Goal: Task Accomplishment & Management: Complete application form

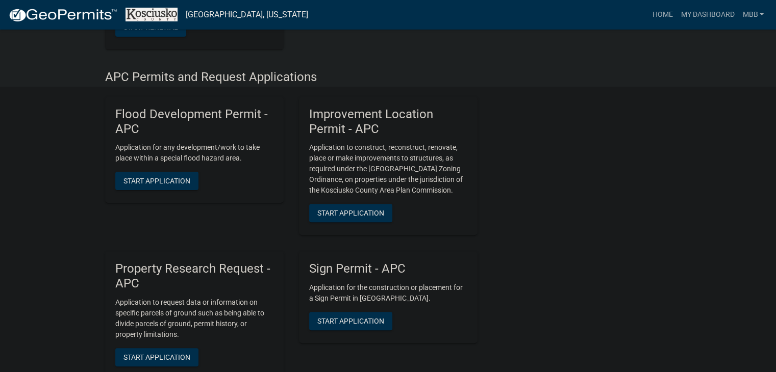
scroll to position [306, 0]
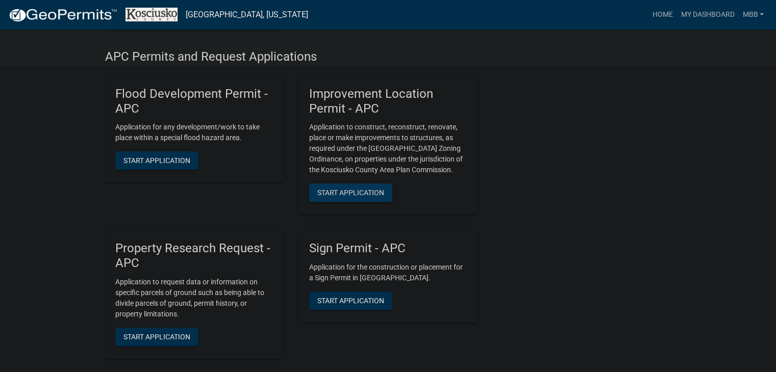
click at [356, 194] on span "Start Application" at bounding box center [350, 193] width 67 height 8
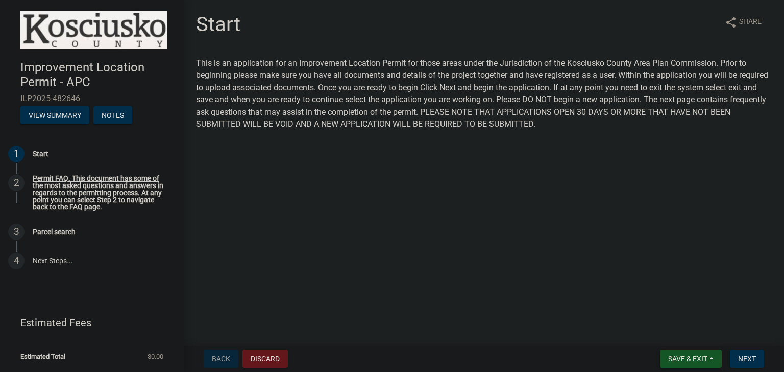
click at [707, 357] on button "Save & Exit" at bounding box center [691, 359] width 62 height 18
click at [676, 302] on button "Save" at bounding box center [681, 308] width 82 height 24
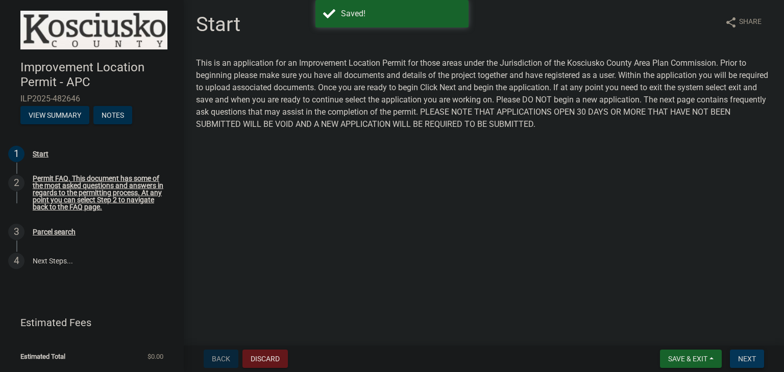
click at [747, 359] on span "Next" at bounding box center [747, 359] width 18 height 8
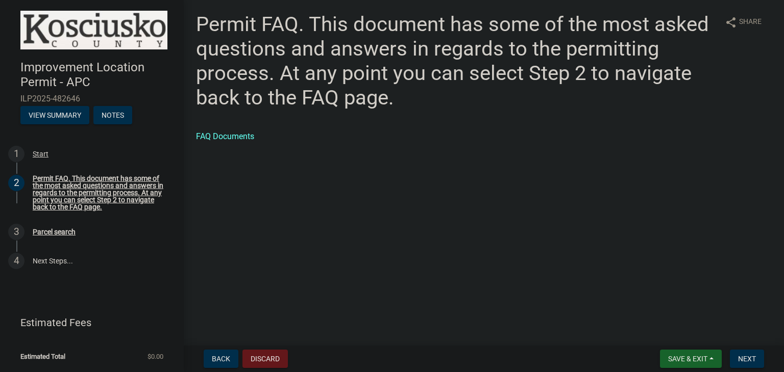
click at [742, 349] on nav "Back Discard Save & Exit Save Save & Exit Next" at bounding box center [484, 359] width 600 height 27
click at [743, 357] on span "Next" at bounding box center [747, 359] width 18 height 8
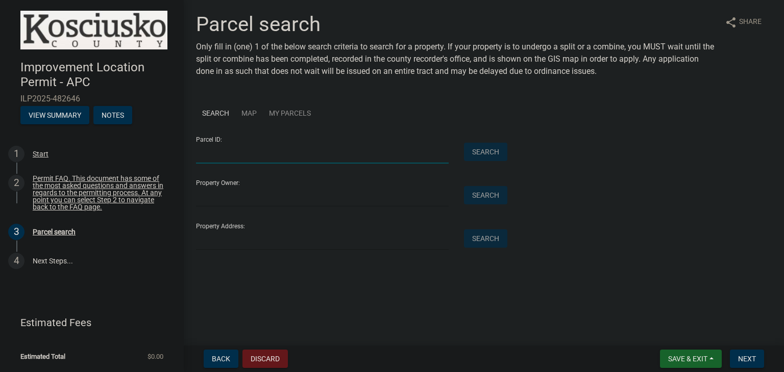
click at [267, 162] on input "Parcel ID:" at bounding box center [322, 153] width 253 height 21
click at [653, 198] on div "Parcel ID: Search Property Owner: Search Property Address: Search" at bounding box center [484, 190] width 576 height 122
click at [253, 111] on link "Map" at bounding box center [249, 113] width 28 height 31
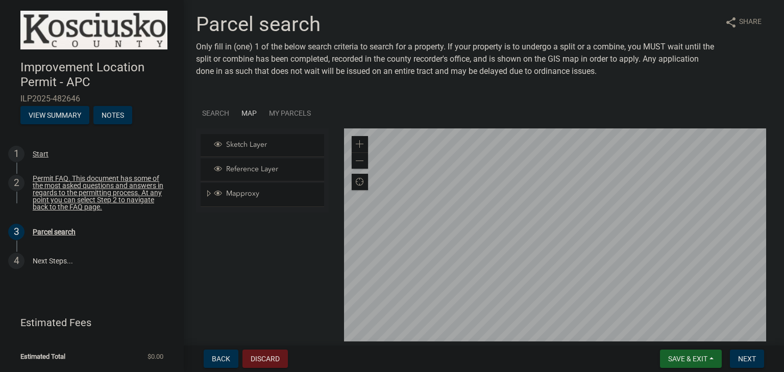
click at [539, 222] on div at bounding box center [558, 256] width 428 height 255
click at [486, 372] on div at bounding box center [558, 256] width 428 height 255
click at [551, 262] on div at bounding box center [558, 256] width 428 height 255
click at [537, 187] on div at bounding box center [558, 256] width 428 height 255
click at [500, 184] on div at bounding box center [558, 256] width 428 height 255
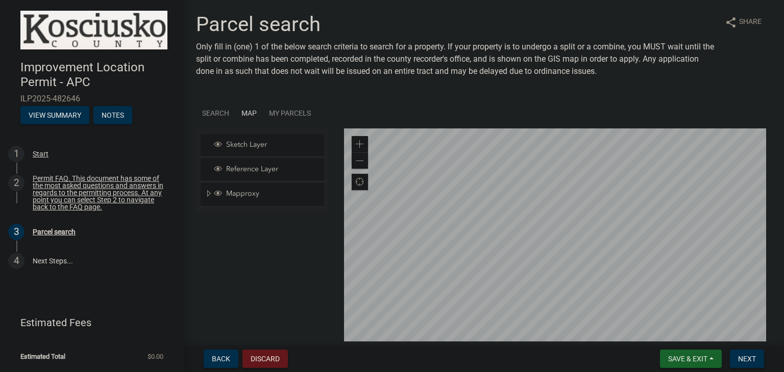
click at [734, 167] on div at bounding box center [558, 256] width 428 height 255
click at [584, 209] on div at bounding box center [558, 256] width 428 height 255
click at [617, 242] on div at bounding box center [558, 256] width 428 height 255
click at [557, 219] on div at bounding box center [558, 256] width 428 height 255
click at [557, 262] on div at bounding box center [558, 256] width 428 height 255
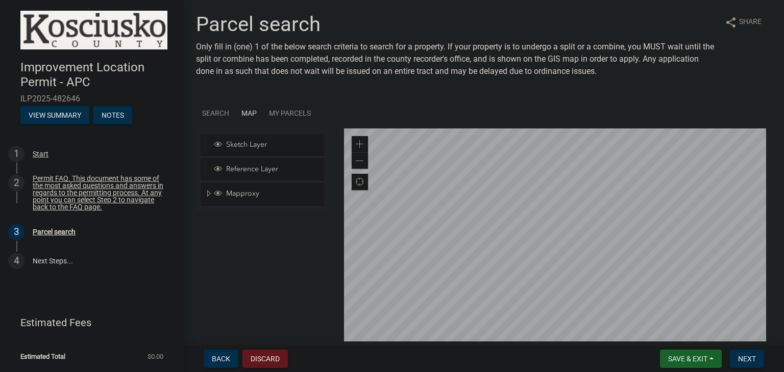
click at [562, 254] on div at bounding box center [558, 256] width 428 height 255
click at [555, 240] on div at bounding box center [558, 256] width 428 height 255
click at [553, 280] on div at bounding box center [558, 256] width 428 height 255
click at [574, 203] on div at bounding box center [558, 256] width 428 height 255
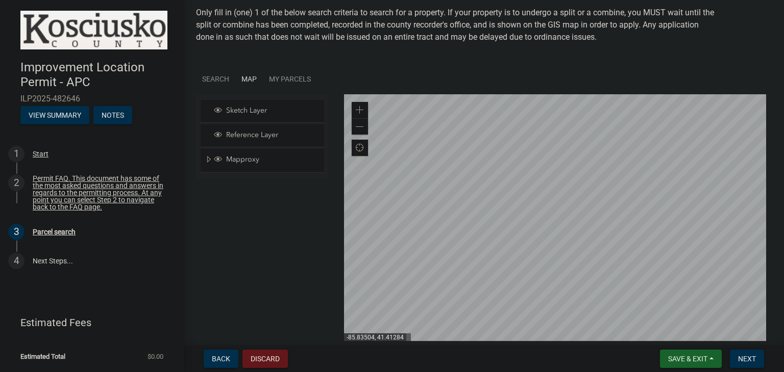
scroll to position [51, 0]
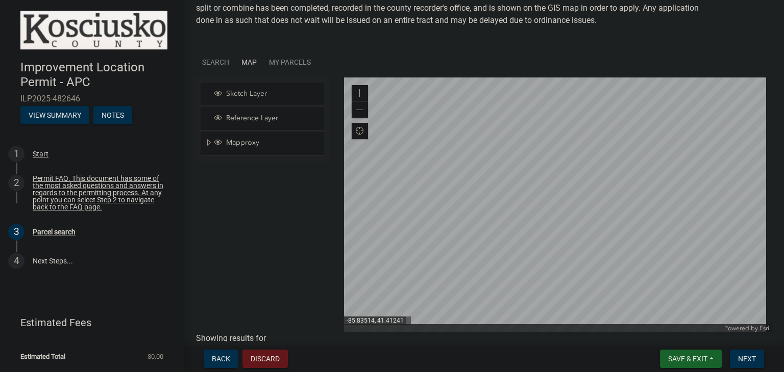
click at [561, 191] on div at bounding box center [558, 205] width 428 height 255
click at [571, 210] on div at bounding box center [558, 205] width 428 height 255
click at [551, 253] on div at bounding box center [558, 205] width 428 height 255
click at [553, 255] on div at bounding box center [558, 205] width 428 height 255
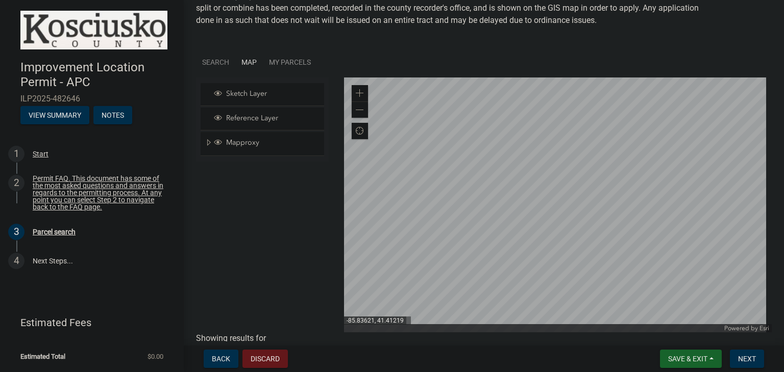
click at [219, 63] on link "Search" at bounding box center [215, 62] width 39 height 31
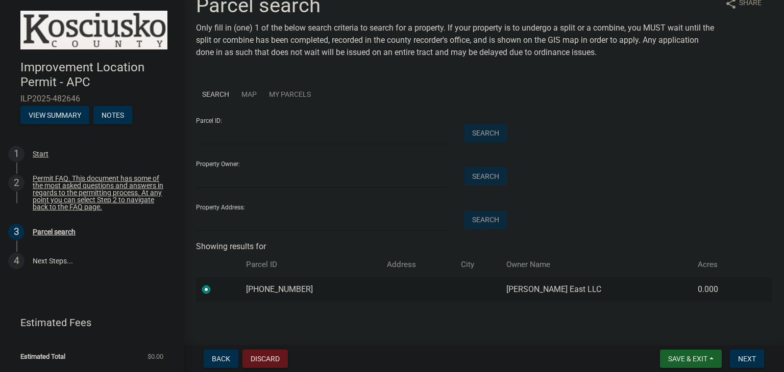
scroll to position [18, 0]
click at [244, 137] on input "Parcel ID:" at bounding box center [322, 134] width 253 height 21
type input "[PHONE_NUMBER]"
click at [265, 172] on input "Property Owner:" at bounding box center [322, 178] width 253 height 21
type input "Millers East"
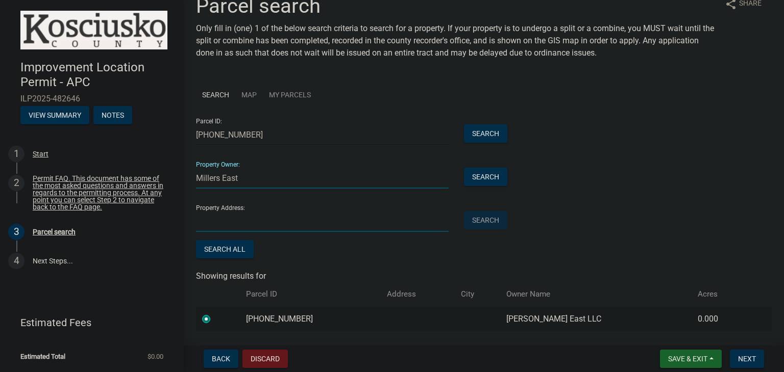
click at [232, 222] on input "Property Address:" at bounding box center [322, 221] width 253 height 21
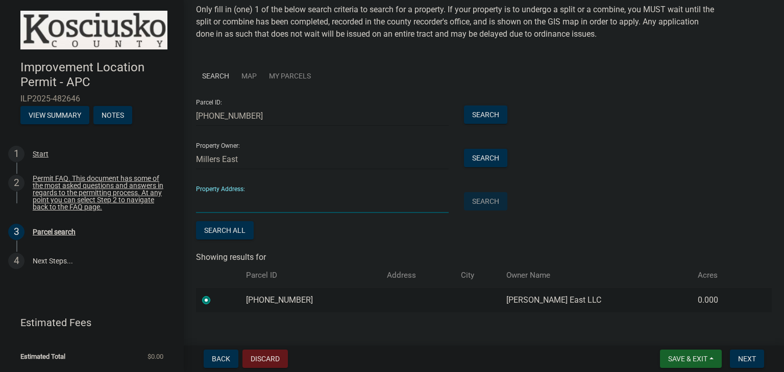
scroll to position [48, 0]
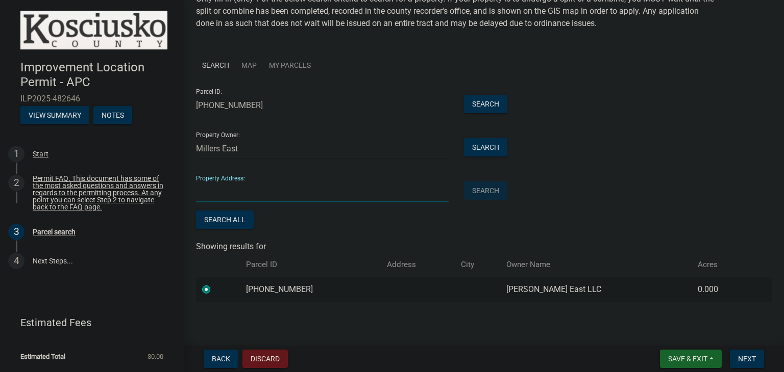
click at [262, 191] on input "Property Address:" at bounding box center [322, 192] width 253 height 21
click at [299, 191] on input "[STREET_ADDRESS]" at bounding box center [322, 192] width 253 height 21
type input "[STREET_ADDRESS] 46542"
click at [747, 361] on span "Next" at bounding box center [747, 359] width 18 height 8
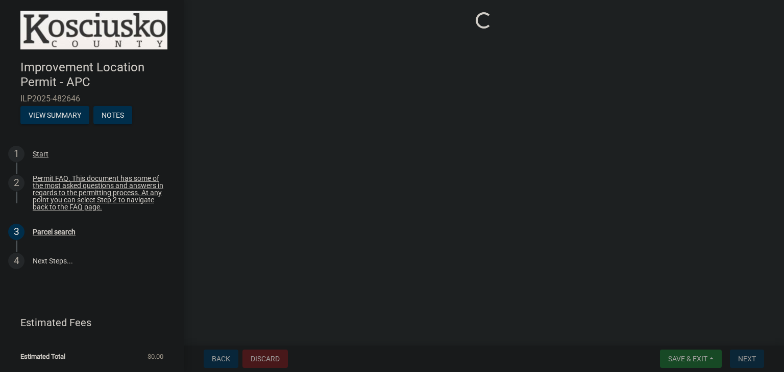
scroll to position [0, 0]
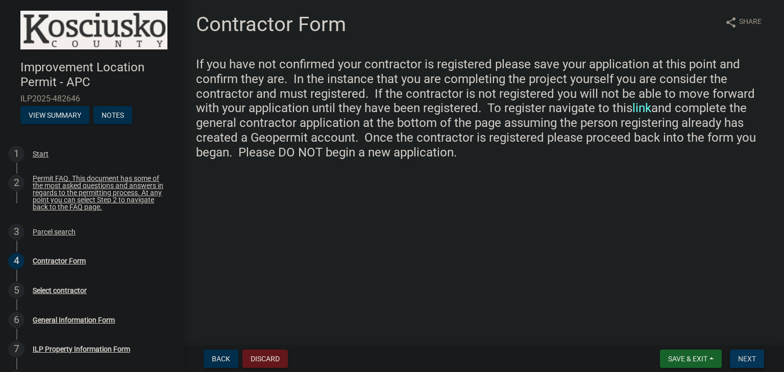
click at [740, 355] on span "Next" at bounding box center [747, 359] width 18 height 8
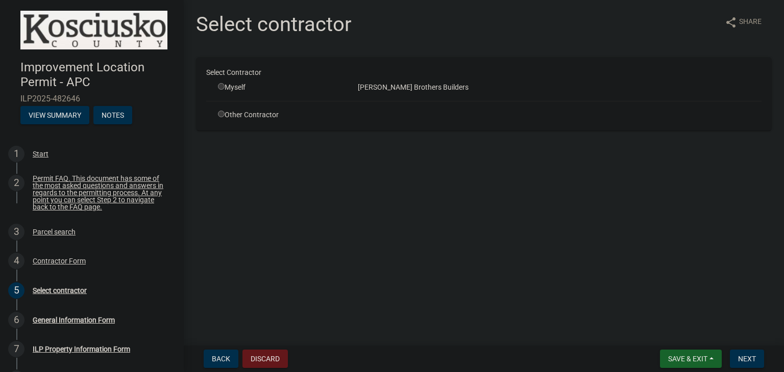
click at [221, 85] on input "radio" at bounding box center [221, 86] width 7 height 7
radio input "true"
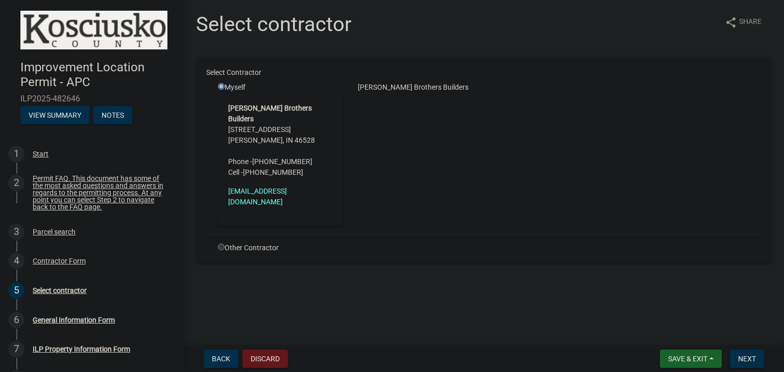
click at [222, 83] on input "radio" at bounding box center [221, 86] width 7 height 7
click at [221, 87] on input "radio" at bounding box center [221, 86] width 7 height 7
click at [750, 355] on span "Next" at bounding box center [747, 359] width 18 height 8
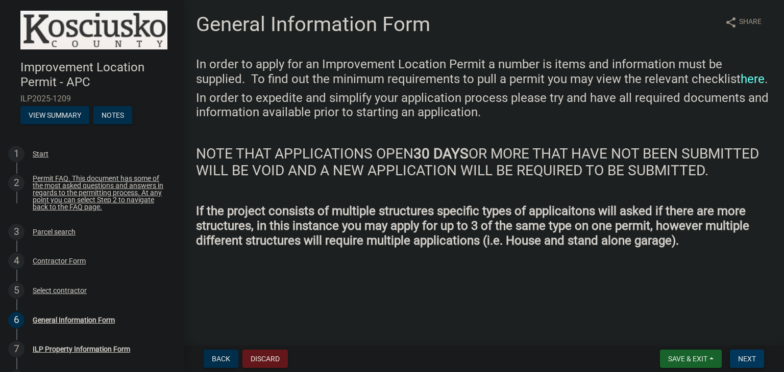
click at [745, 353] on button "Next" at bounding box center [747, 359] width 34 height 18
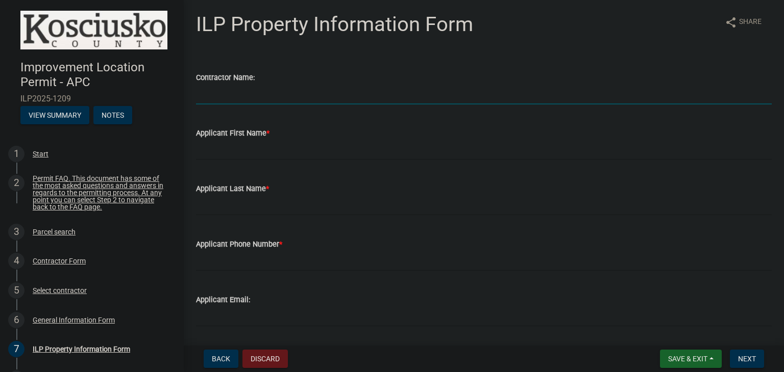
click at [251, 95] on input "Contractor Name:" at bounding box center [484, 94] width 576 height 21
type input "Journey Homes/[PERSON_NAME] Brothers Builders"
type input "Remington"
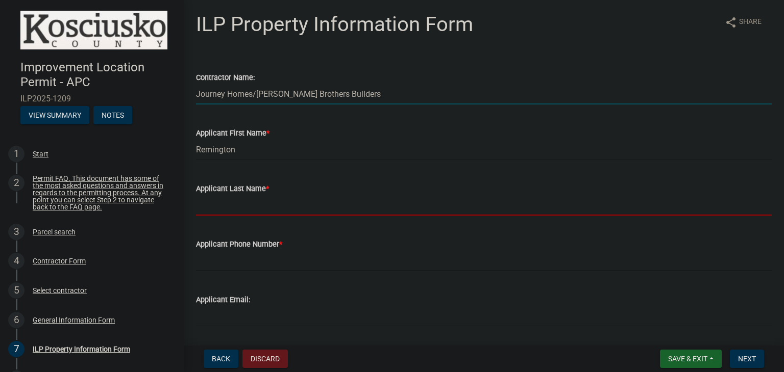
type input "[PERSON_NAME]"
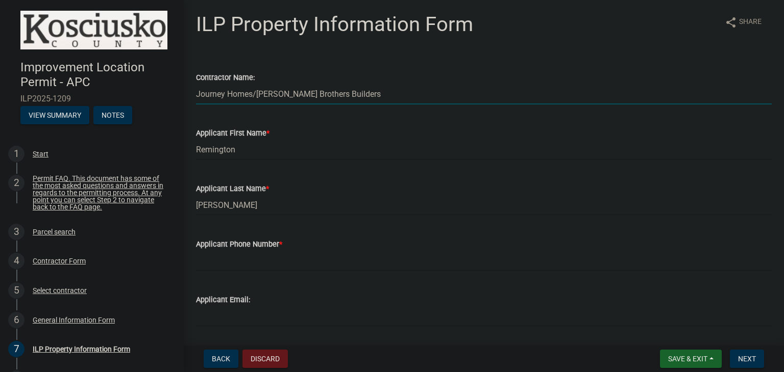
type input "[EMAIL_ADDRESS][DOMAIN_NAME]"
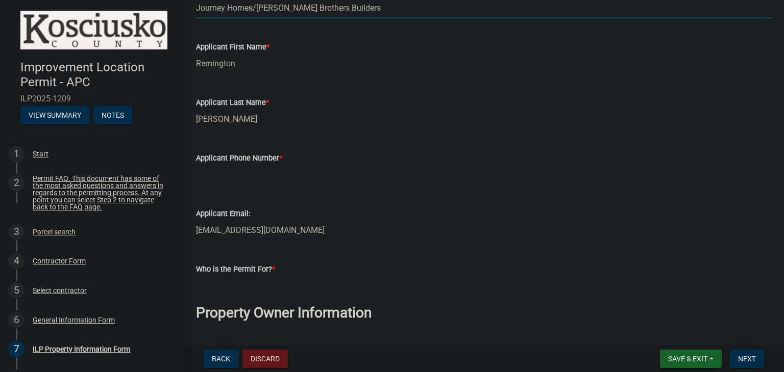
scroll to position [102, 0]
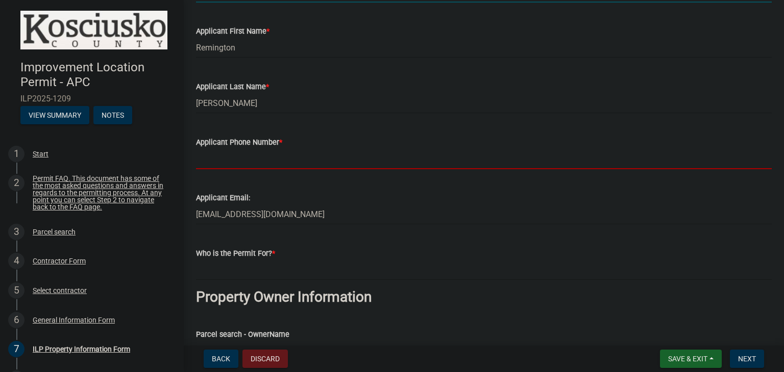
click at [272, 169] on input "Applicant Phone Number *" at bounding box center [484, 158] width 576 height 21
type input "5745363152"
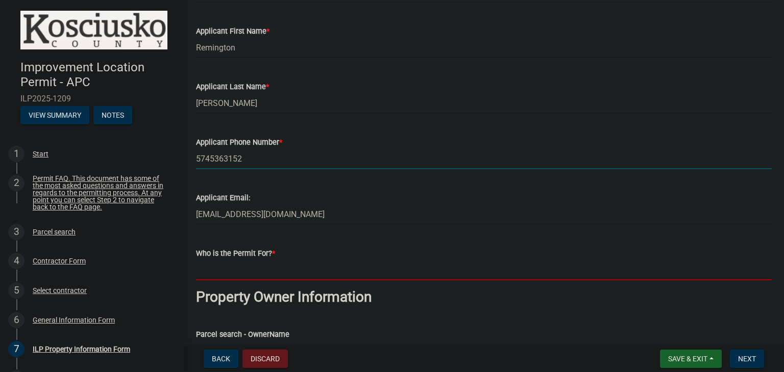
click at [263, 270] on input "Who is the Permit For? *" at bounding box center [484, 270] width 576 height 21
type input "[PERSON_NAME] Brothers Builders"
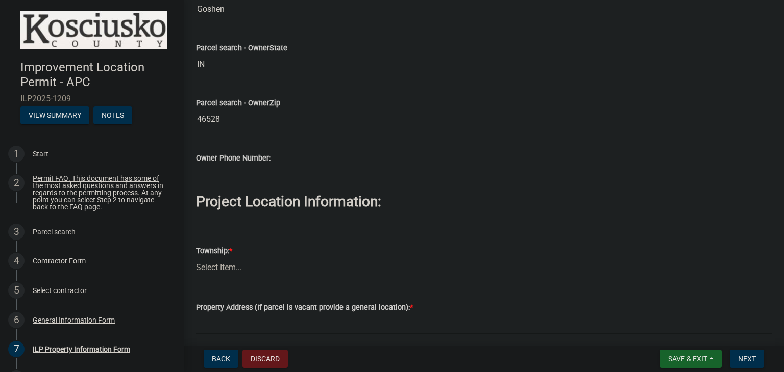
scroll to position [561, 0]
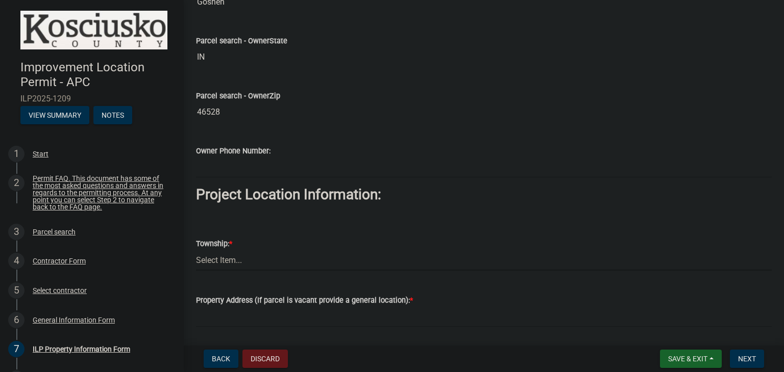
click at [247, 255] on select "Select Item... [PERSON_NAME] - Elkhart Co Clay Etna [GEOGRAPHIC_DATA][PERSON_NA…" at bounding box center [484, 260] width 576 height 21
click at [196, 250] on select "Select Item... [PERSON_NAME] - Elkhart Co Clay Etna [GEOGRAPHIC_DATA][PERSON_NA…" at bounding box center [484, 260] width 576 height 21
select select "43c67e15-aa71-4662-a612-5084d59379d6"
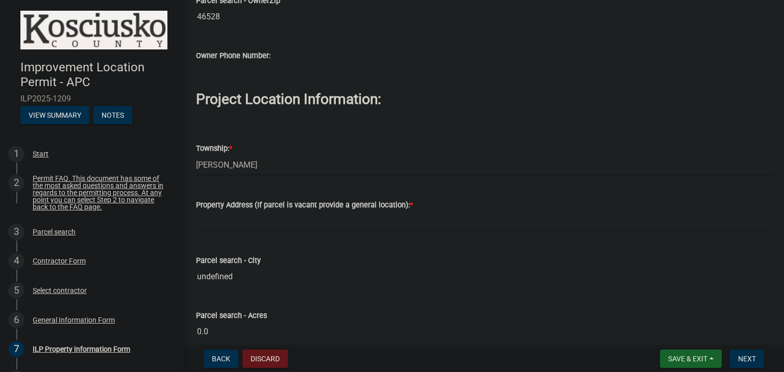
scroll to position [663, 0]
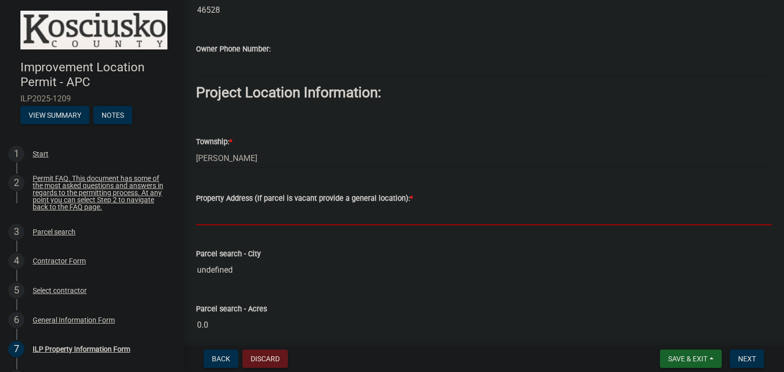
click at [335, 219] on input "Property Address (If parcel is vacant provide a general location): *" at bounding box center [484, 215] width 576 height 21
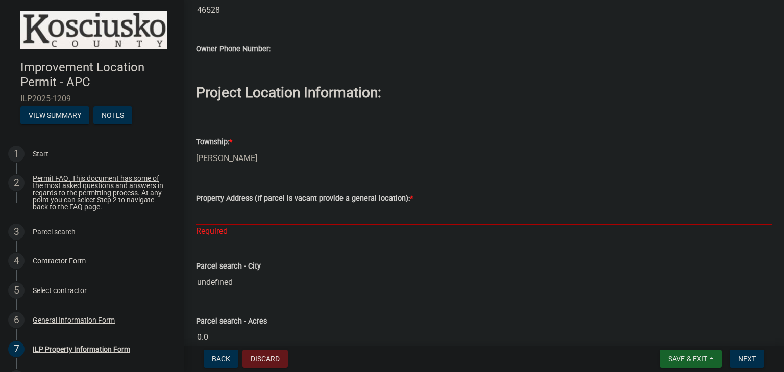
click at [244, 218] on input "Property Address (If parcel is vacant provide a general location): *" at bounding box center [484, 215] width 576 height 21
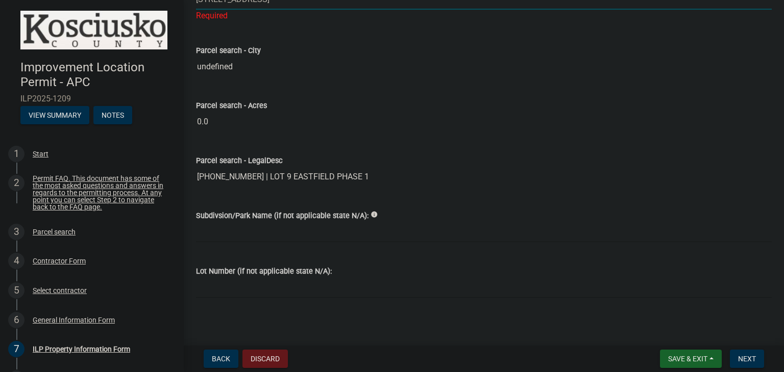
scroll to position [882, 0]
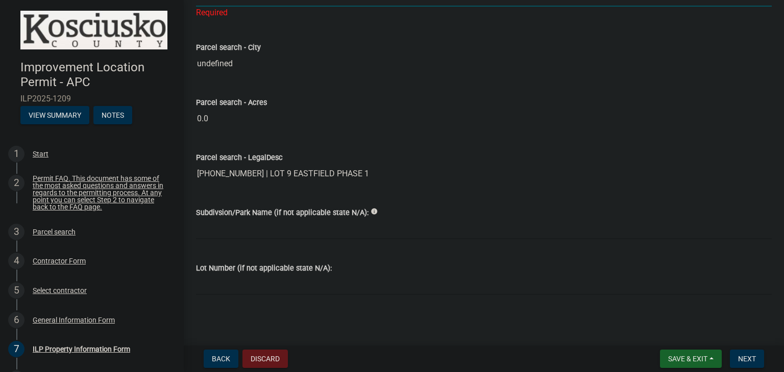
type input "[STREET_ADDRESS]"
click at [260, 233] on input "Subdivsion/Park Name (if not applicable state N/A):" at bounding box center [484, 229] width 576 height 21
click at [229, 231] on input "Subdivsion/Park Name (if not applicable state N/A):" at bounding box center [484, 229] width 576 height 21
type input "Eastfield"
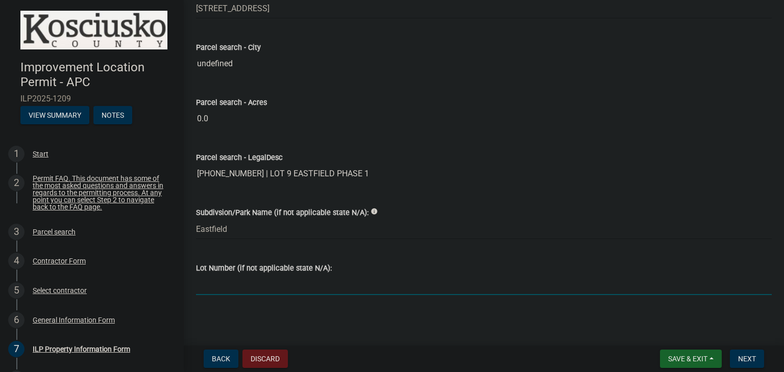
click at [282, 288] on input "Lot Number (if not applicable state N/A):" at bounding box center [484, 284] width 576 height 21
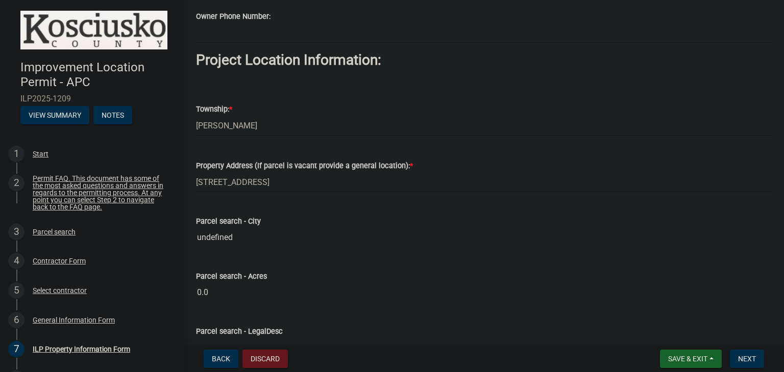
scroll to position [717, 0]
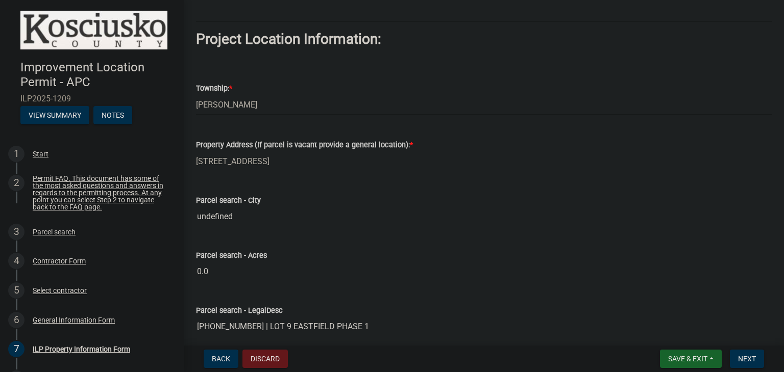
type input "9"
click at [267, 219] on input "undefined" at bounding box center [484, 217] width 576 height 20
click at [253, 218] on input "undefined" at bounding box center [484, 217] width 576 height 20
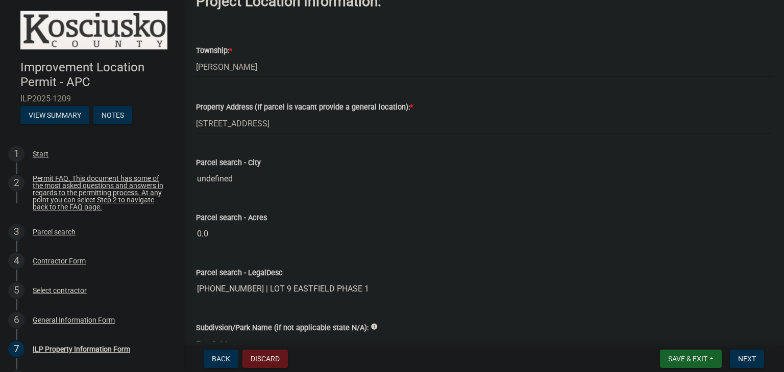
scroll to position [819, 0]
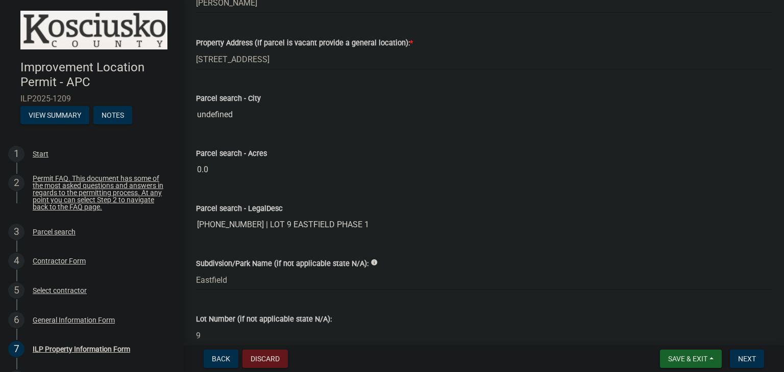
click at [252, 170] on input "0.0" at bounding box center [484, 170] width 576 height 20
click at [231, 174] on input "0.0" at bounding box center [484, 170] width 576 height 20
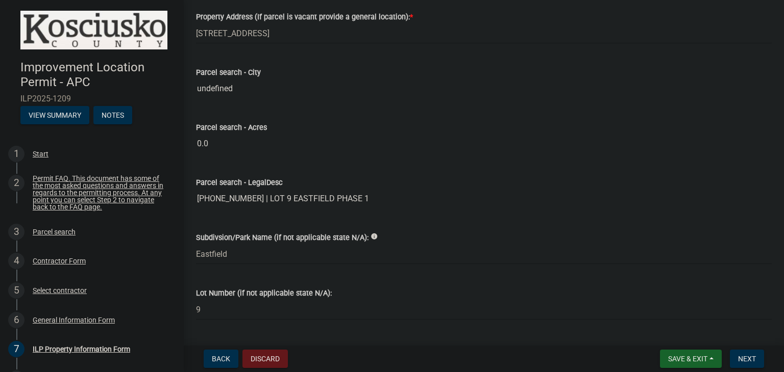
scroll to position [870, 0]
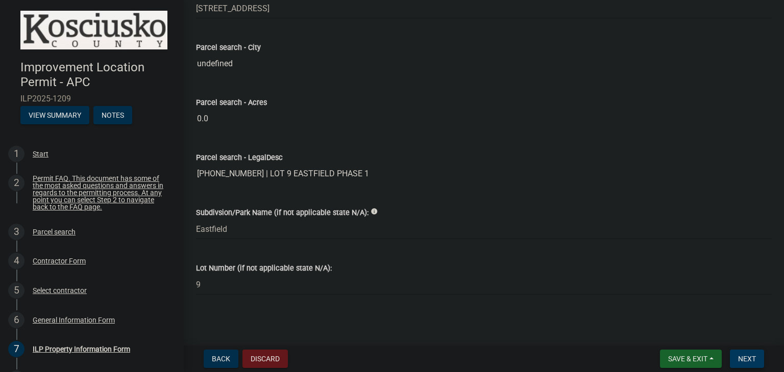
click at [745, 357] on span "Next" at bounding box center [747, 359] width 18 height 8
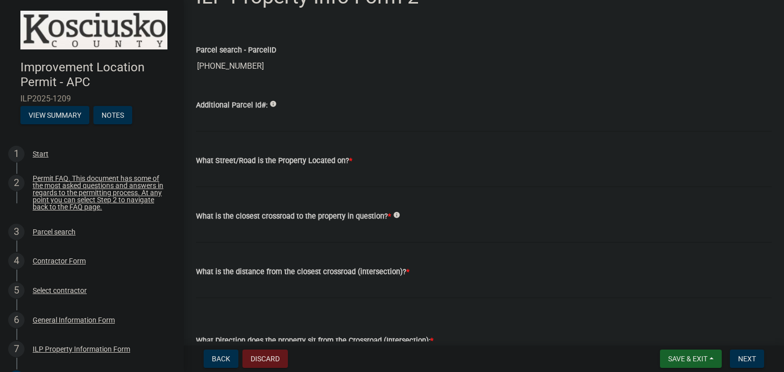
scroll to position [51, 0]
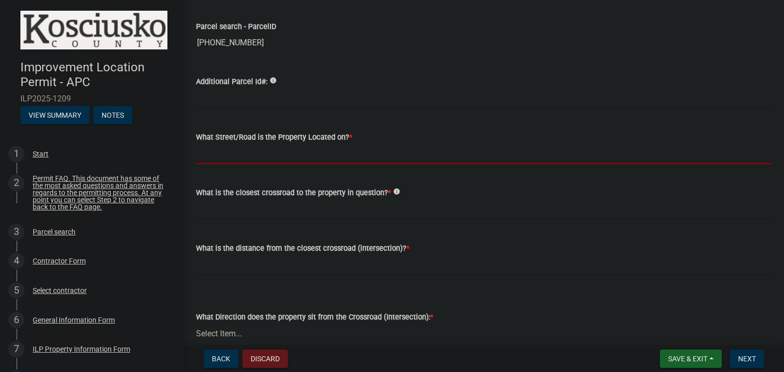
click at [260, 157] on input "What Street/Road is the Property Located on? *" at bounding box center [484, 153] width 576 height 21
type input "[GEOGRAPHIC_DATA]"
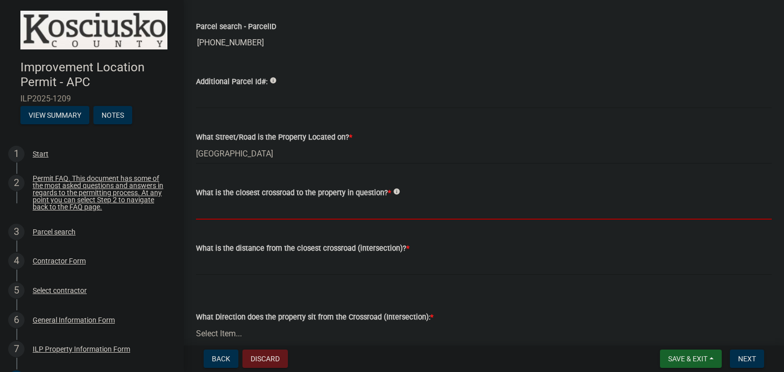
click at [279, 209] on input "What is the closest crossroad to the property in question? *" at bounding box center [484, 209] width 576 height 21
type input "E [STREET_ADDRESS]"
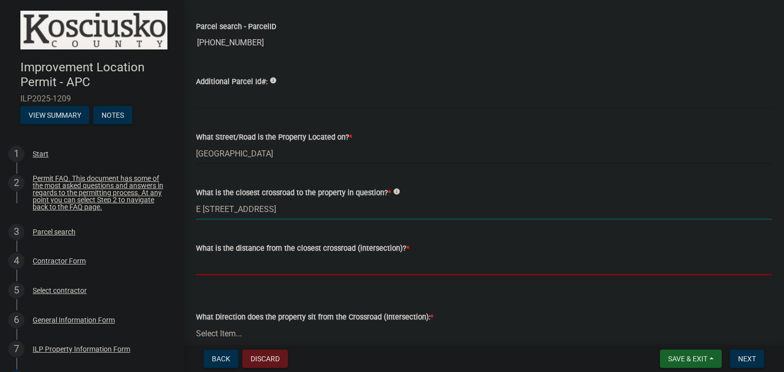
click at [331, 268] on input "text" at bounding box center [484, 265] width 576 height 21
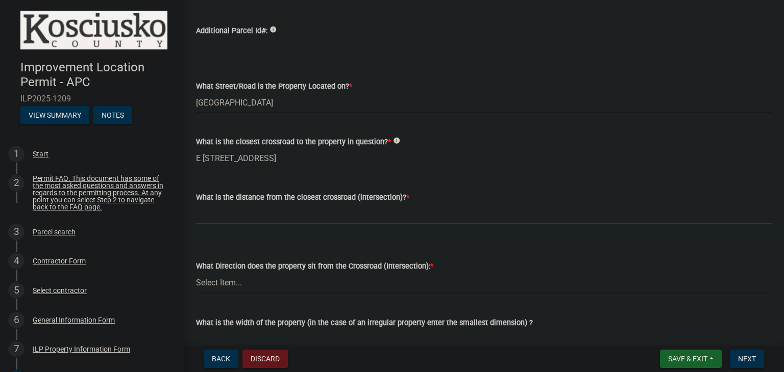
type input "550"
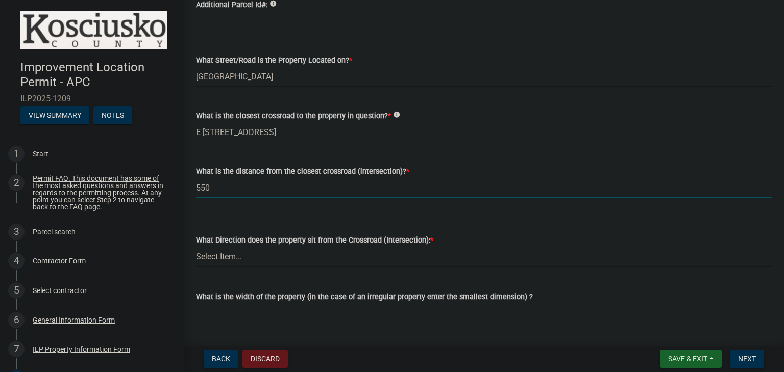
scroll to position [153, 0]
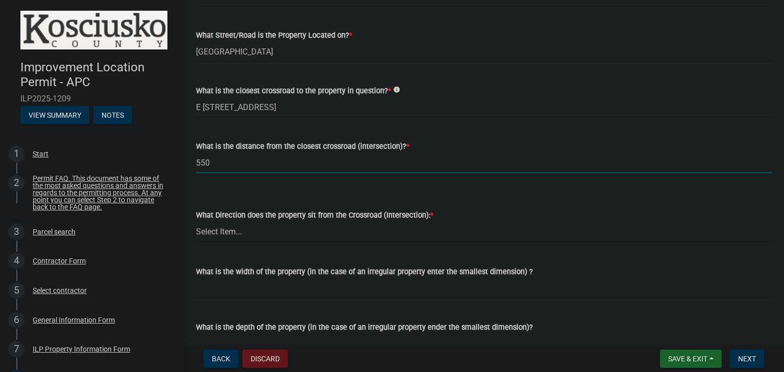
click at [312, 240] on select "Select Item... N NE NW S SE SW E W" at bounding box center [484, 231] width 576 height 21
click at [296, 231] on select "Select Item... N NE NW S SE SW E W" at bounding box center [484, 231] width 576 height 21
click at [311, 231] on select "Select Item... N NE NW S SE SW E W" at bounding box center [484, 231] width 576 height 21
click at [196, 221] on select "Select Item... N NE NW S SE SW E W" at bounding box center [484, 231] width 576 height 21
select select "30cad654-0079-4cbe-a349-097ae71a5774"
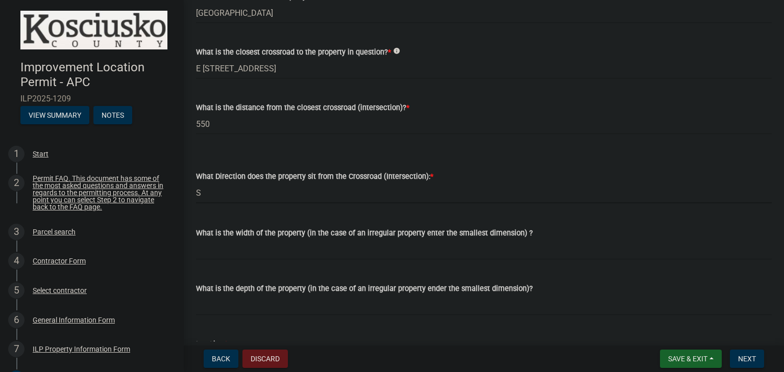
scroll to position [255, 0]
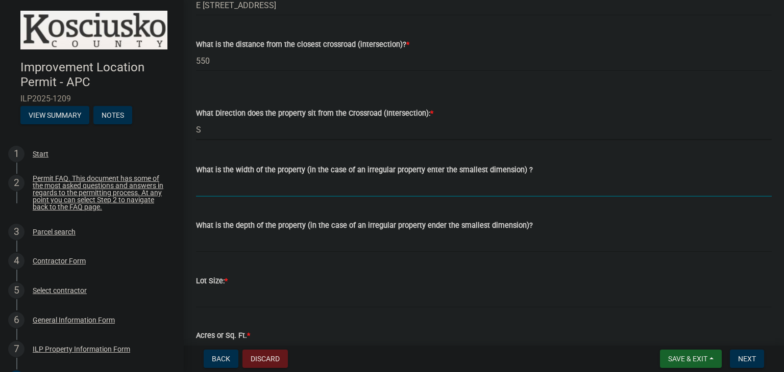
click at [396, 181] on input "What is the width of the property (in the case of an irregular property enter t…" at bounding box center [484, 186] width 576 height 21
click at [288, 183] on input "What is the width of the property (in the case of an irregular property enter t…" at bounding box center [484, 186] width 576 height 21
type input "80 ft."
click at [255, 245] on input "What is the depth of the property (in the case of an irregular property ender t…" at bounding box center [484, 242] width 576 height 21
type input "150"
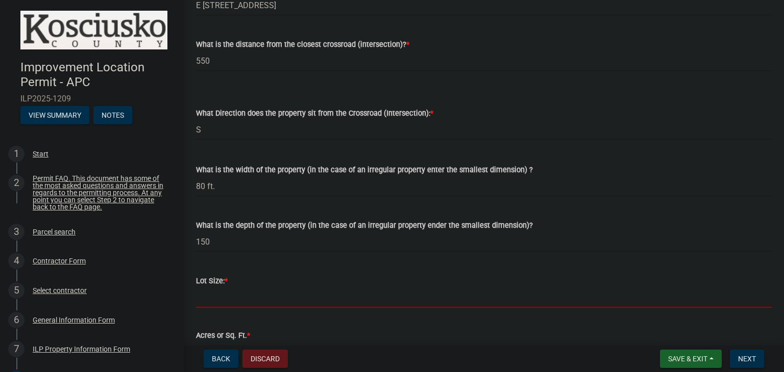
click at [263, 295] on input "text" at bounding box center [484, 297] width 576 height 21
click at [514, 144] on wm-data-entity-input "What Direction does the property sit from the Crossroad (Intersection): * Selec…" at bounding box center [484, 115] width 576 height 69
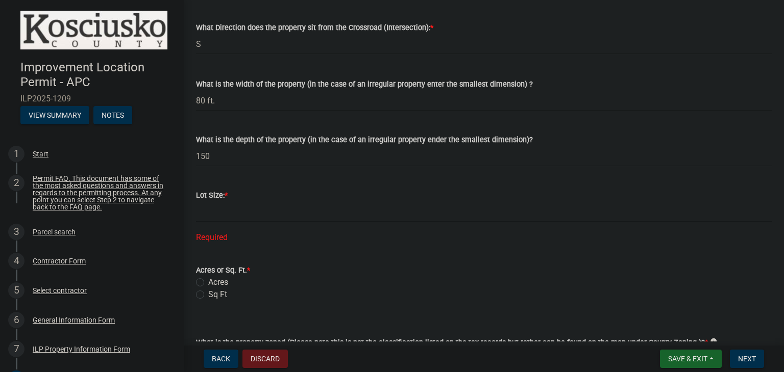
scroll to position [357, 0]
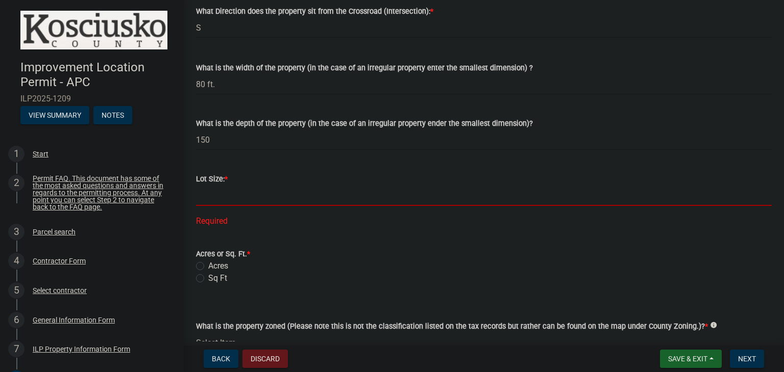
click at [229, 197] on input "text" at bounding box center [484, 195] width 576 height 21
click at [258, 194] on input "text" at bounding box center [484, 195] width 576 height 21
type input "12000"
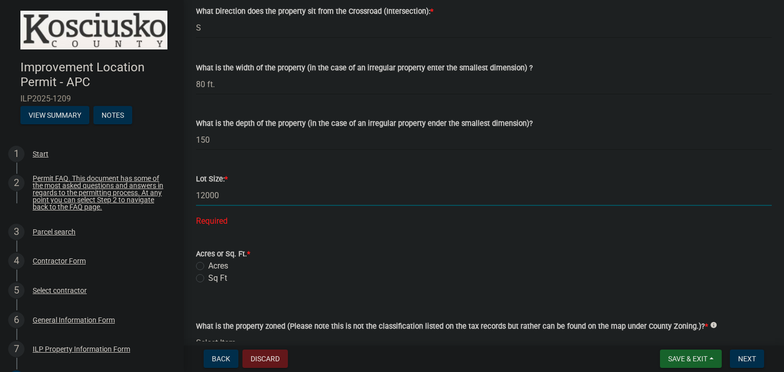
click at [203, 278] on wm-data-entity-input-list "Parcel search - ParcelID [PHONE_NUMBER] Additional Parcel Id#: info What Street…" at bounding box center [484, 72] width 576 height 745
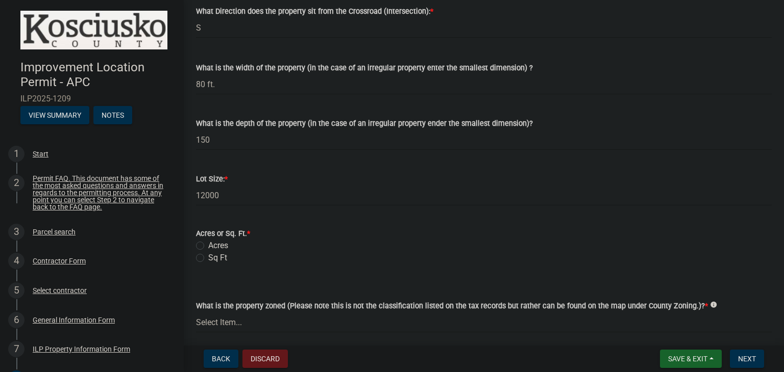
click at [208, 257] on label "Sq Ft" at bounding box center [217, 258] width 19 height 12
click at [208, 257] on input "Sq Ft" at bounding box center [211, 255] width 7 height 7
radio input "true"
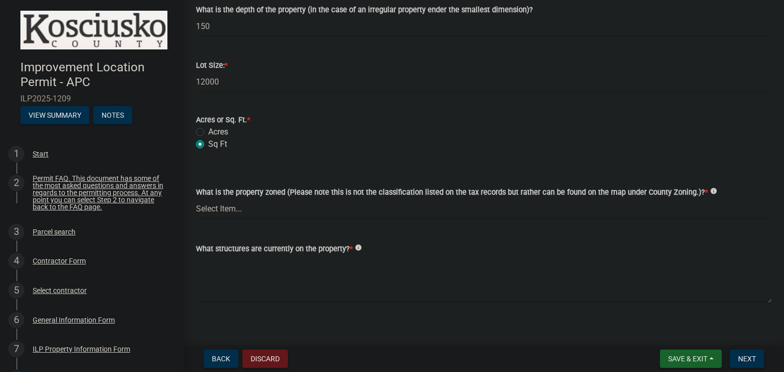
scroll to position [480, 0]
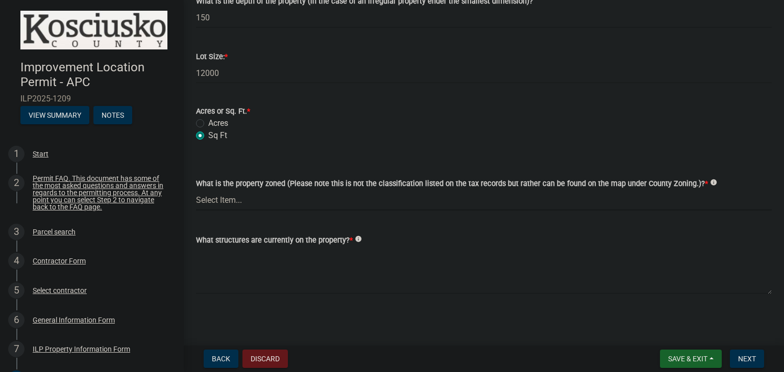
click at [271, 204] on select "Select Item... Agricultural Agricultural 2 Commercial Environmental Industrial …" at bounding box center [484, 200] width 576 height 21
click at [196, 190] on select "Select Item... Agricultural Agricultural 2 Commercial Environmental Industrial …" at bounding box center [484, 200] width 576 height 21
select select "1146270b-2111-4e23-bf7f-74ce85cf7041"
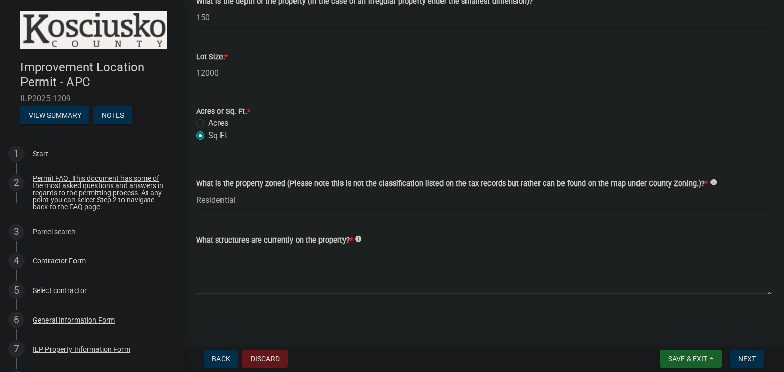
click at [251, 268] on textarea "What structures are currently on the property? *" at bounding box center [484, 270] width 576 height 48
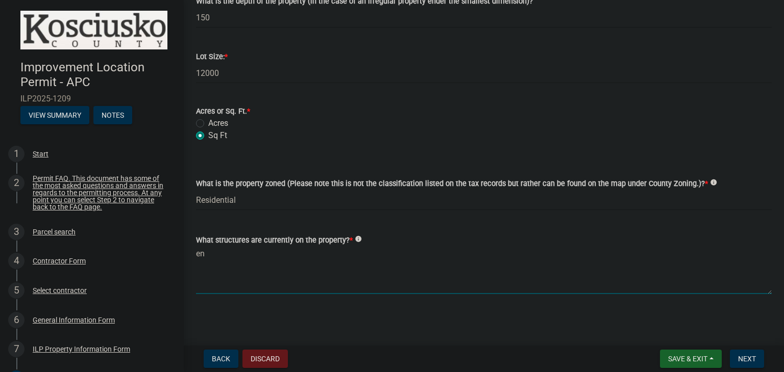
type textarea "e"
type textarea "N/A"
click at [746, 356] on span "Next" at bounding box center [747, 359] width 18 height 8
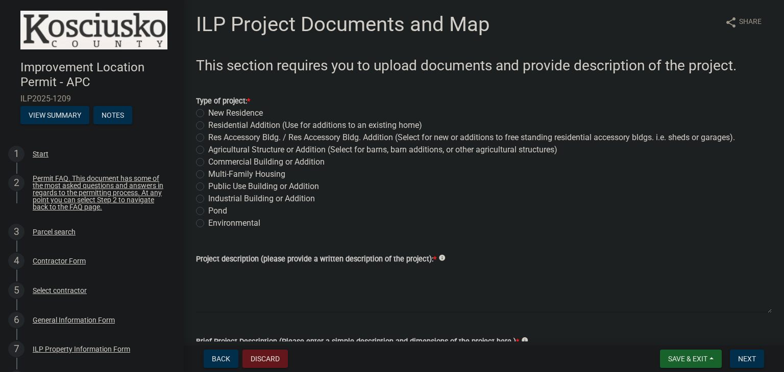
click at [208, 109] on label "New Residence" at bounding box center [235, 113] width 55 height 12
click at [208, 109] on input "New Residence" at bounding box center [211, 110] width 7 height 7
radio input "true"
click at [208, 117] on label "New Residence" at bounding box center [235, 113] width 55 height 12
click at [208, 114] on input "New Residence" at bounding box center [211, 110] width 7 height 7
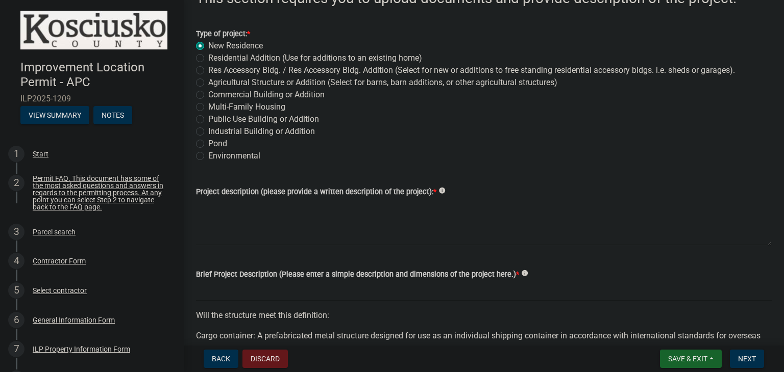
scroll to position [102, 0]
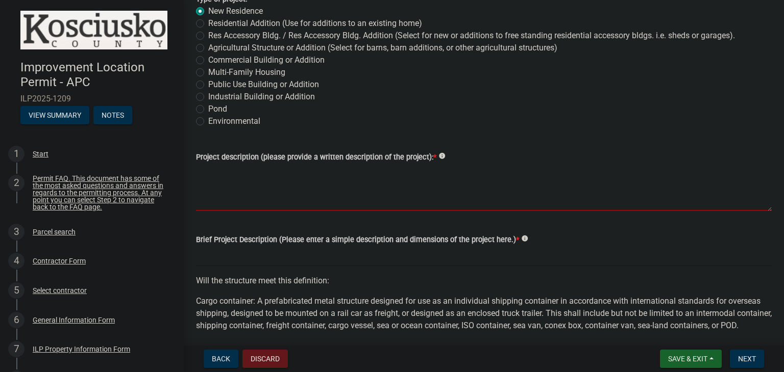
click at [272, 189] on textarea "Project description (please provide a written description of the project): *" at bounding box center [484, 187] width 576 height 48
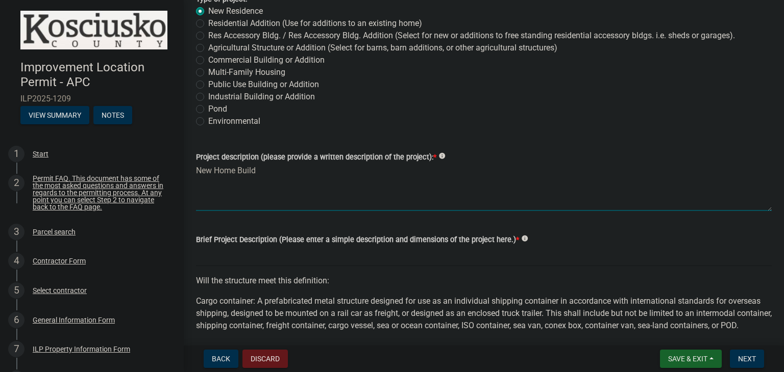
type textarea "New Home Build"
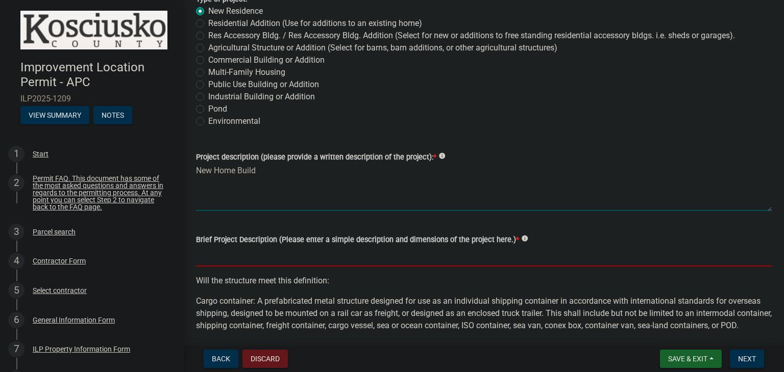
click at [318, 262] on input "Brief Project Description (Please enter a simple description and dimensions of …" at bounding box center [484, 256] width 576 height 21
type input "New Home Build"
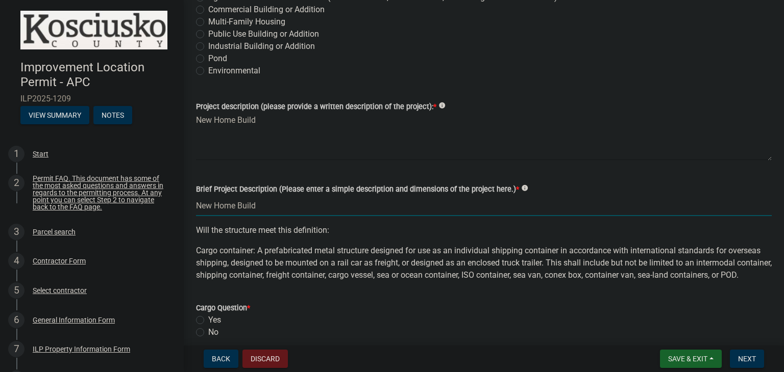
scroll to position [255, 0]
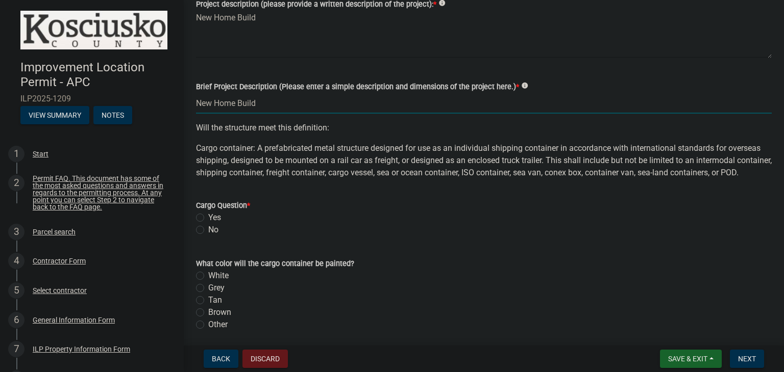
click at [208, 236] on label "No" at bounding box center [213, 230] width 10 height 12
click at [208, 231] on input "No" at bounding box center [211, 227] width 7 height 7
radio input "true"
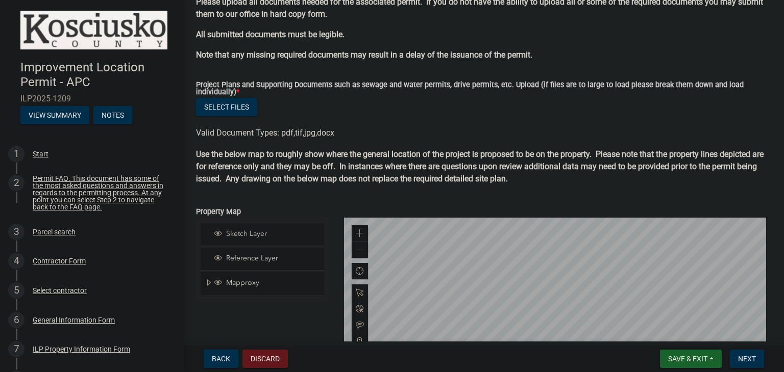
scroll to position [952, 0]
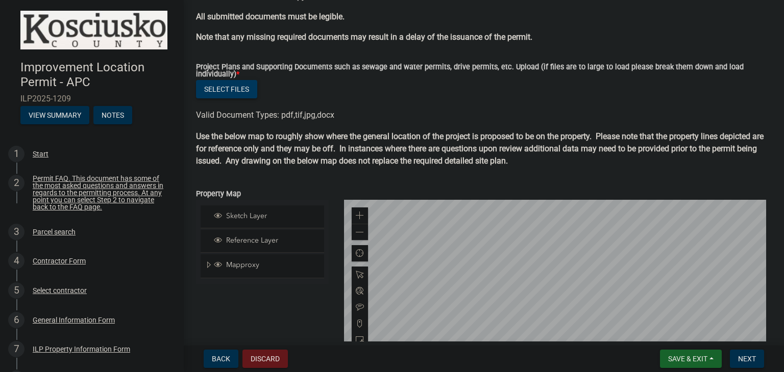
click at [237, 98] on button "Select files" at bounding box center [226, 89] width 61 height 18
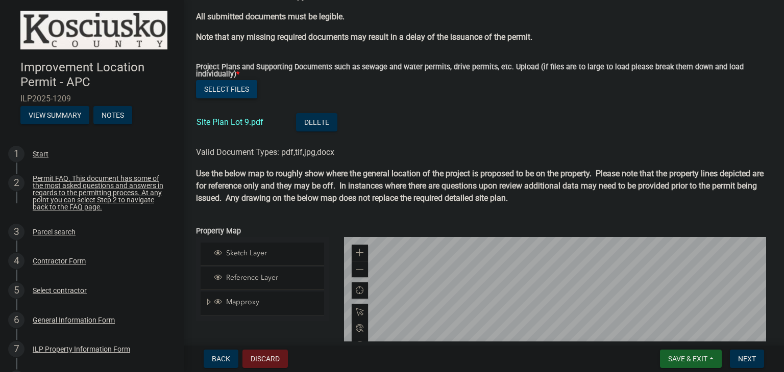
click at [227, 97] on button "Select files" at bounding box center [226, 89] width 61 height 18
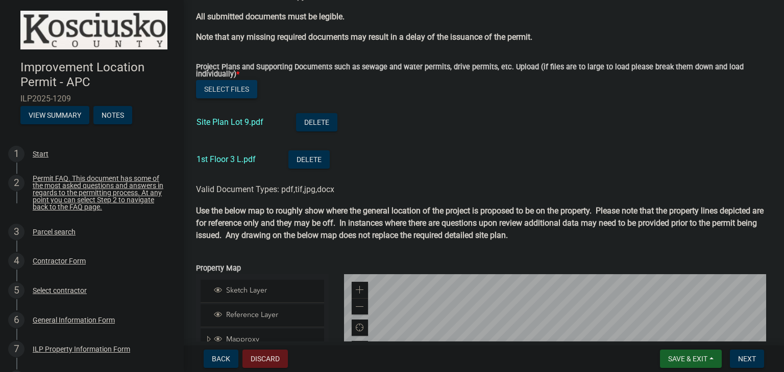
click at [222, 98] on button "Select files" at bounding box center [226, 89] width 61 height 18
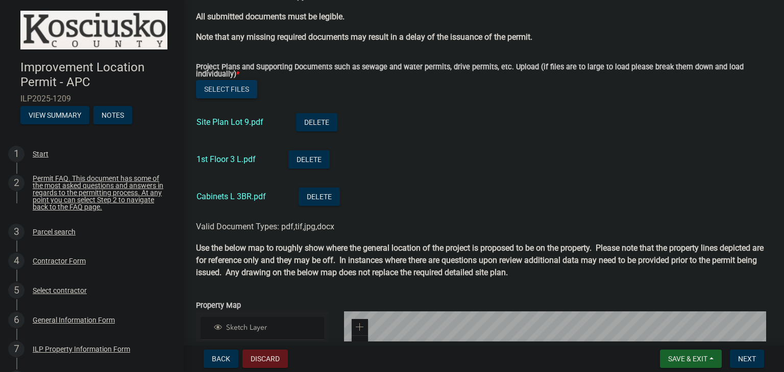
click at [224, 98] on button "Select files" at bounding box center [226, 89] width 61 height 18
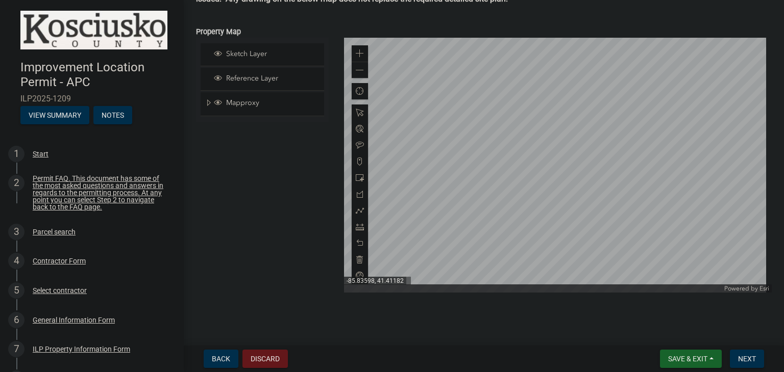
scroll to position [1276, 0]
click at [751, 359] on span "Next" at bounding box center [747, 359] width 18 height 8
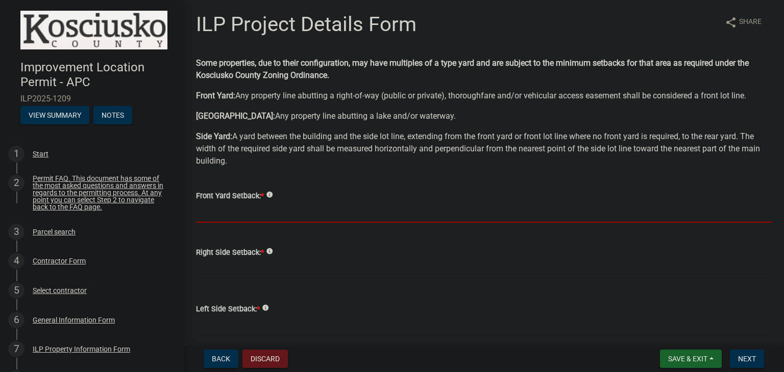
click at [231, 215] on input "text" at bounding box center [484, 212] width 576 height 21
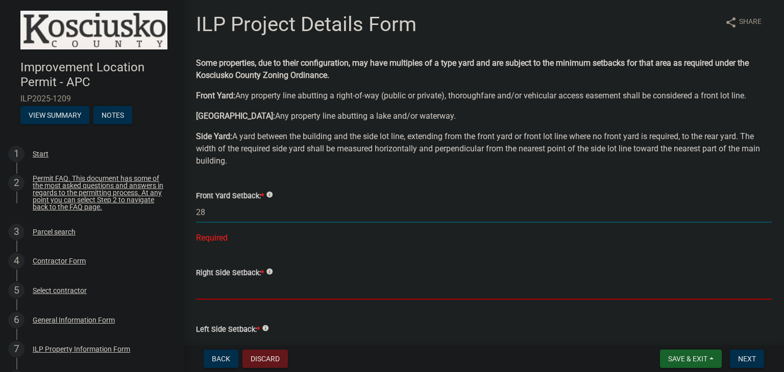
type input "28.0"
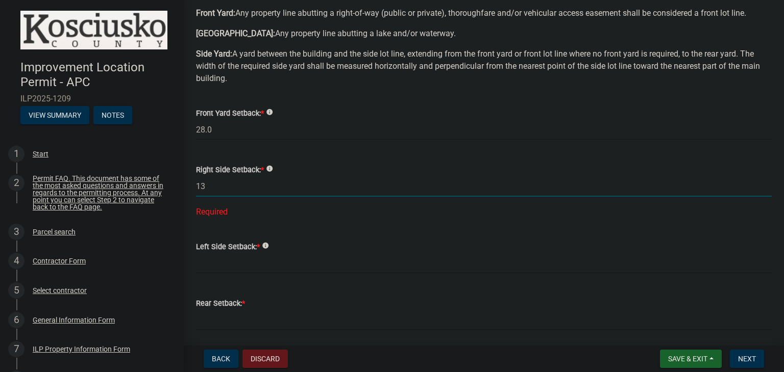
scroll to position [102, 0]
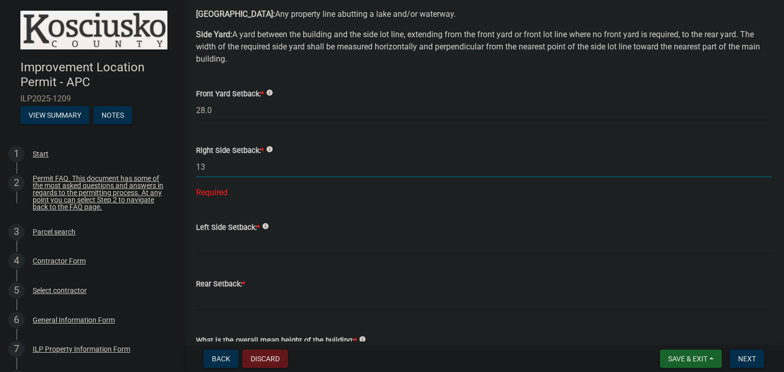
type input "13.0"
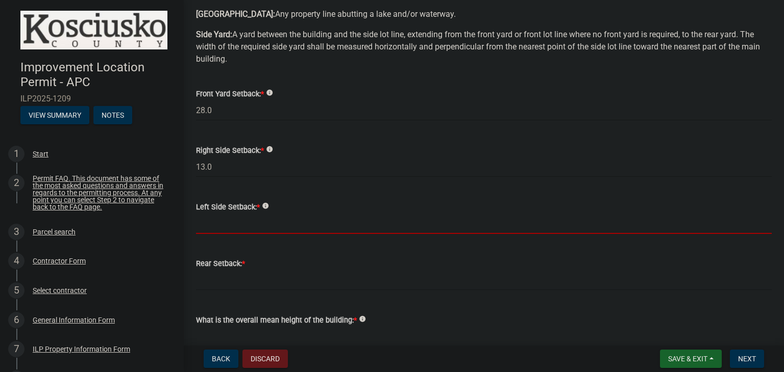
click at [237, 222] on input "text" at bounding box center [484, 223] width 576 height 21
type input "13.0"
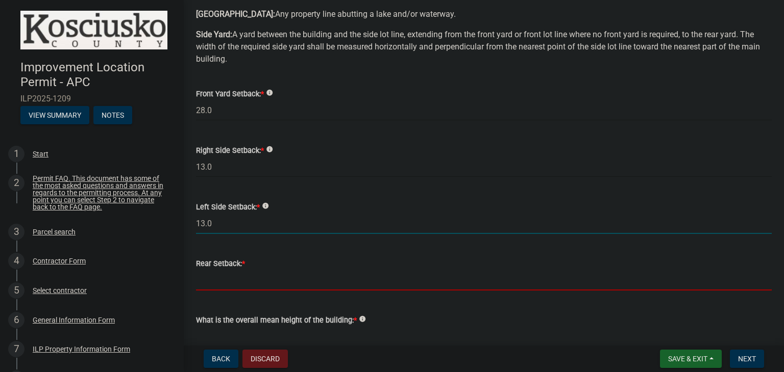
click at [229, 281] on input "text" at bounding box center [484, 280] width 576 height 21
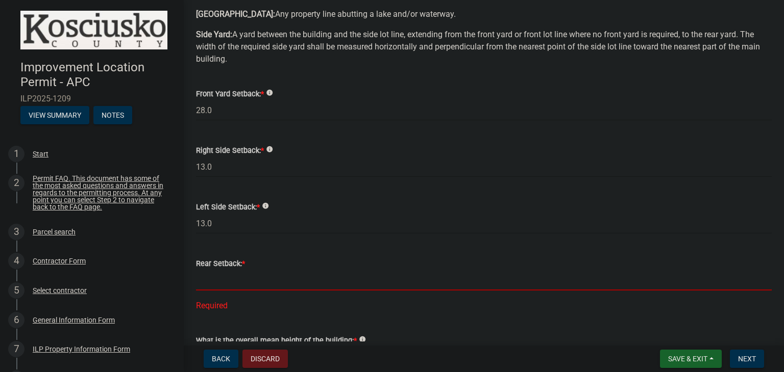
click at [265, 282] on input "text" at bounding box center [484, 280] width 576 height 21
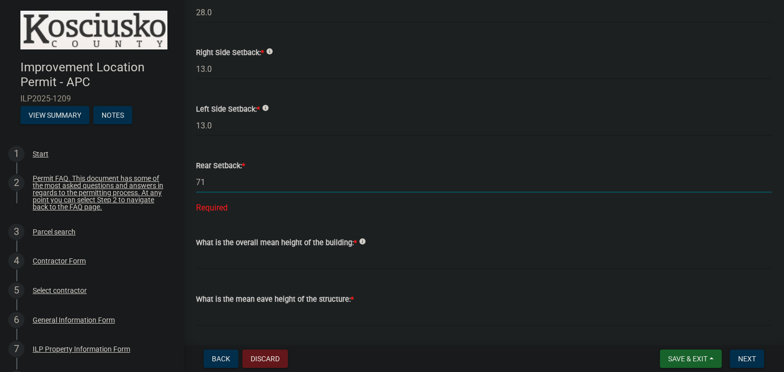
scroll to position [255, 0]
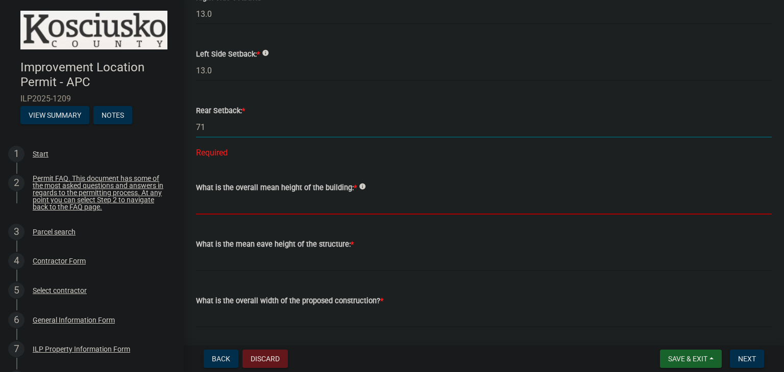
type input "71.0"
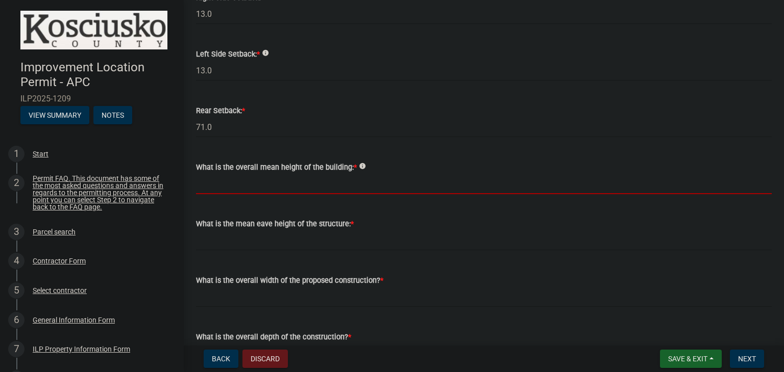
click at [273, 206] on wm-data-entity-input-list "Some properties, due to their configuration, may have multiples of a type yard …" at bounding box center [484, 347] width 576 height 1090
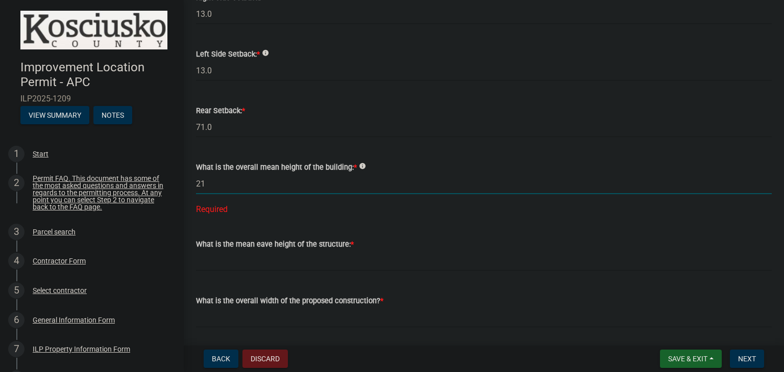
type input "21.0"
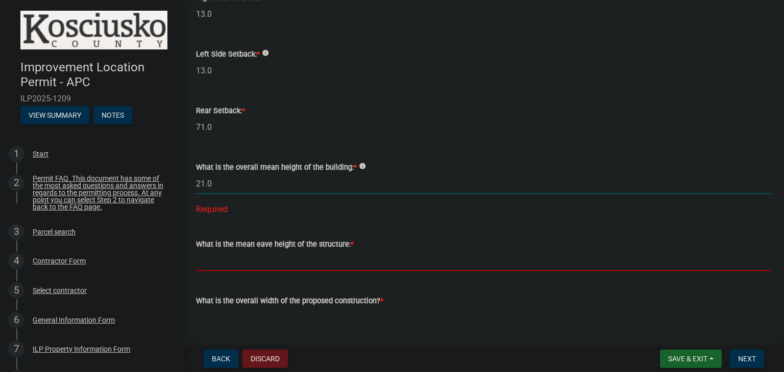
click at [251, 266] on wm-data-entity-input-list "Some properties, due to their configuration, may have multiples of a type yard …" at bounding box center [484, 357] width 576 height 1110
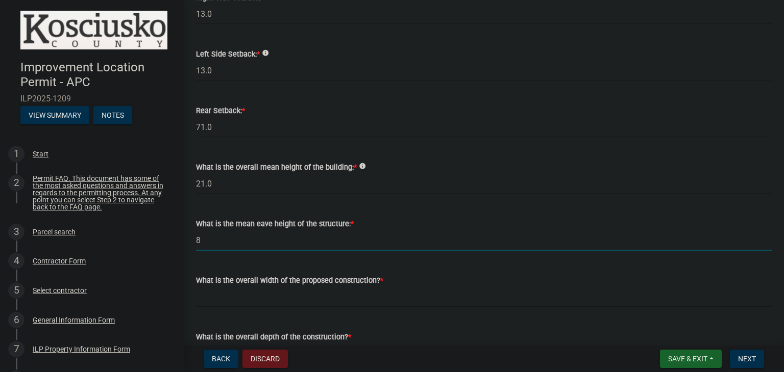
type input "8.0"
click at [234, 313] on wm-data-entity-input "What is the overall width of the proposed construction? *" at bounding box center [484, 288] width 576 height 57
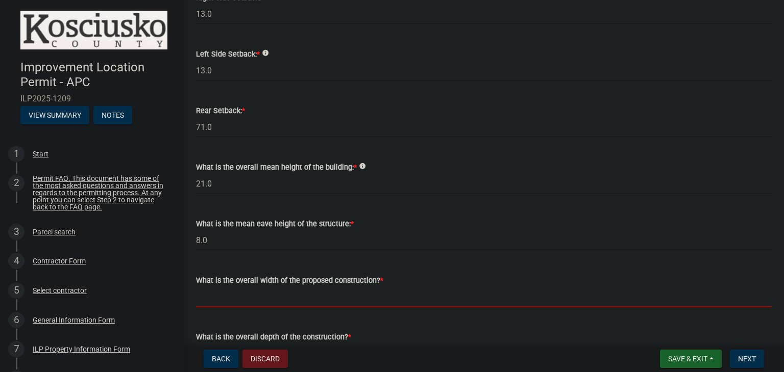
click at [241, 305] on input "text" at bounding box center [484, 297] width 576 height 21
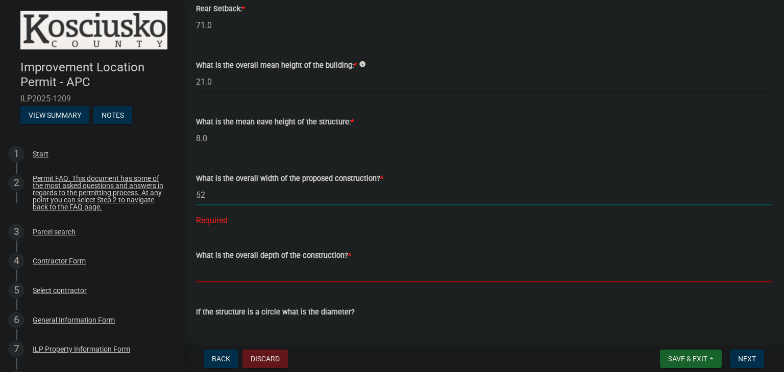
type input "52.00"
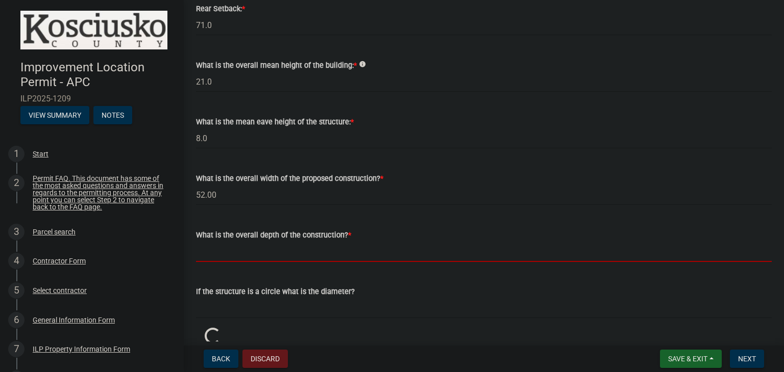
click at [252, 281] on wm-data-entity-input-list "Some properties, due to their configuration, may have multiples of a type yard …" at bounding box center [484, 223] width 576 height 1047
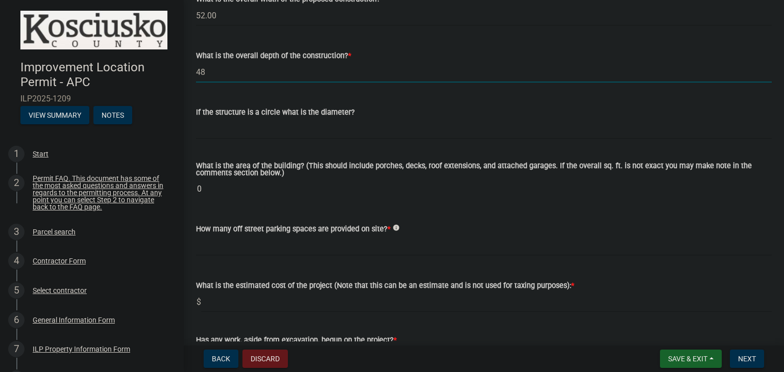
scroll to position [561, 0]
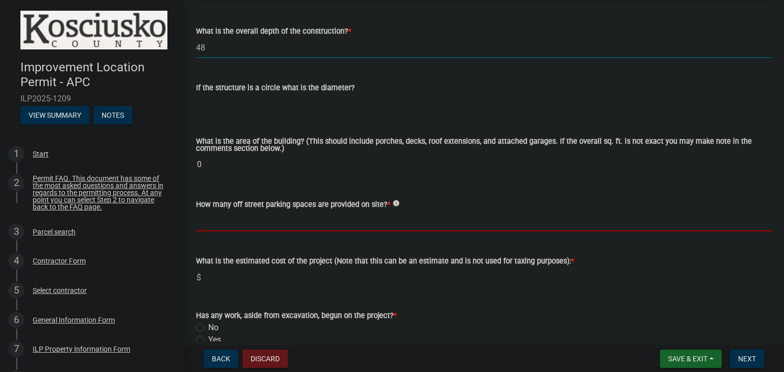
type input "48.00"
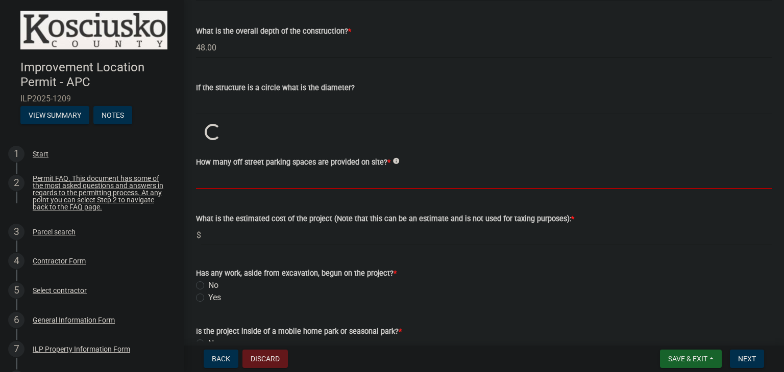
click at [296, 224] on wm-data-entity-input-list "Some properties, due to their configuration, may have multiples of a type yard …" at bounding box center [484, 19] width 576 height 1047
type input "2"
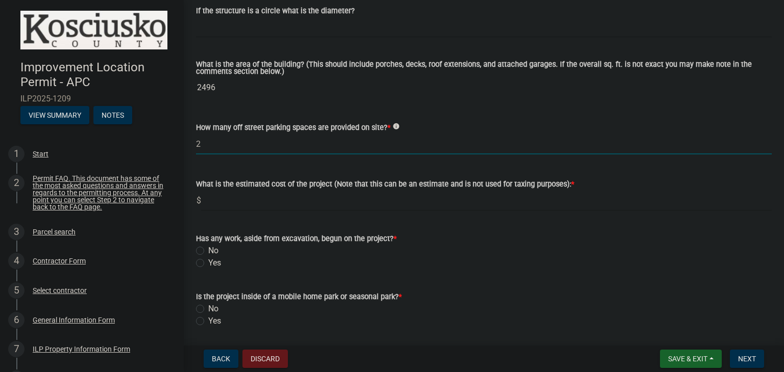
scroll to position [663, 0]
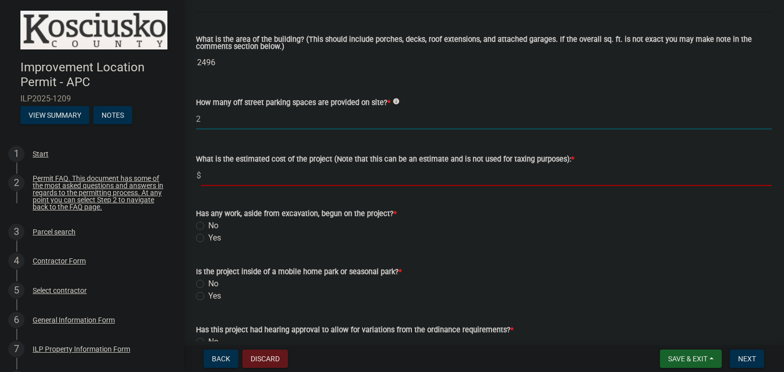
click at [262, 181] on input "text" at bounding box center [486, 175] width 570 height 21
type input "300000"
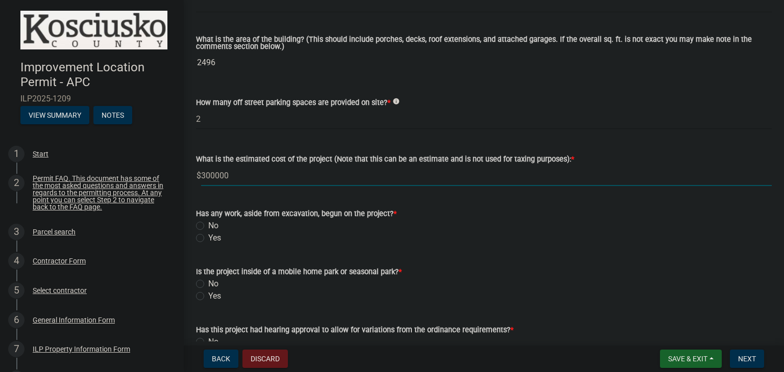
click at [208, 227] on label "No" at bounding box center [213, 226] width 10 height 12
click at [208, 227] on input "No" at bounding box center [211, 223] width 7 height 7
radio input "true"
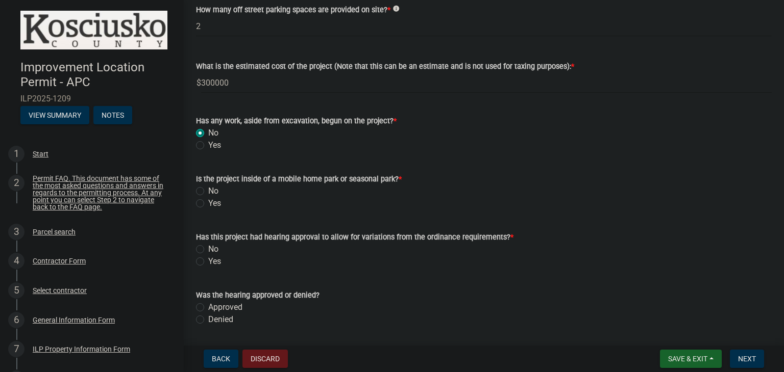
scroll to position [765, 0]
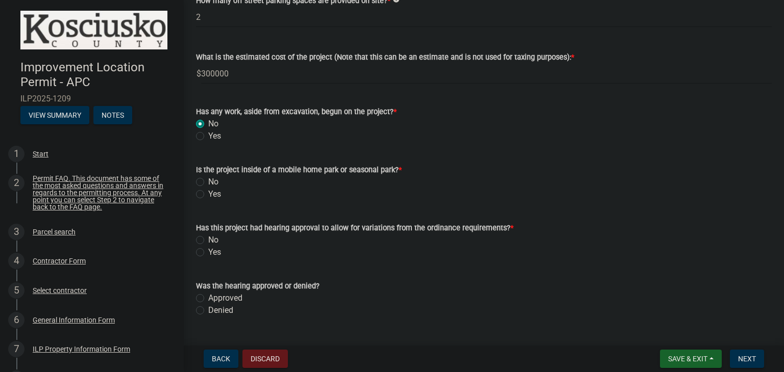
click at [208, 181] on label "No" at bounding box center [213, 182] width 10 height 12
click at [208, 181] on input "No" at bounding box center [211, 179] width 7 height 7
radio input "true"
click at [208, 240] on label "No" at bounding box center [213, 240] width 10 height 12
click at [208, 240] on input "No" at bounding box center [211, 237] width 7 height 7
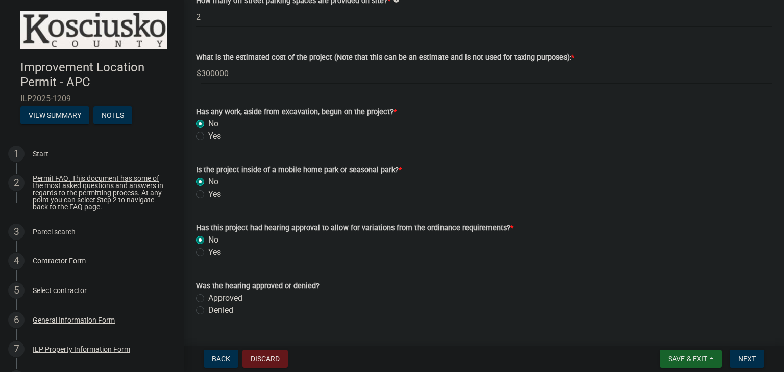
radio input "true"
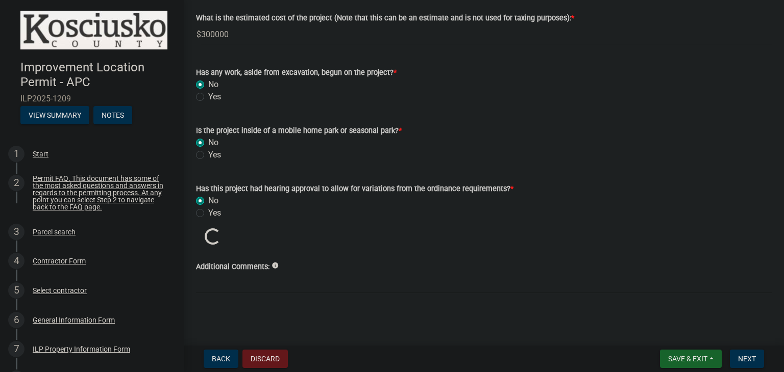
scroll to position [787, 0]
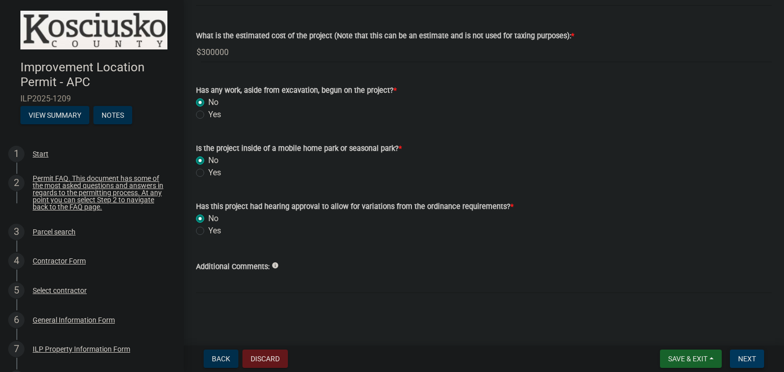
click at [752, 355] on span "Next" at bounding box center [747, 359] width 18 height 8
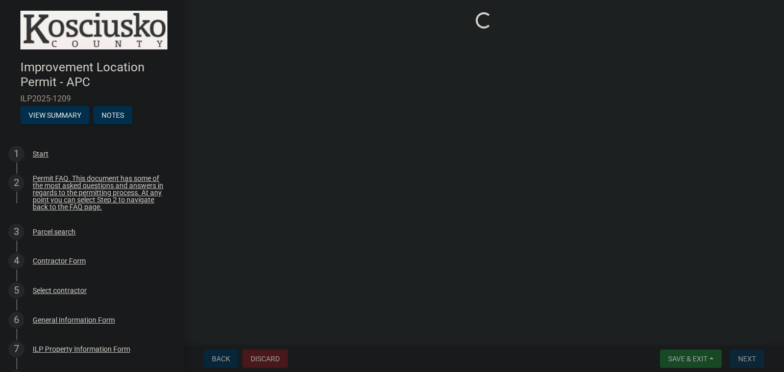
scroll to position [0, 0]
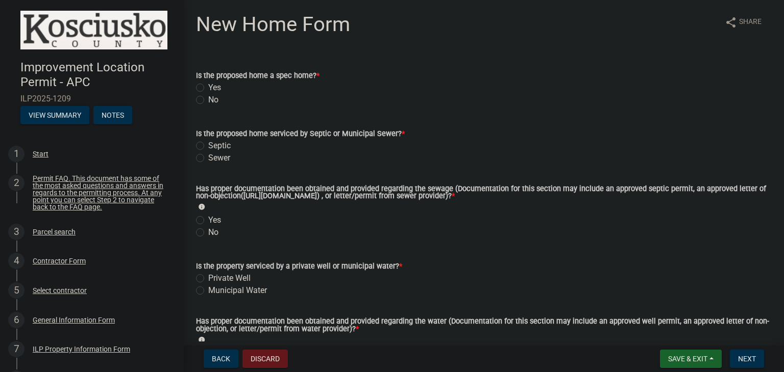
click at [208, 89] on label "Yes" at bounding box center [214, 88] width 13 height 12
click at [208, 88] on input "Yes" at bounding box center [211, 85] width 7 height 7
radio input "true"
click at [208, 158] on label "Sewer" at bounding box center [219, 158] width 22 height 12
click at [208, 158] on input "Sewer" at bounding box center [211, 155] width 7 height 7
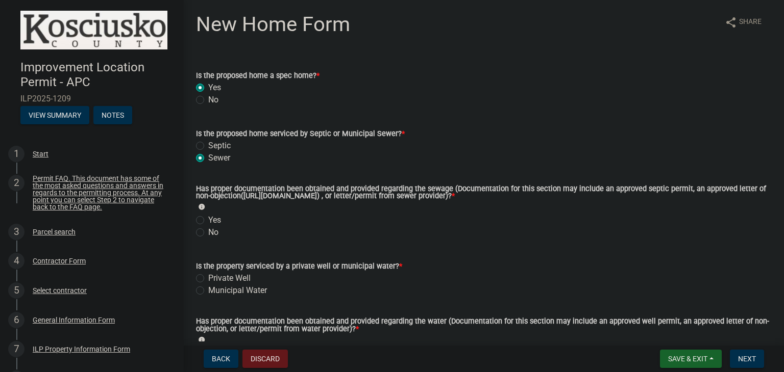
radio input "true"
click at [208, 222] on label "Yes" at bounding box center [214, 220] width 13 height 12
click at [208, 221] on input "Yes" at bounding box center [211, 217] width 7 height 7
radio input "true"
click at [208, 292] on label "Municipal Water" at bounding box center [237, 291] width 59 height 12
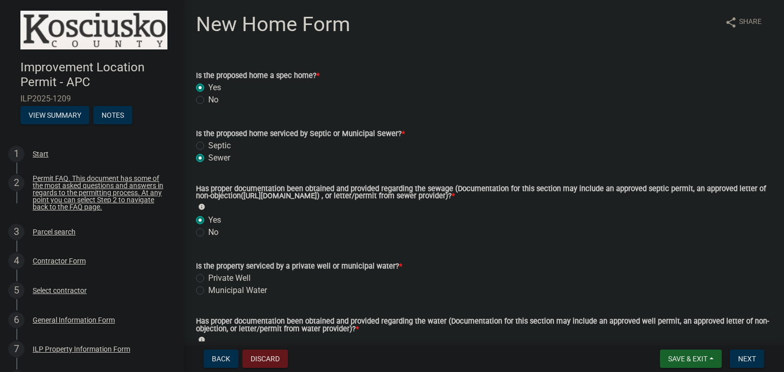
click at [208, 291] on input "Municipal Water" at bounding box center [211, 288] width 7 height 7
radio input "true"
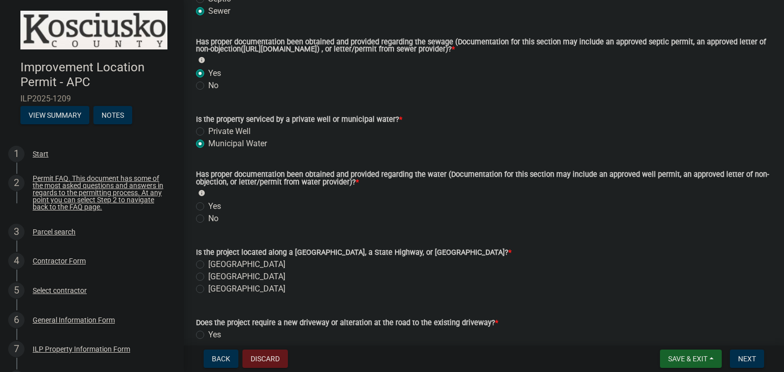
scroll to position [153, 0]
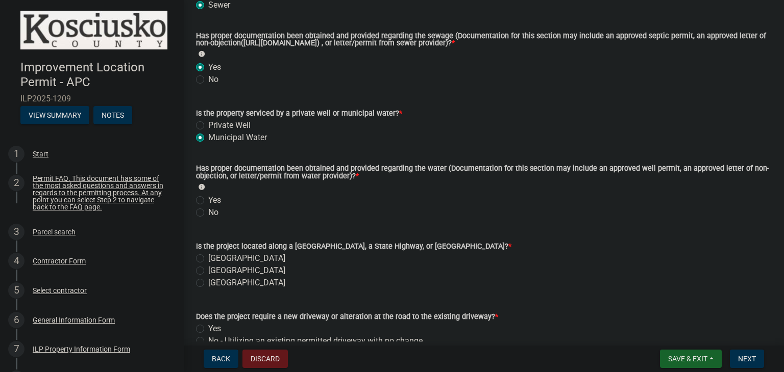
click at [208, 199] on label "Yes" at bounding box center [214, 200] width 13 height 12
click at [208, 199] on input "Yes" at bounding box center [211, 197] width 7 height 7
radio input "true"
click at [208, 272] on label "[GEOGRAPHIC_DATA]" at bounding box center [246, 271] width 77 height 12
click at [208, 271] on input "[GEOGRAPHIC_DATA]" at bounding box center [211, 268] width 7 height 7
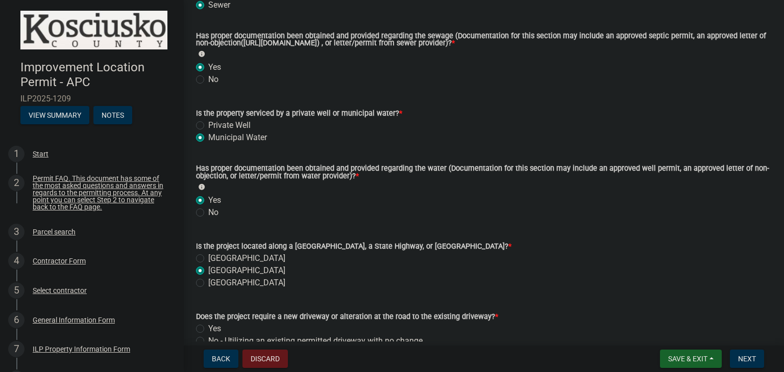
radio input "true"
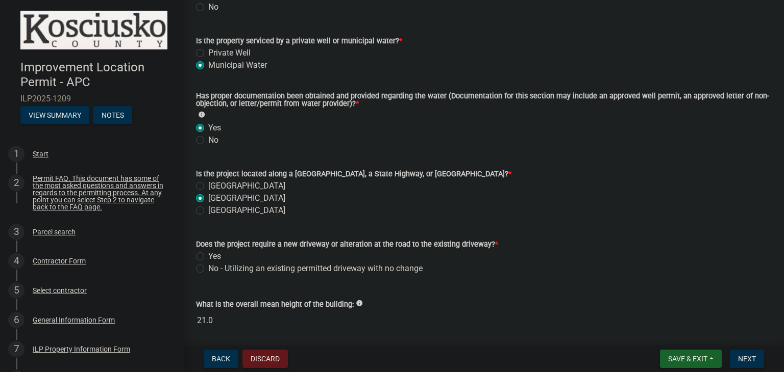
scroll to position [255, 0]
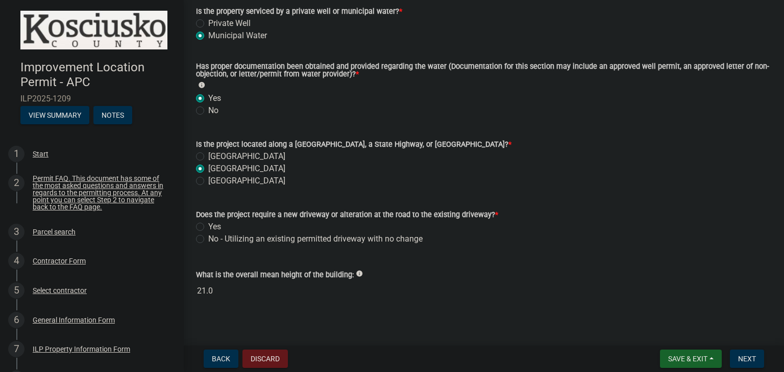
click at [204, 245] on wm-data-entity-input "Does the project require a new driveway or alteration at the road to the existi…" at bounding box center [484, 225] width 576 height 58
click at [208, 236] on label "No - Utilizing an existing permitted driveway with no change" at bounding box center [315, 239] width 214 height 12
click at [208, 236] on input "No - Utilizing an existing permitted driveway with no change" at bounding box center [211, 236] width 7 height 7
radio input "true"
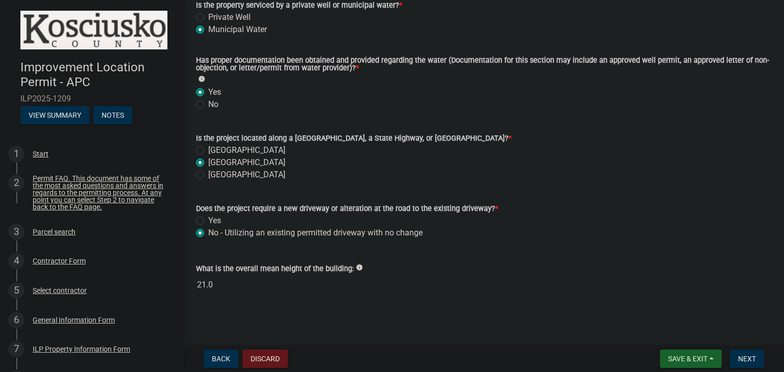
scroll to position [263, 0]
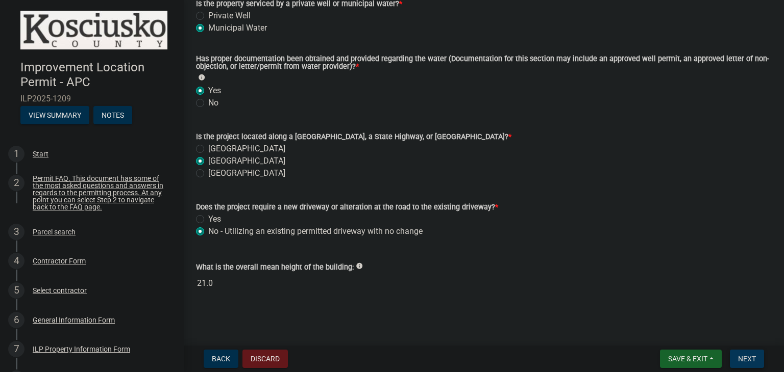
click at [748, 357] on span "Next" at bounding box center [747, 359] width 18 height 8
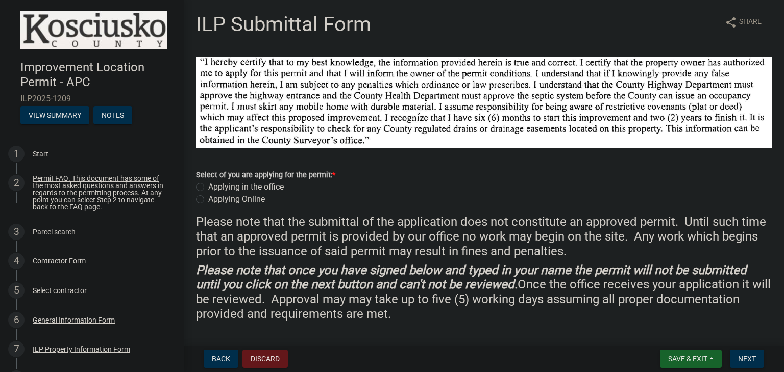
click at [208, 194] on label "Applying Online" at bounding box center [236, 199] width 57 height 12
click at [208, 194] on input "Applying Online" at bounding box center [211, 196] width 7 height 7
radio input "true"
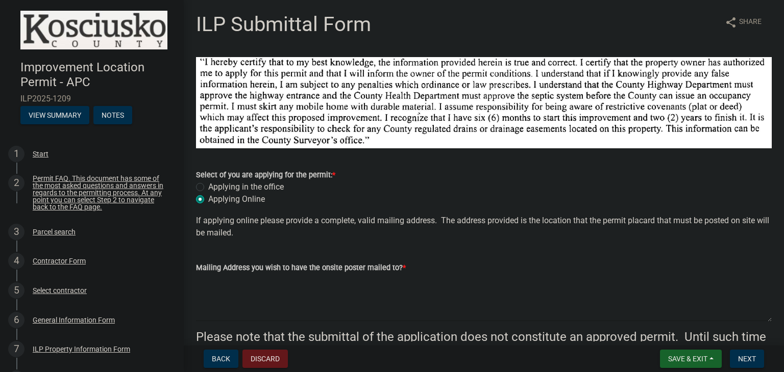
scroll to position [51, 0]
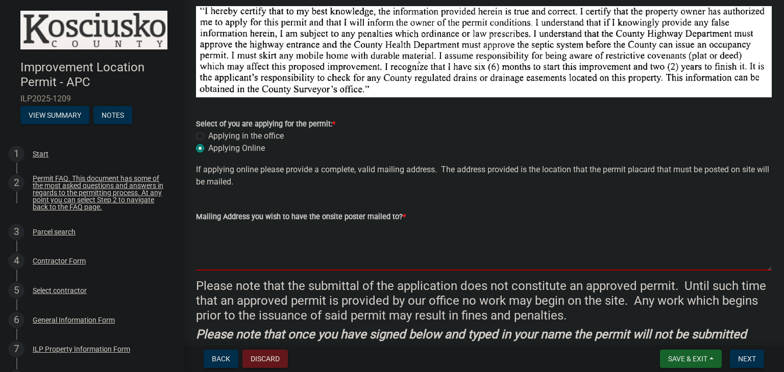
click at [277, 243] on textarea "Mailing Address you wish to have the onsite poster mailed to? *" at bounding box center [484, 247] width 576 height 48
type textarea "[STREET_ADDRESS]"
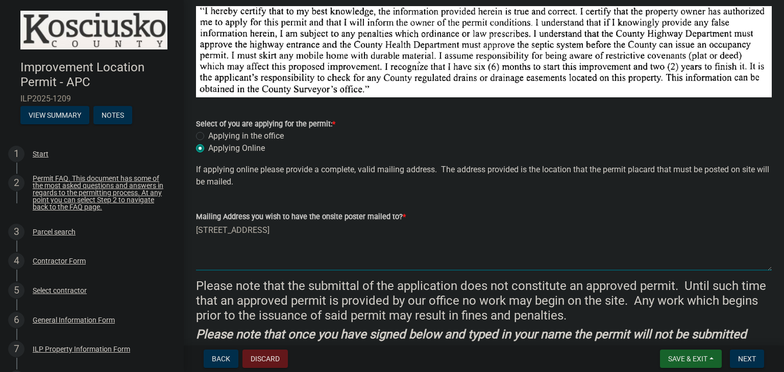
type input "Remington [PERSON_NAME]"
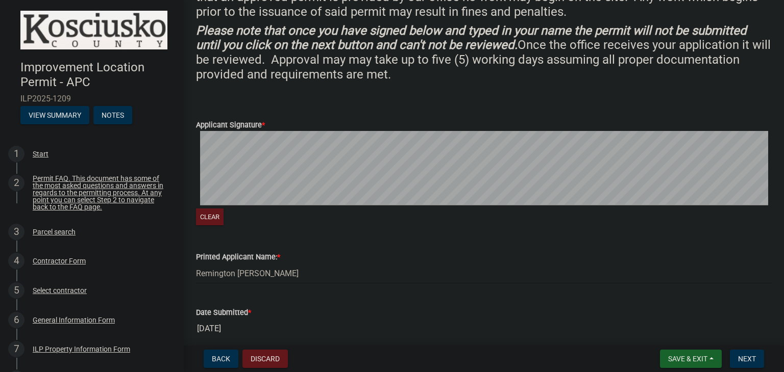
scroll to position [357, 0]
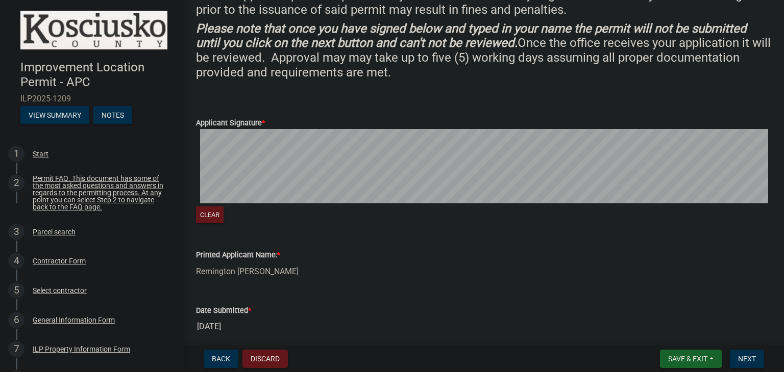
click at [210, 206] on div "Clear" at bounding box center [484, 177] width 576 height 96
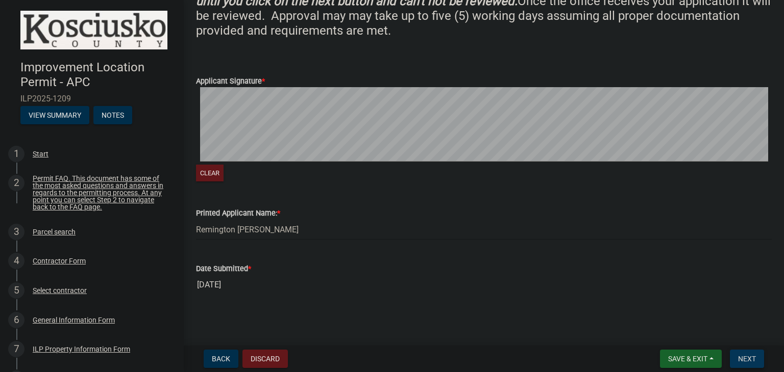
click at [755, 358] on button "Next" at bounding box center [747, 359] width 34 height 18
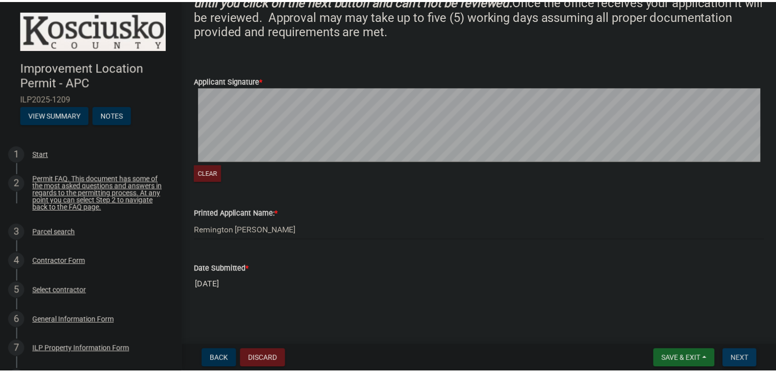
scroll to position [0, 0]
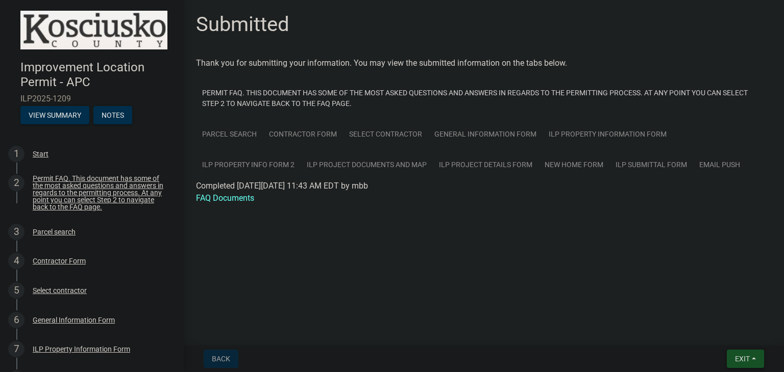
click at [753, 356] on button "Exit" at bounding box center [745, 359] width 37 height 18
click at [713, 334] on button "Save & Exit" at bounding box center [724, 332] width 82 height 24
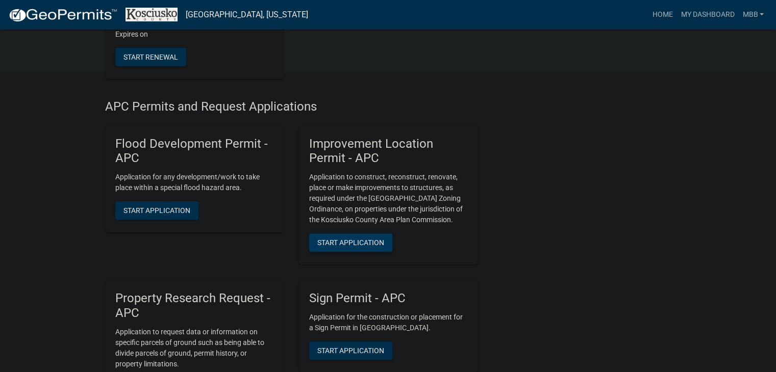
scroll to position [306, 0]
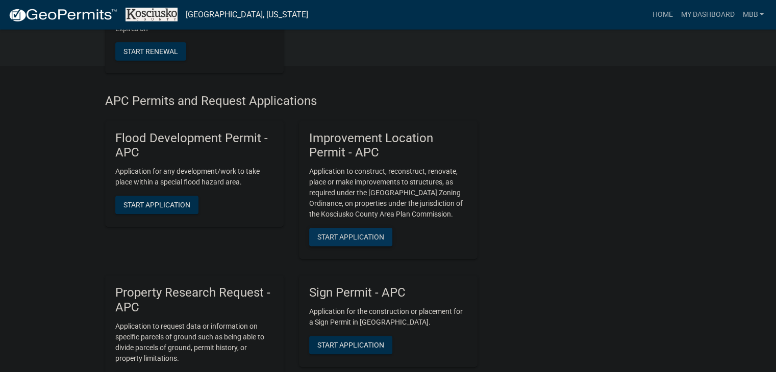
click at [358, 238] on span "Start Application" at bounding box center [350, 237] width 67 height 8
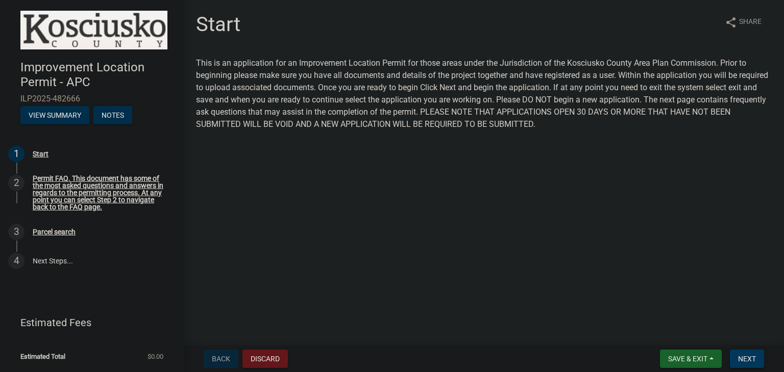
click at [744, 358] on span "Next" at bounding box center [747, 359] width 18 height 8
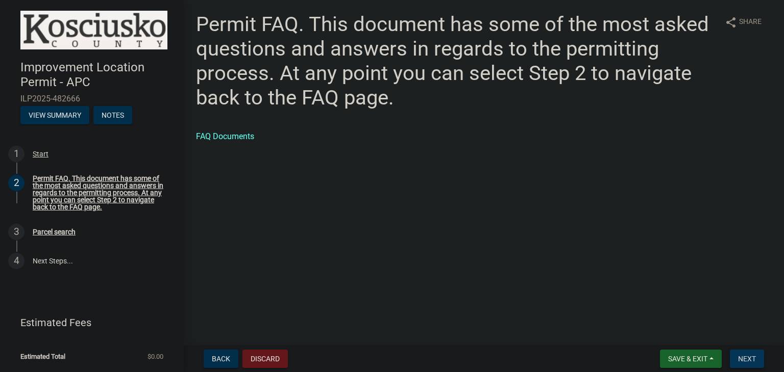
click at [747, 361] on span "Next" at bounding box center [747, 359] width 18 height 8
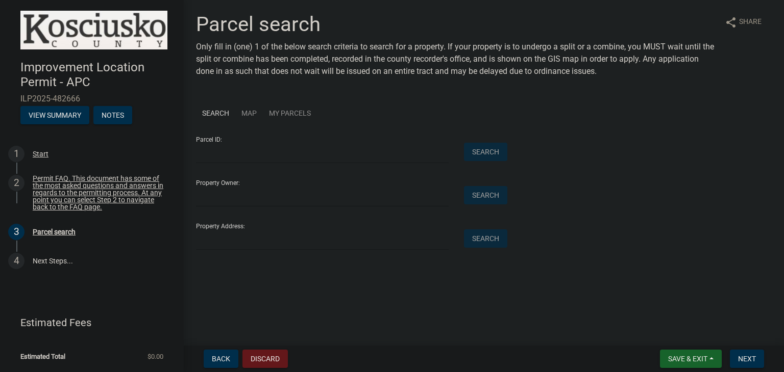
click at [242, 113] on link "Map" at bounding box center [249, 113] width 28 height 31
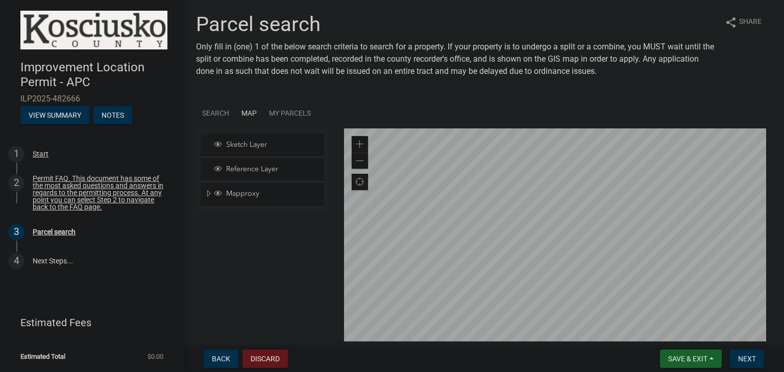
click at [541, 202] on div at bounding box center [558, 256] width 428 height 255
click at [584, 286] on div at bounding box center [558, 256] width 428 height 255
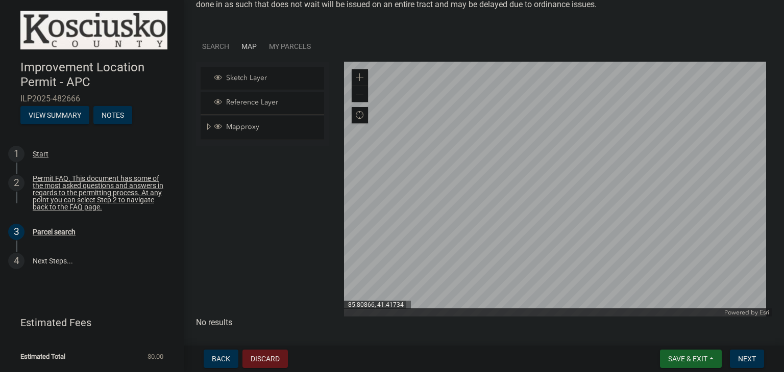
scroll to position [94, 0]
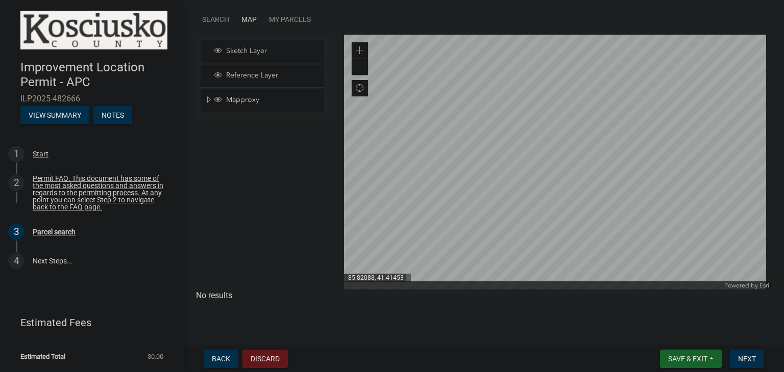
click at [449, 131] on div at bounding box center [558, 162] width 428 height 255
click at [528, 142] on div at bounding box center [558, 162] width 428 height 255
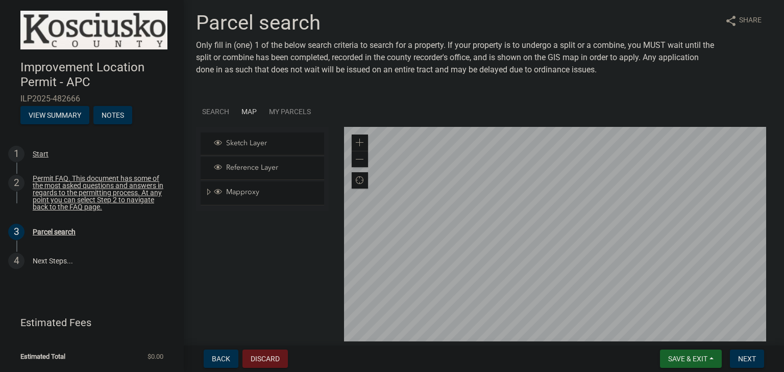
scroll to position [0, 0]
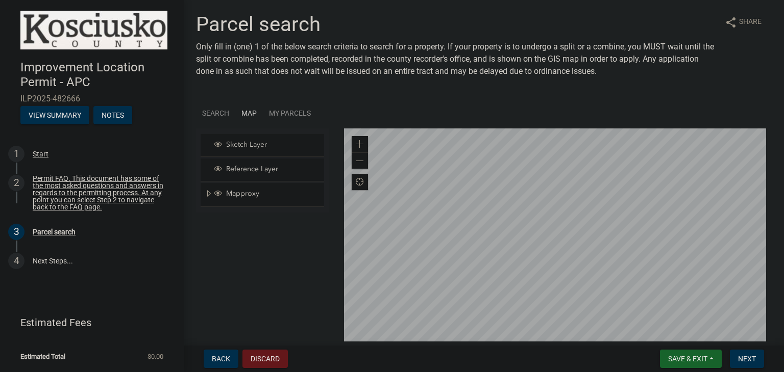
click at [461, 250] on div at bounding box center [558, 256] width 428 height 255
click at [630, 209] on div at bounding box center [558, 256] width 428 height 255
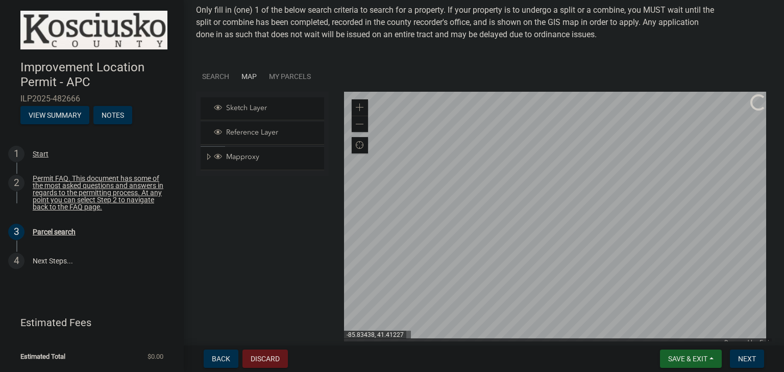
scroll to position [51, 0]
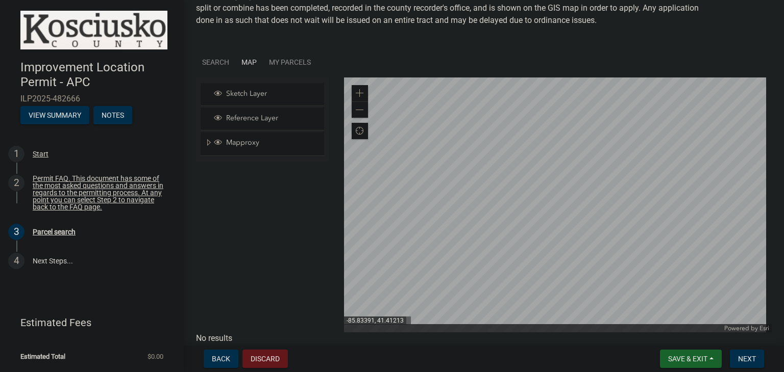
click at [645, 176] on div at bounding box center [558, 205] width 428 height 255
click at [624, 206] on div at bounding box center [558, 205] width 428 height 255
click at [553, 268] on div at bounding box center [558, 205] width 428 height 255
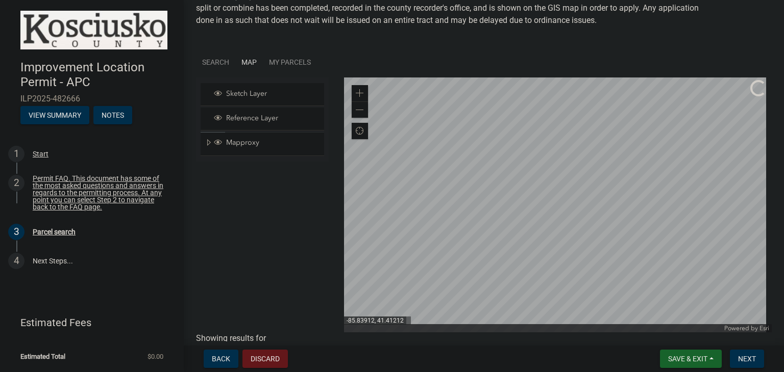
click at [229, 62] on link "Search" at bounding box center [215, 62] width 39 height 31
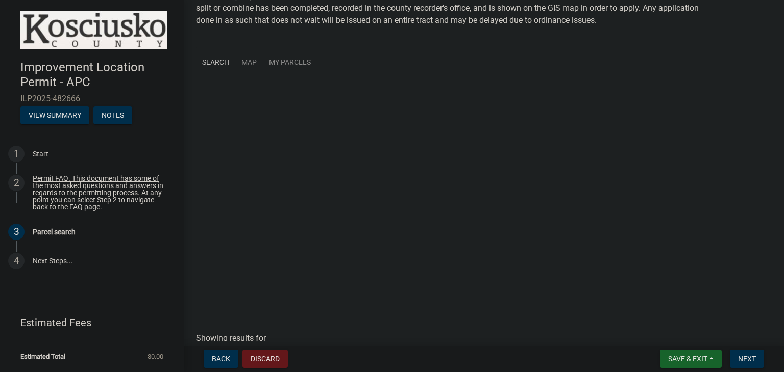
scroll to position [18, 0]
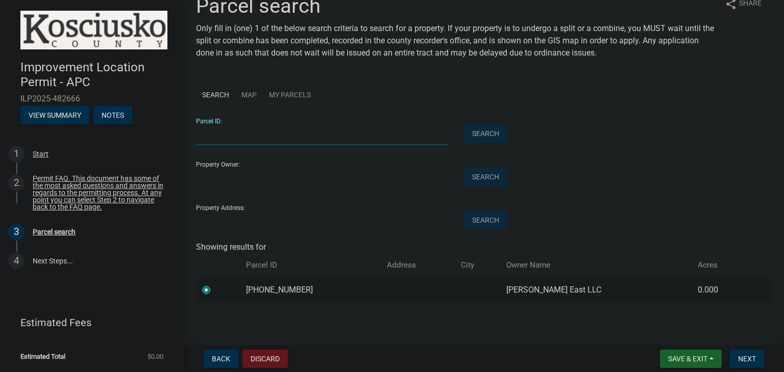
click at [257, 135] on input "Parcel ID:" at bounding box center [322, 134] width 253 height 21
type input "[PHONE_NUMBER]"
drag, startPoint x: 353, startPoint y: 167, endPoint x: 347, endPoint y: 174, distance: 9.5
click at [352, 168] on div "Property Owner: Search" at bounding box center [349, 171] width 306 height 35
click at [329, 178] on input "Property Owner:" at bounding box center [322, 178] width 253 height 21
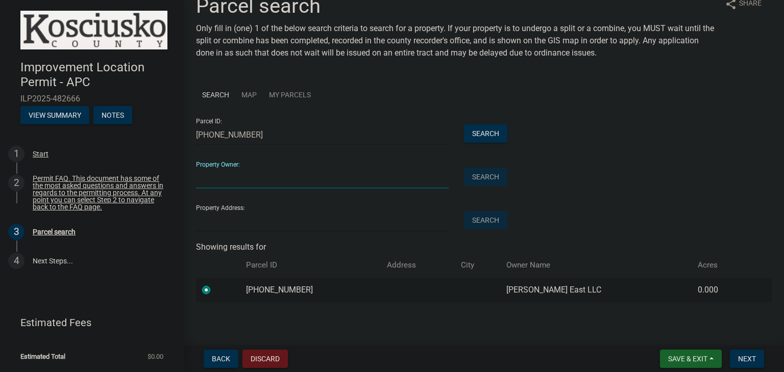
type input "Millers East"
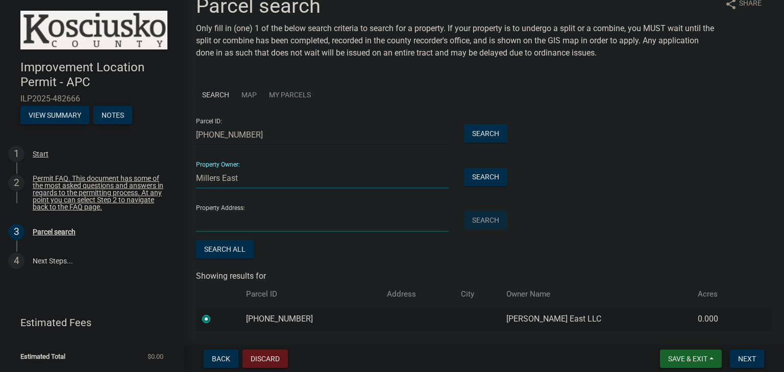
click at [254, 220] on input "Property Address:" at bounding box center [322, 221] width 253 height 21
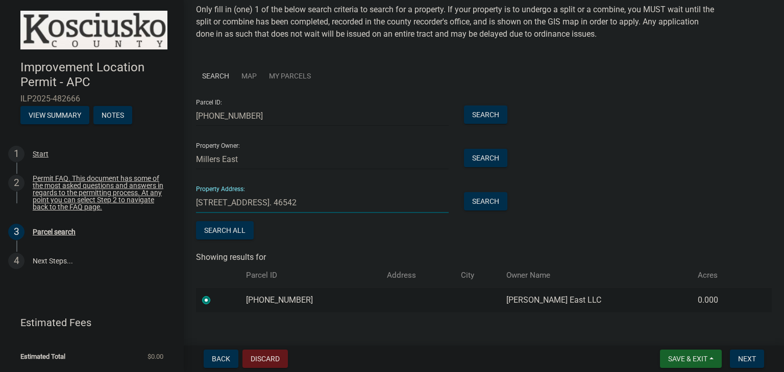
scroll to position [48, 0]
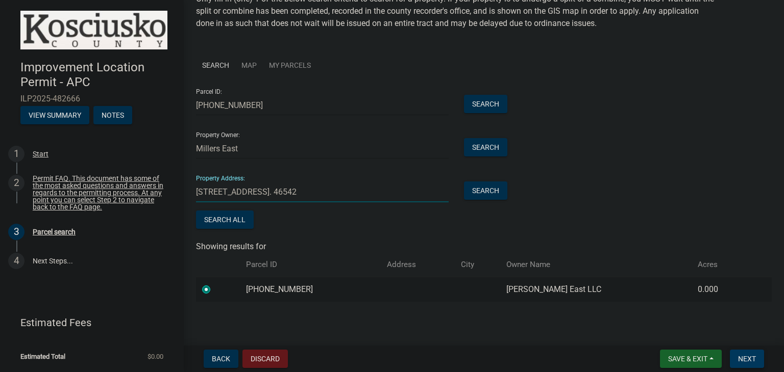
type input "[STREET_ADDRESS]. 46542"
click at [751, 359] on span "Next" at bounding box center [747, 359] width 18 height 8
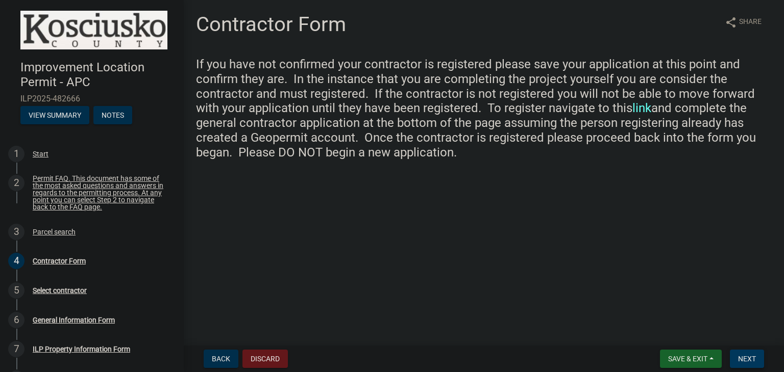
click at [743, 358] on span "Next" at bounding box center [747, 359] width 18 height 8
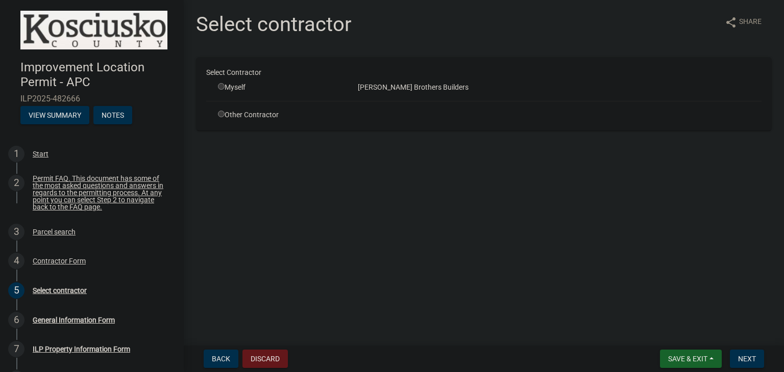
click at [221, 83] on input "radio" at bounding box center [221, 86] width 7 height 7
radio input "true"
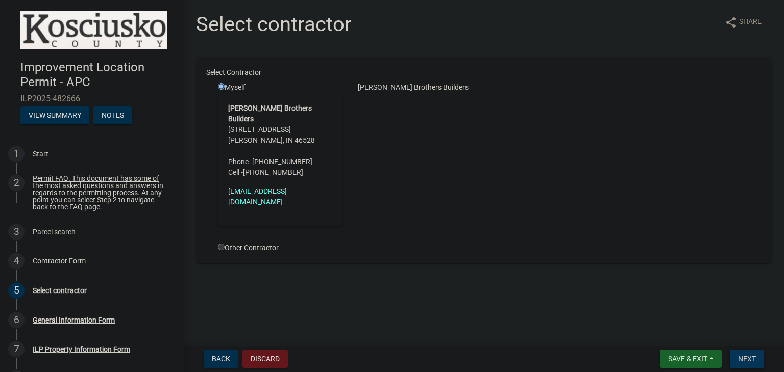
click at [754, 356] on span "Next" at bounding box center [747, 359] width 18 height 8
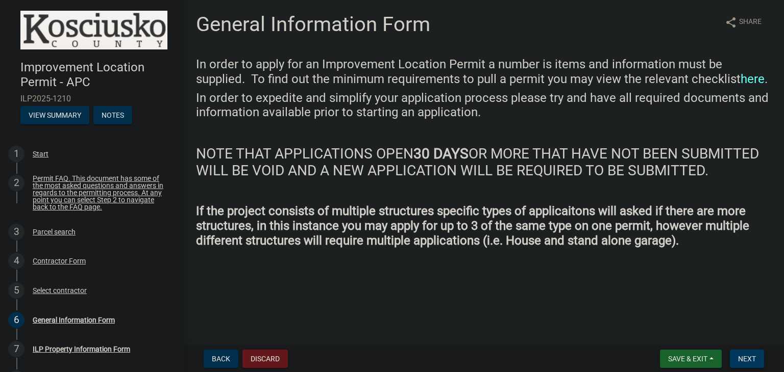
click at [747, 366] on button "Next" at bounding box center [747, 359] width 34 height 18
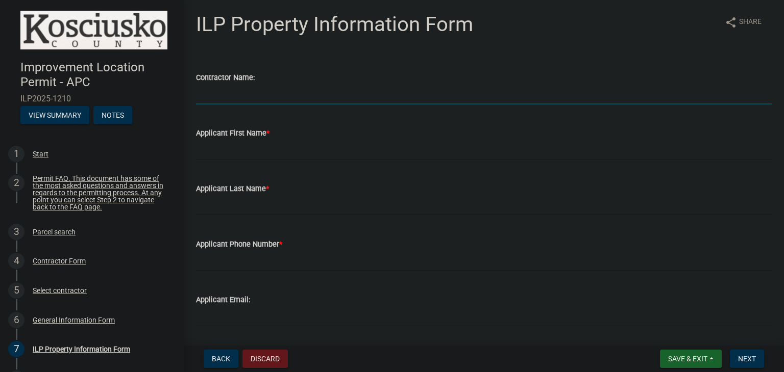
click at [229, 86] on input "Contractor Name:" at bounding box center [484, 94] width 576 height 21
type input "Journey Homes/[PERSON_NAME] Brothers Builders"
type input "Remington"
type input "[PERSON_NAME]"
type input "[EMAIL_ADDRESS][DOMAIN_NAME]"
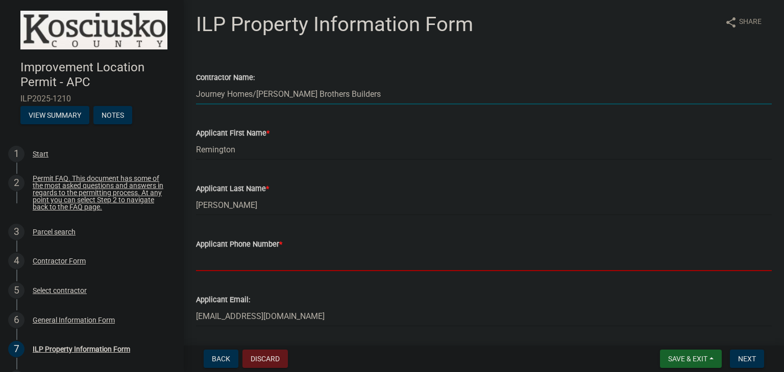
click at [276, 262] on input "Applicant Phone Number *" at bounding box center [484, 261] width 576 height 21
type input "5745363152"
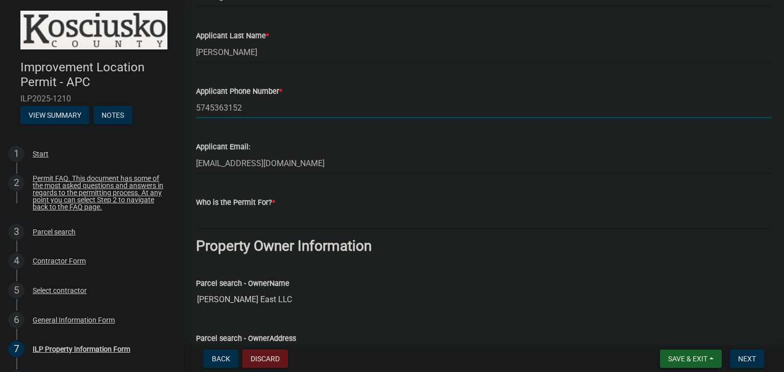
scroll to position [204, 0]
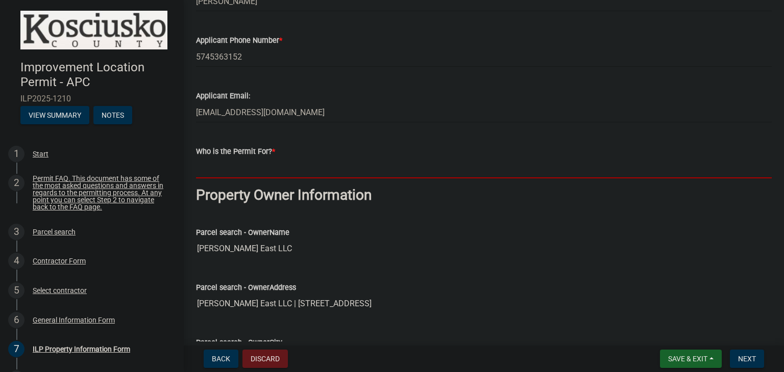
click at [277, 160] on input "Who is the Permit For? *" at bounding box center [484, 168] width 576 height 21
type input "[PERSON_NAME] Brothers Builders"
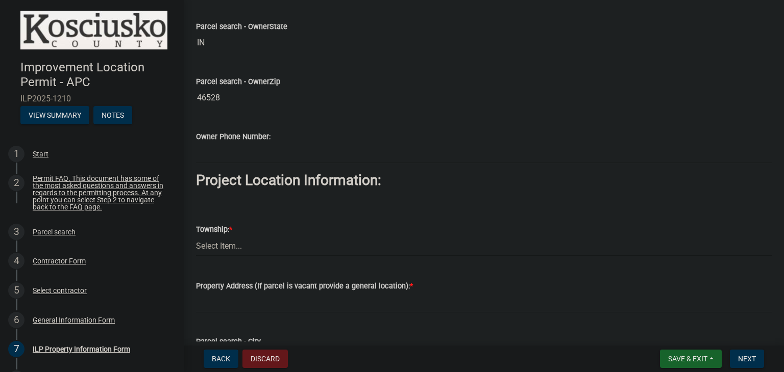
scroll to position [663, 0]
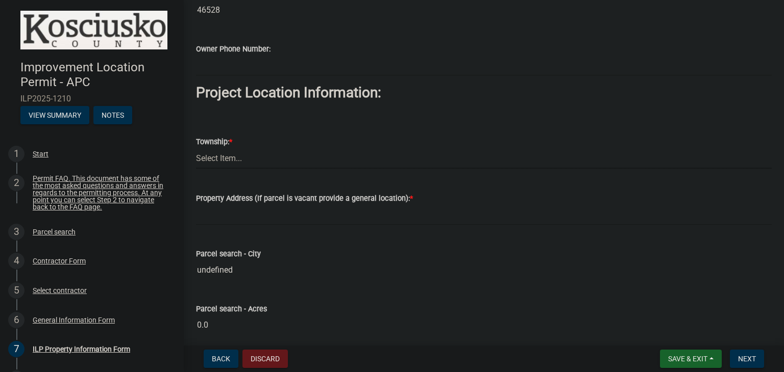
click at [265, 156] on select "Select Item... [PERSON_NAME] - Elkhart Co Clay Etna [GEOGRAPHIC_DATA][PERSON_NA…" at bounding box center [484, 158] width 576 height 21
click at [196, 148] on select "Select Item... [PERSON_NAME] - Elkhart Co Clay Etna [GEOGRAPHIC_DATA][PERSON_NA…" at bounding box center [484, 158] width 576 height 21
select select "43c67e15-aa71-4662-a612-5084d59379d6"
click at [244, 157] on select "Select Item... [PERSON_NAME] - Elkhart Co Clay Etna [GEOGRAPHIC_DATA][PERSON_NA…" at bounding box center [484, 158] width 576 height 21
click at [327, 103] on wm-data-entity-input "Project Location Information:" at bounding box center [484, 97] width 576 height 26
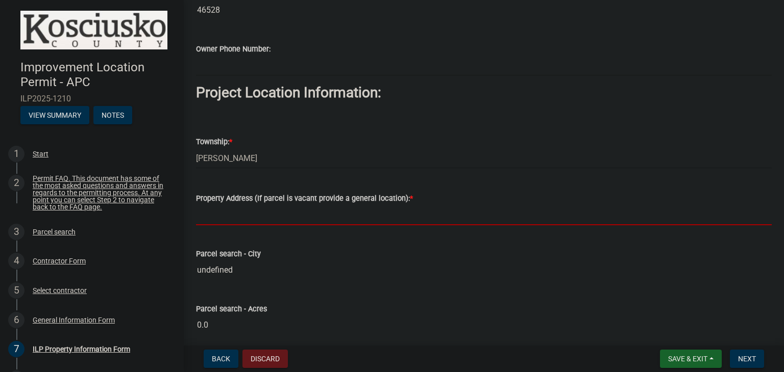
click at [255, 209] on input "Property Address (If parcel is vacant provide a general location): *" at bounding box center [484, 215] width 576 height 21
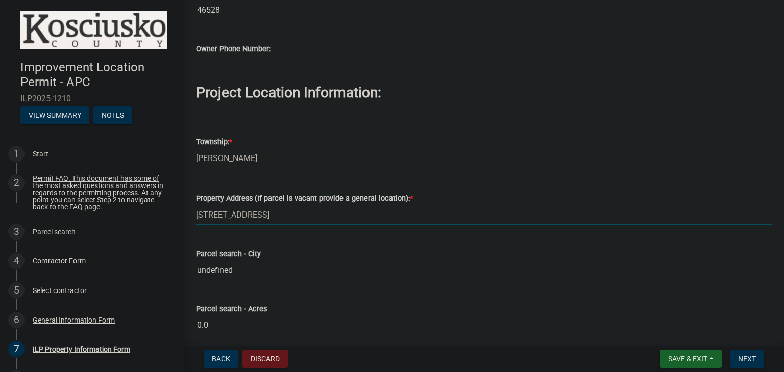
click at [205, 213] on input "[STREET_ADDRESS]" at bounding box center [484, 215] width 576 height 21
click at [315, 221] on input "[STREET_ADDRESS]" at bounding box center [484, 215] width 576 height 21
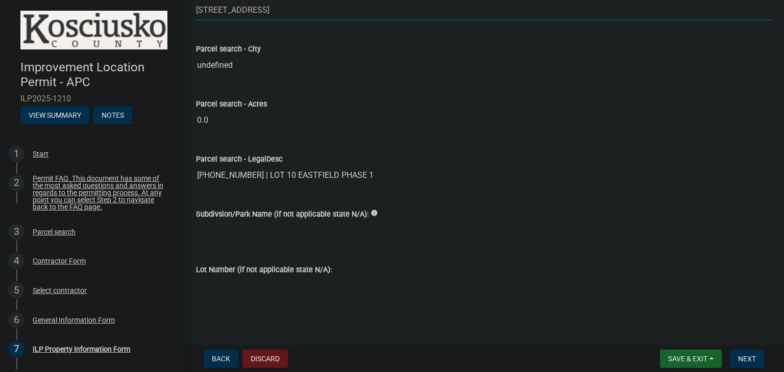
scroll to position [870, 0]
type input "[STREET_ADDRESS]"
click at [291, 222] on input "Subdivsion/Park Name (if not applicable state N/A):" at bounding box center [484, 229] width 576 height 21
type input "Eastfield"
click at [352, 276] on input "Lot Number (if not applicable state N/A):" at bounding box center [484, 284] width 576 height 21
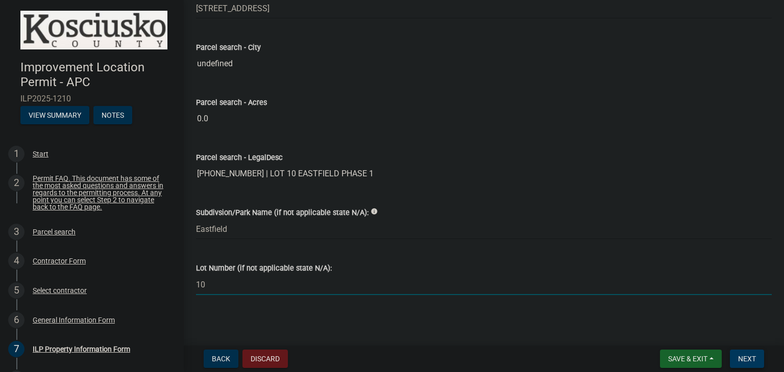
type input "10"
click at [743, 361] on span "Next" at bounding box center [747, 359] width 18 height 8
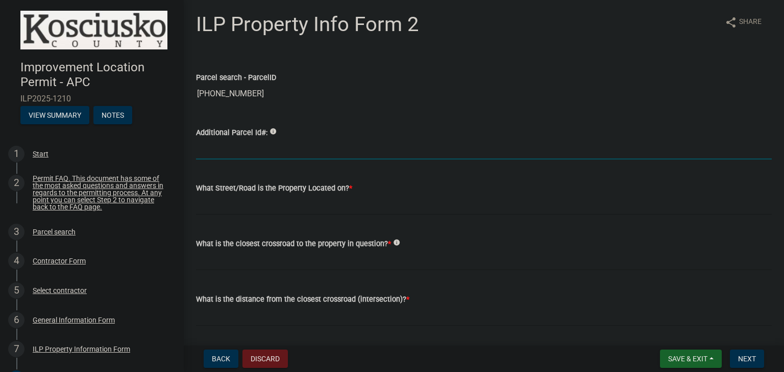
drag, startPoint x: 273, startPoint y: 147, endPoint x: 280, endPoint y: 169, distance: 22.9
click at [275, 153] on input "Additional Parcel Id#:" at bounding box center [484, 149] width 576 height 21
drag, startPoint x: 286, startPoint y: 194, endPoint x: 298, endPoint y: 205, distance: 16.3
click at [288, 196] on form "What Street/Road is the Property Located on? *" at bounding box center [484, 198] width 576 height 33
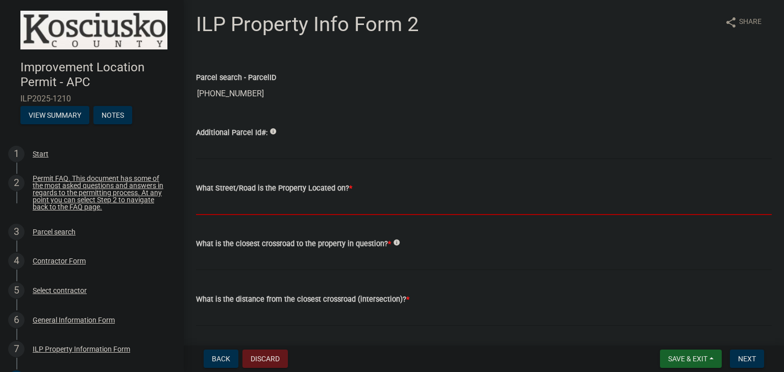
click at [300, 205] on input "What Street/Road is the Property Located on? *" at bounding box center [484, 204] width 576 height 21
type input "[GEOGRAPHIC_DATA]"
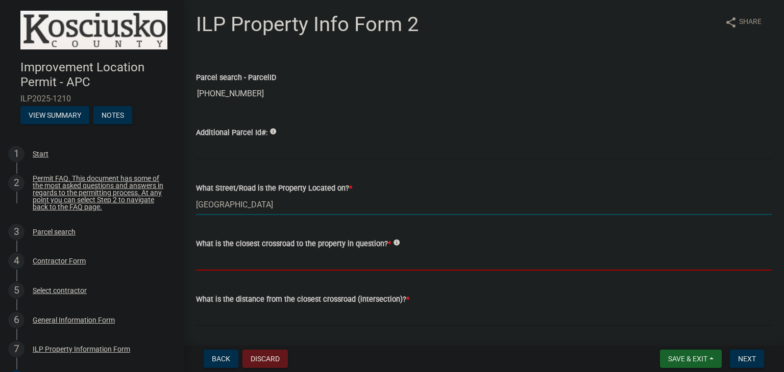
click at [292, 261] on input "What is the closest crossroad to the property in question? *" at bounding box center [484, 260] width 576 height 21
type input "E [STREET_ADDRESS]"
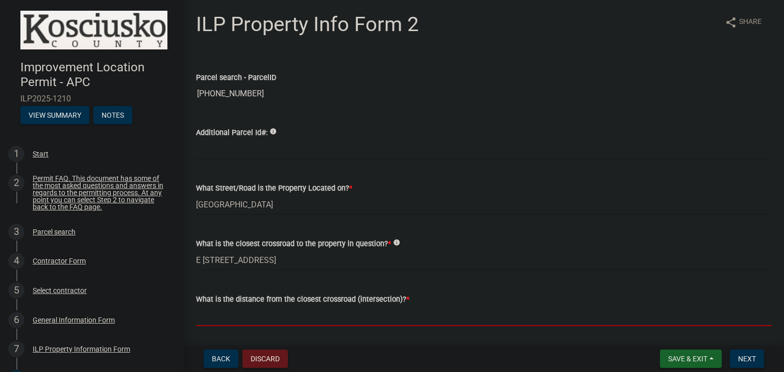
click at [292, 318] on input "text" at bounding box center [484, 316] width 576 height 21
type input "600"
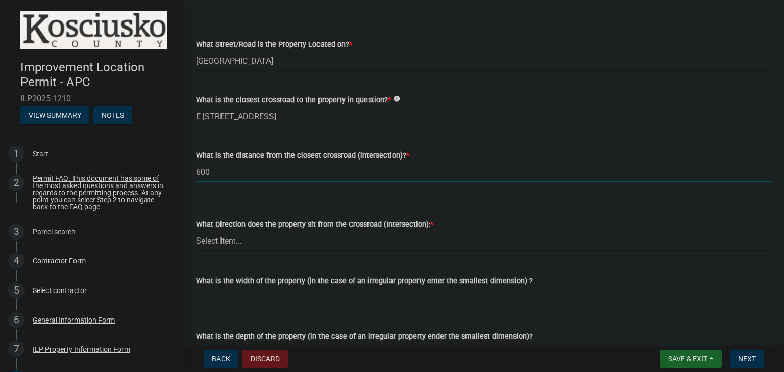
scroll to position [153, 0]
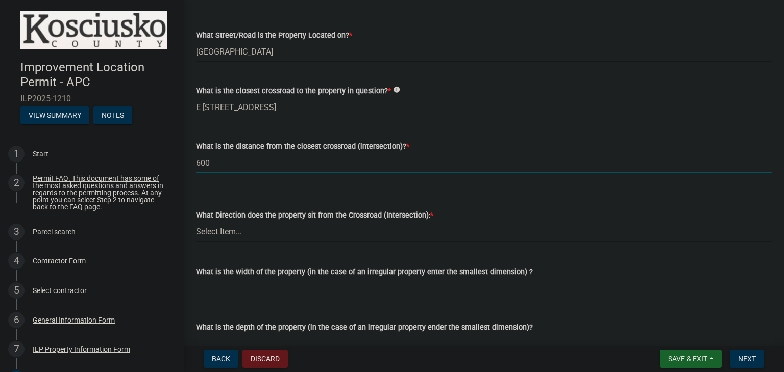
click at [332, 231] on select "Select Item... N NE NW S SE SW E W" at bounding box center [484, 231] width 576 height 21
click at [196, 221] on select "Select Item... N NE NW S SE SW E W" at bounding box center [484, 231] width 576 height 21
select select "30cad654-0079-4cbe-a349-097ae71a5774"
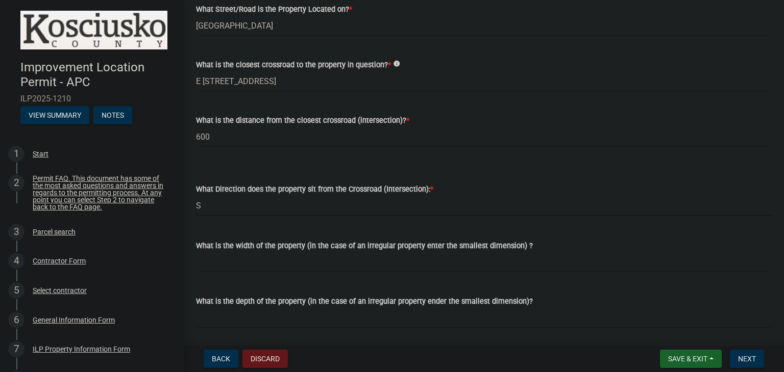
scroll to position [204, 0]
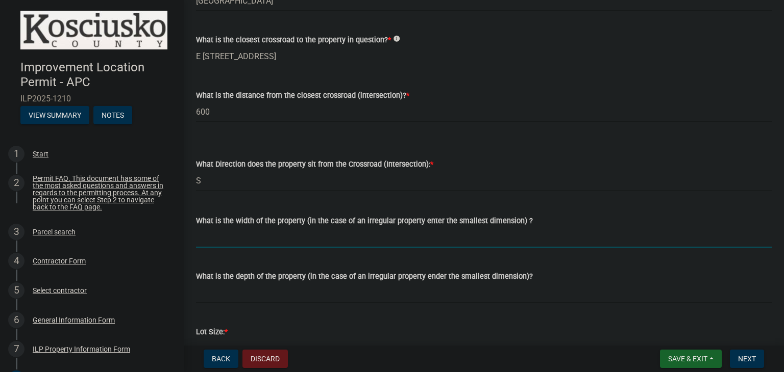
click at [296, 244] on input "What is the width of the property (in the case of an irregular property enter t…" at bounding box center [484, 237] width 576 height 21
type input "90"
click at [282, 296] on input "What is the depth of the property (in the case of an irregular property ender t…" at bounding box center [484, 293] width 576 height 21
type input "150"
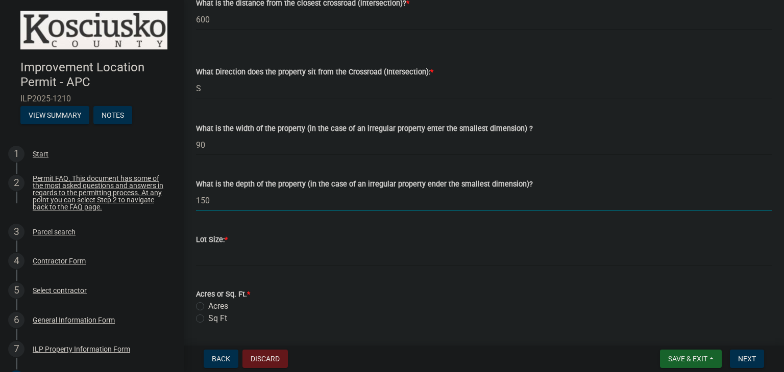
scroll to position [306, 0]
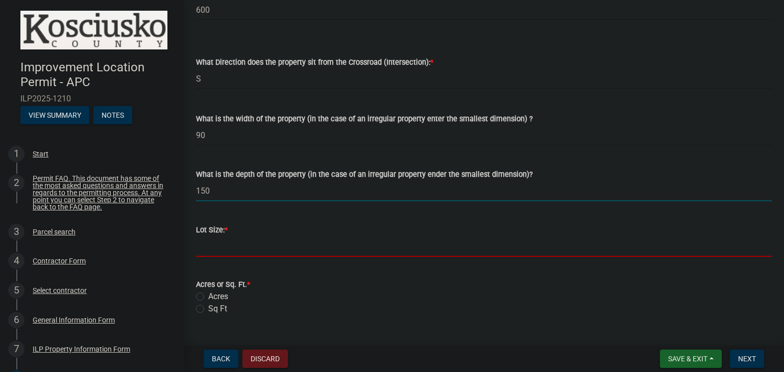
click at [239, 244] on input "text" at bounding box center [484, 246] width 576 height 21
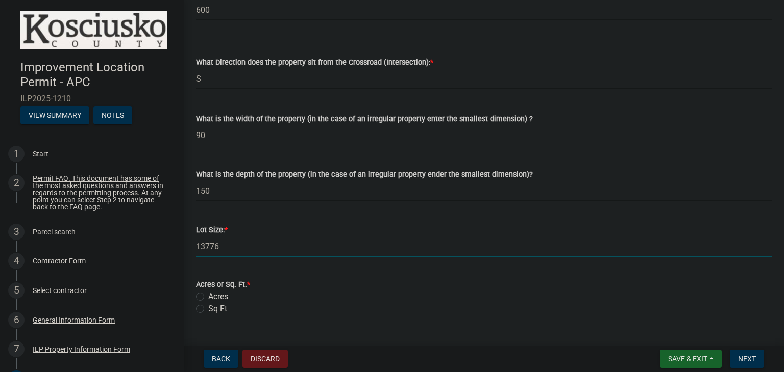
type input "13776"
click at [208, 307] on label "Sq Ft" at bounding box center [217, 309] width 19 height 12
click at [208, 307] on input "Sq Ft" at bounding box center [211, 306] width 7 height 7
radio input "true"
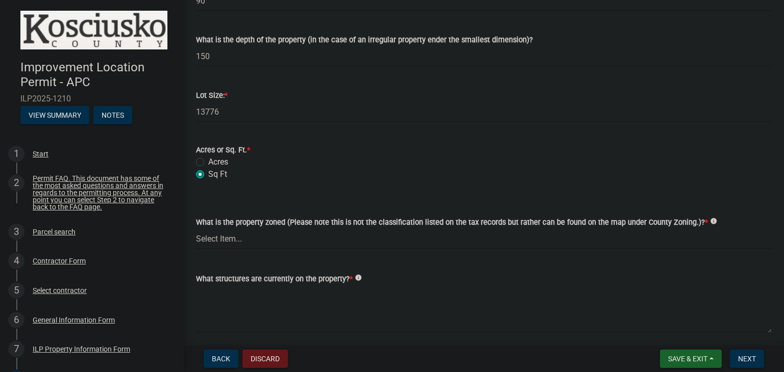
scroll to position [459, 0]
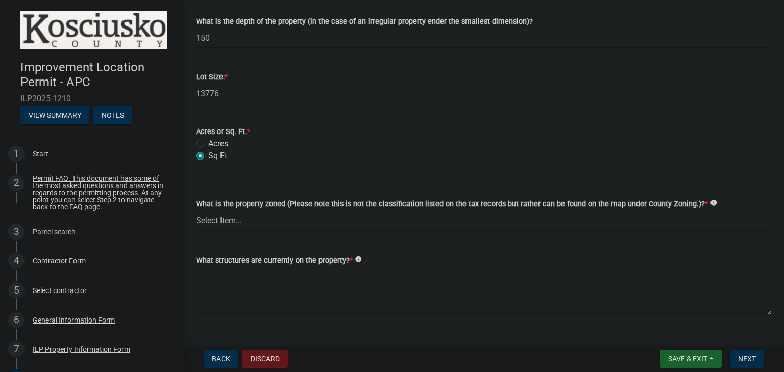
click at [269, 223] on select "Select Item... Agricultural Agricultural 2 Commercial Environmental Industrial …" at bounding box center [484, 220] width 576 height 21
click at [196, 210] on select "Select Item... Agricultural Agricultural 2 Commercial Environmental Industrial …" at bounding box center [484, 220] width 576 height 21
select select "1146270b-2111-4e23-bf7f-74ce85cf7041"
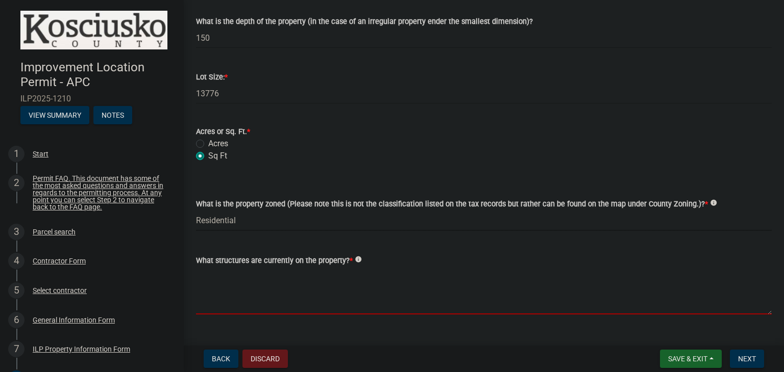
click at [297, 278] on textarea "What structures are currently on the property? *" at bounding box center [484, 291] width 576 height 48
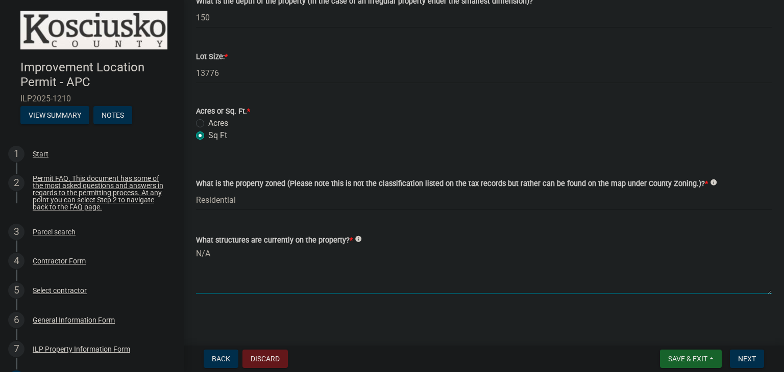
scroll to position [480, 0]
type textarea "N/A"
click at [734, 359] on button "Next" at bounding box center [747, 359] width 34 height 18
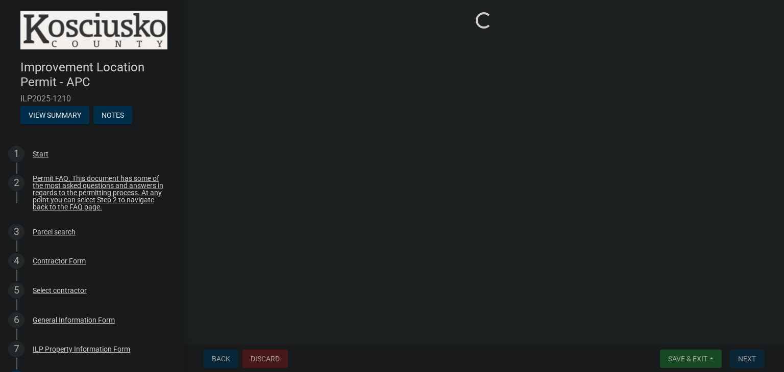
scroll to position [0, 0]
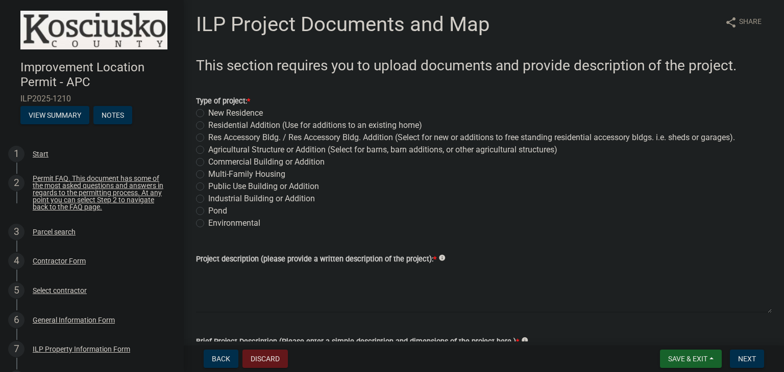
click at [208, 110] on label "New Residence" at bounding box center [235, 113] width 55 height 12
click at [208, 110] on input "New Residence" at bounding box center [211, 110] width 7 height 7
radio input "true"
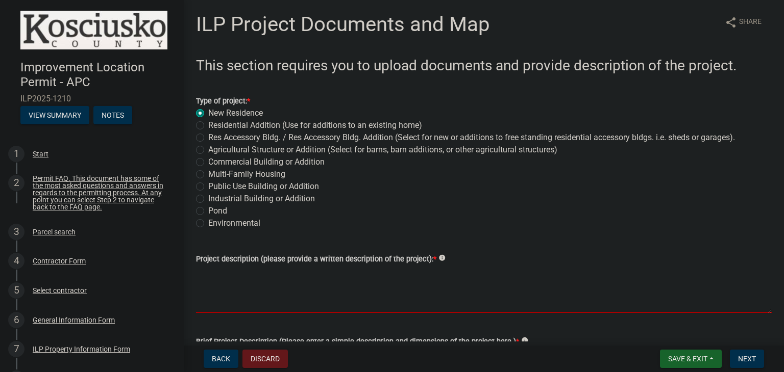
click at [273, 284] on textarea "Project description (please provide a written description of the project): *" at bounding box center [484, 289] width 576 height 48
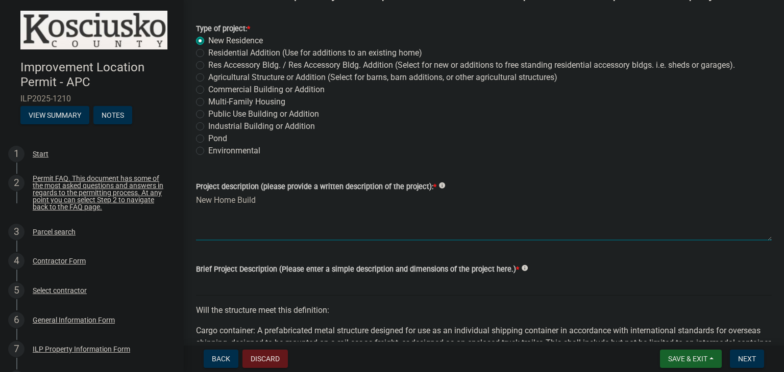
scroll to position [102, 0]
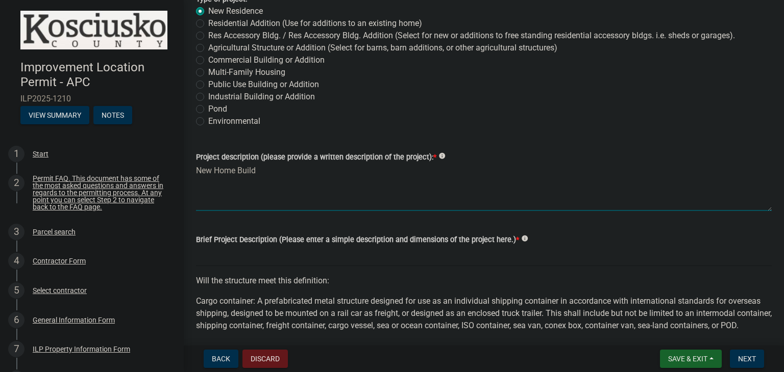
type textarea "New Home Build"
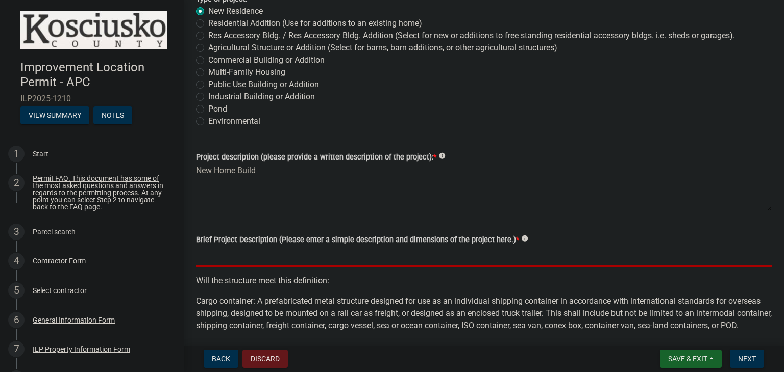
click at [288, 256] on input "Brief Project Description (Please enter a simple description and dimensions of …" at bounding box center [484, 256] width 576 height 21
type input "New Home Build"
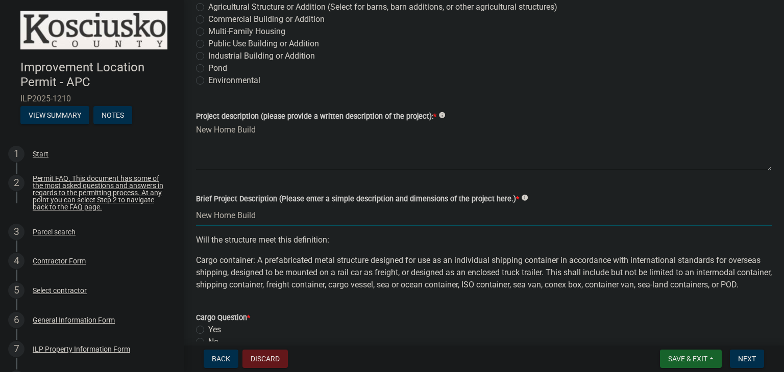
scroll to position [255, 0]
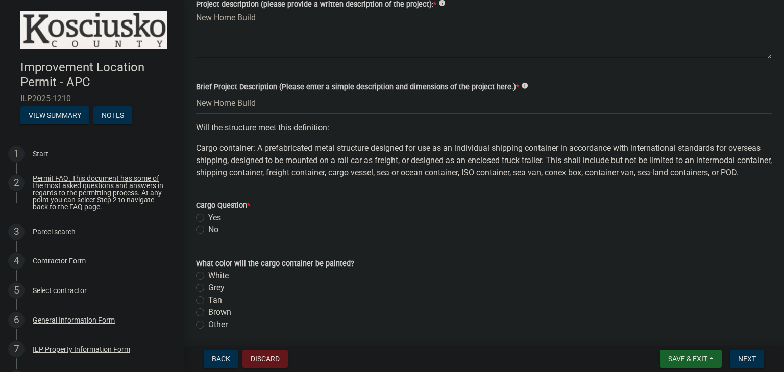
click at [208, 236] on label "No" at bounding box center [213, 230] width 10 height 12
click at [208, 231] on input "No" at bounding box center [211, 227] width 7 height 7
radio input "true"
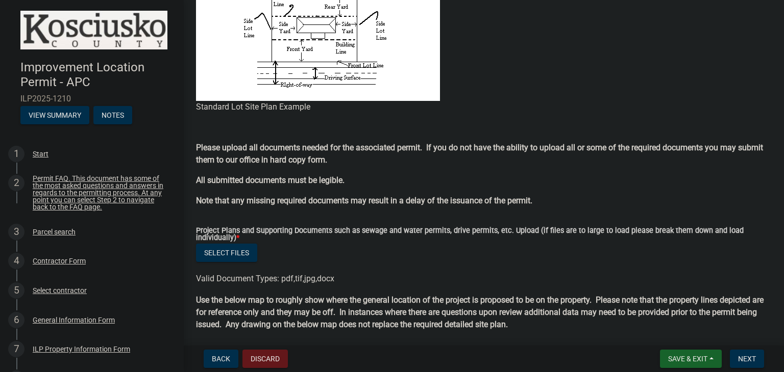
scroll to position [850, 0]
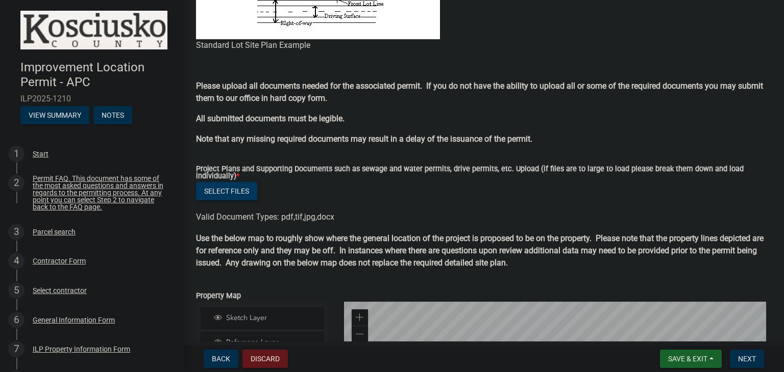
click at [231, 198] on button "Select files" at bounding box center [226, 191] width 61 height 18
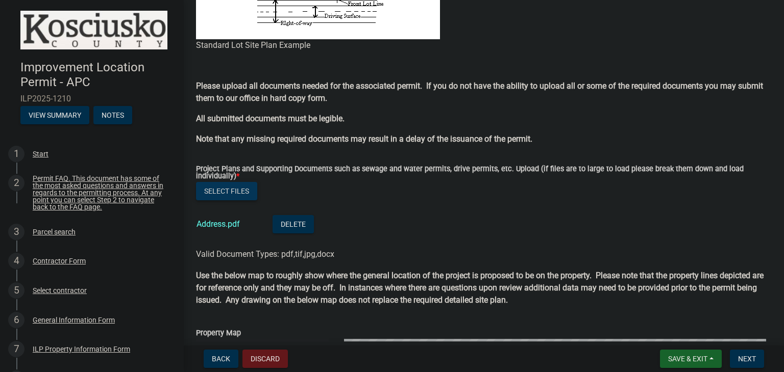
click at [227, 201] on button "Select files" at bounding box center [226, 191] width 61 height 18
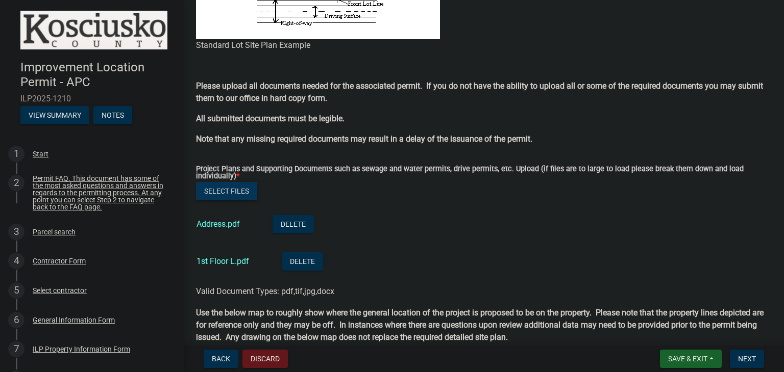
click at [227, 198] on button "Select files" at bounding box center [226, 191] width 61 height 18
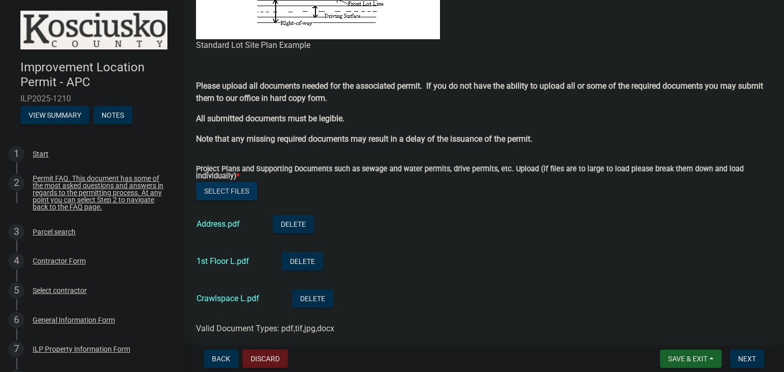
click at [227, 201] on button "Select files" at bounding box center [226, 191] width 61 height 18
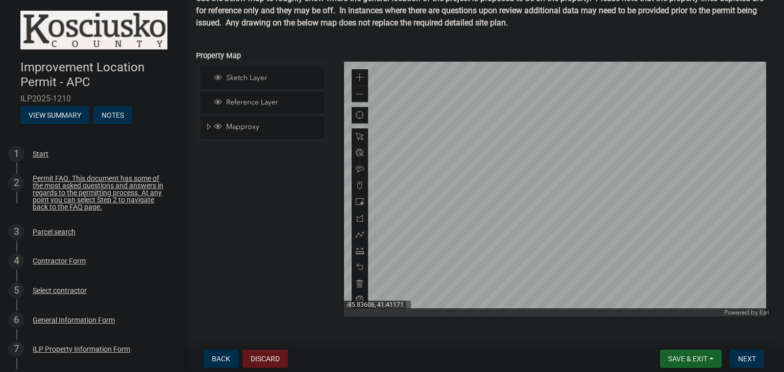
scroll to position [1276, 0]
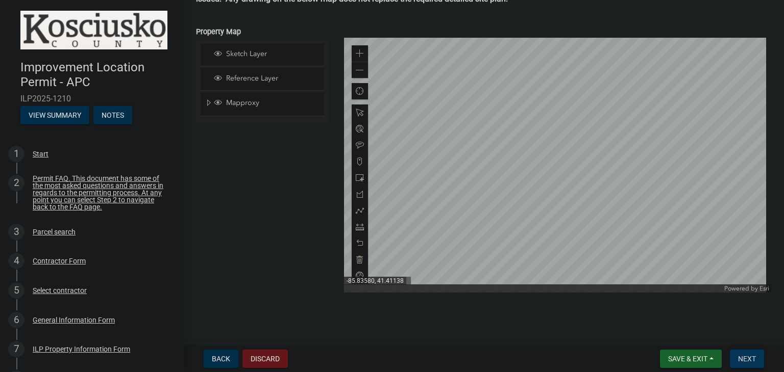
click at [748, 356] on span "Next" at bounding box center [747, 359] width 18 height 8
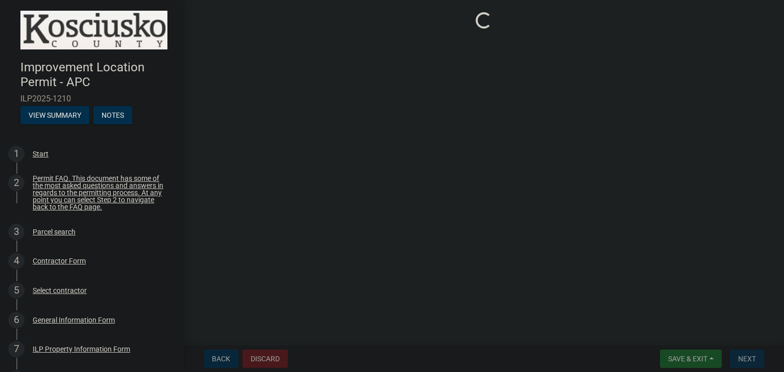
scroll to position [0, 0]
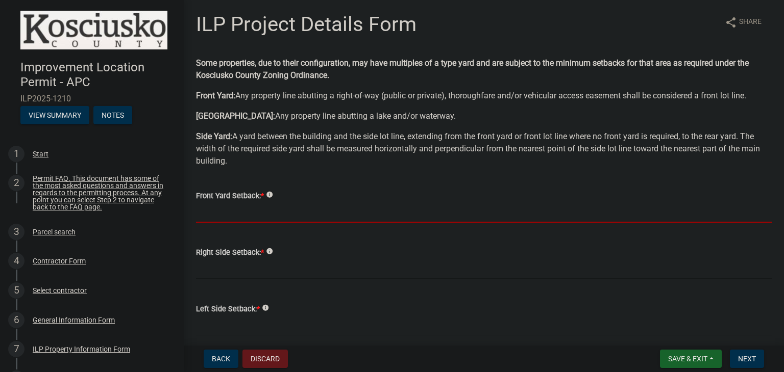
click at [287, 210] on input "text" at bounding box center [484, 212] width 576 height 21
type input "28.0"
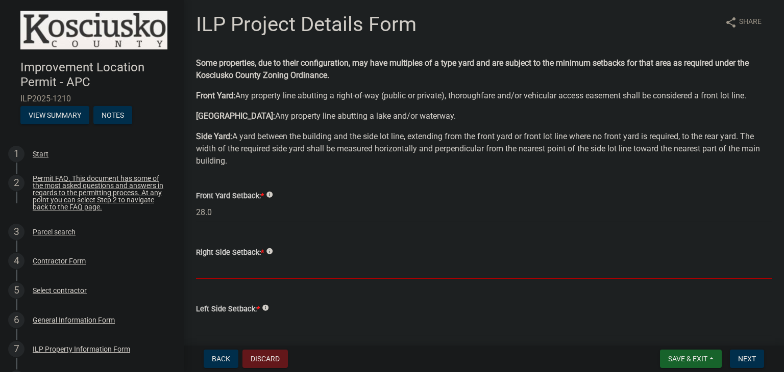
click at [259, 267] on input "text" at bounding box center [484, 269] width 576 height 21
click at [269, 276] on input "text" at bounding box center [484, 269] width 576 height 21
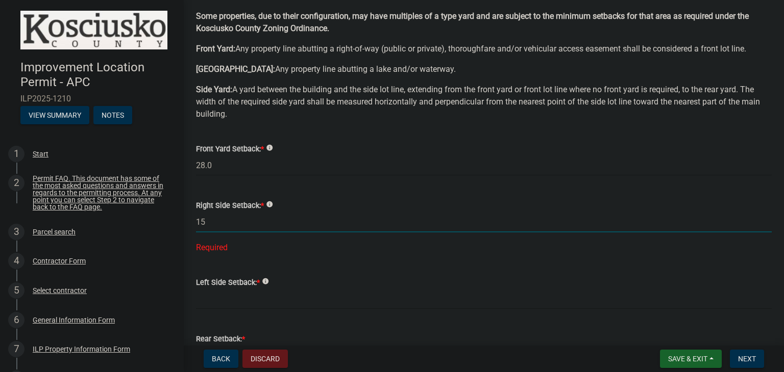
scroll to position [102, 0]
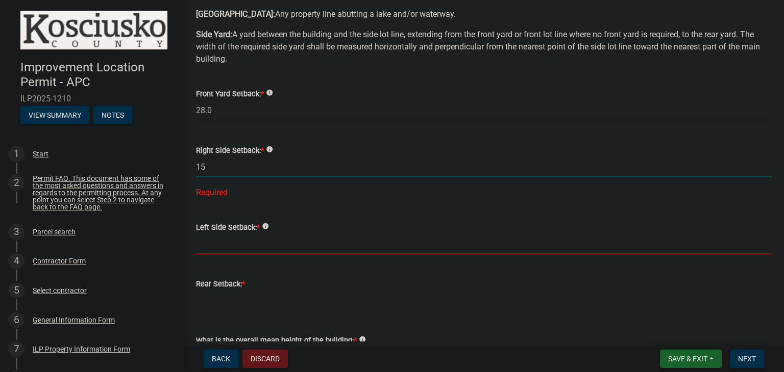
type input "15.0"
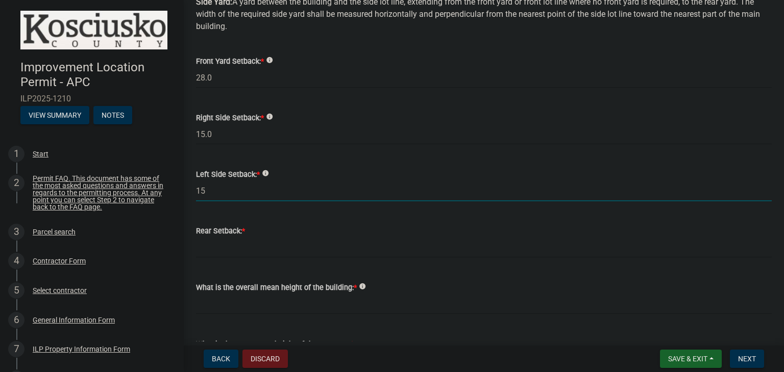
scroll to position [153, 0]
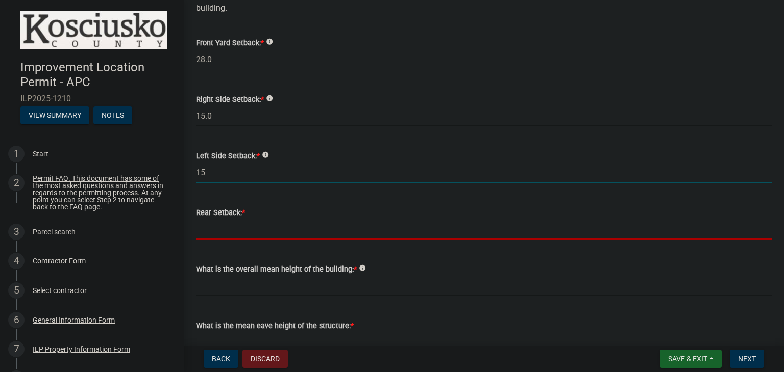
type input "15.0"
click at [267, 236] on input "text" at bounding box center [484, 229] width 576 height 21
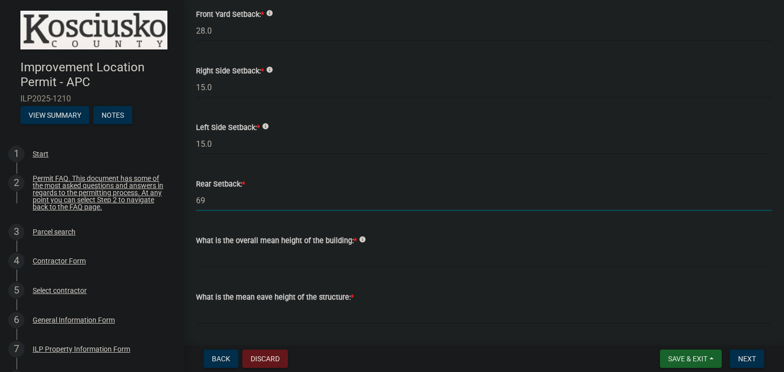
scroll to position [204, 0]
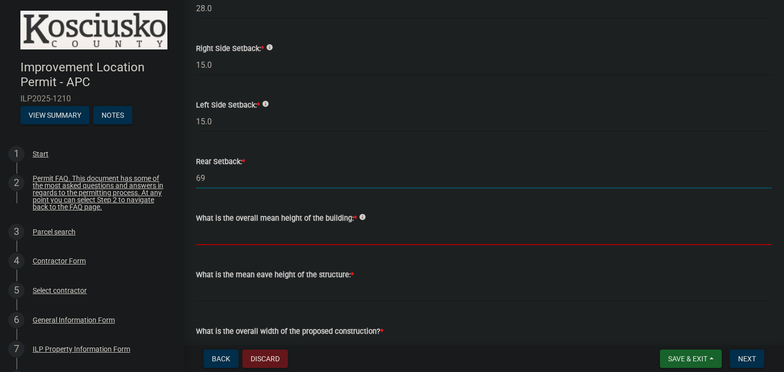
type input "69.0"
click at [273, 242] on input "text" at bounding box center [484, 234] width 576 height 21
type input "21.0"
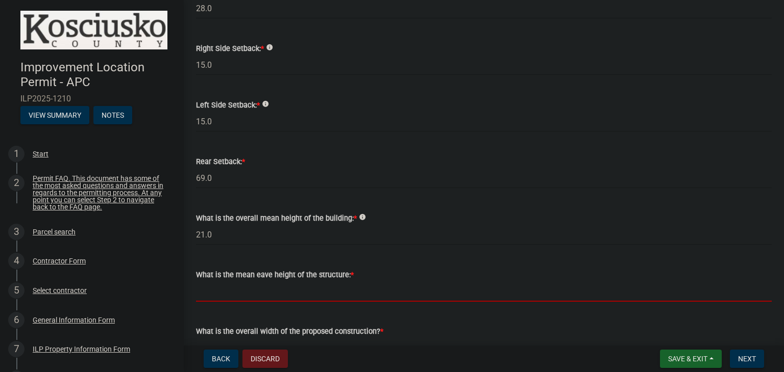
click at [255, 288] on input "text" at bounding box center [484, 291] width 576 height 21
type input "8.0"
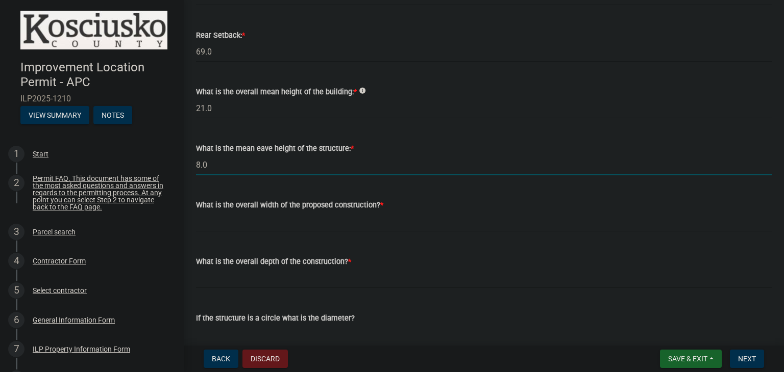
scroll to position [306, 0]
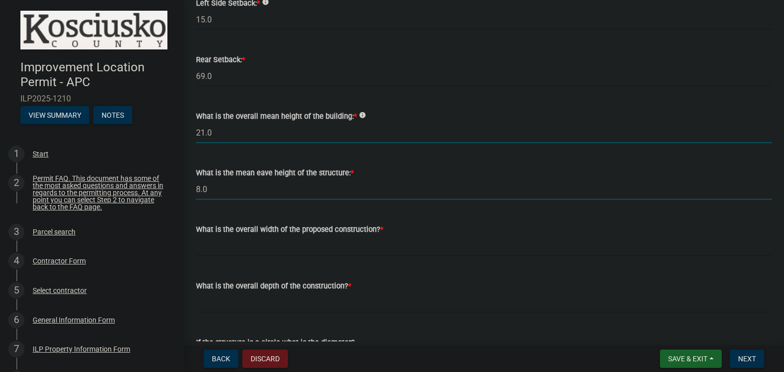
click at [218, 137] on input "21.0" at bounding box center [484, 132] width 576 height 21
type input "2"
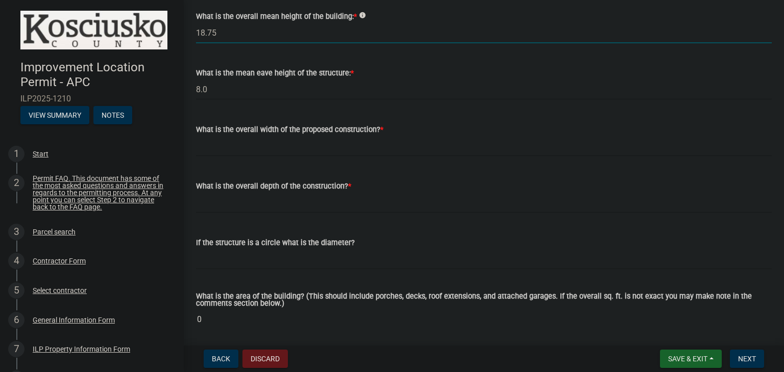
scroll to position [408, 0]
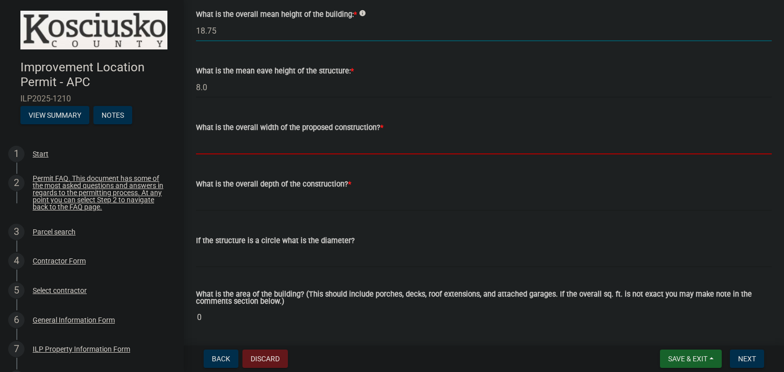
type input "18.8"
click at [265, 148] on input "text" at bounding box center [484, 144] width 576 height 21
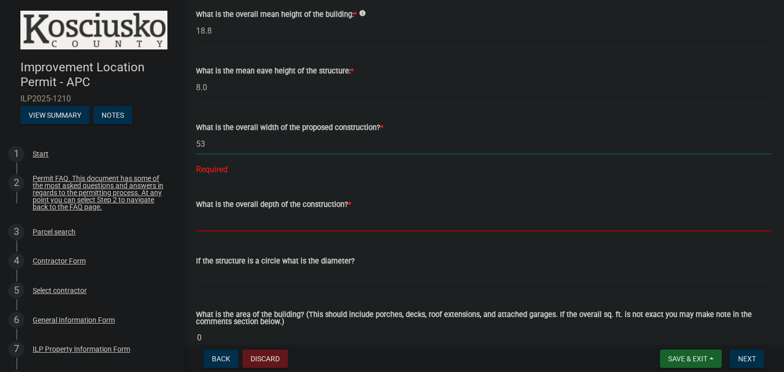
type input "53.00"
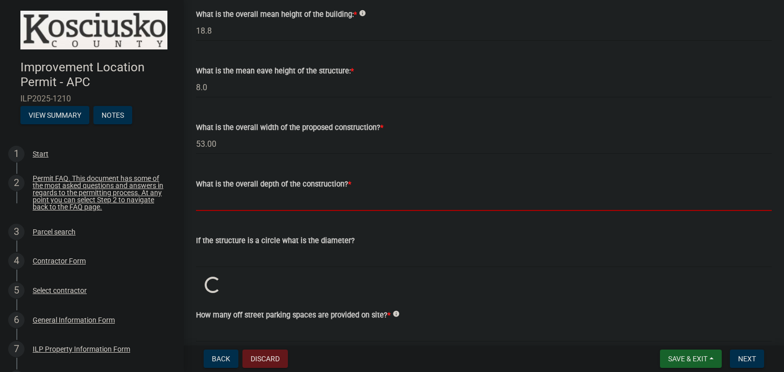
click at [248, 216] on wm-data-entity-input "What is the overall depth of the construction? *" at bounding box center [484, 192] width 576 height 57
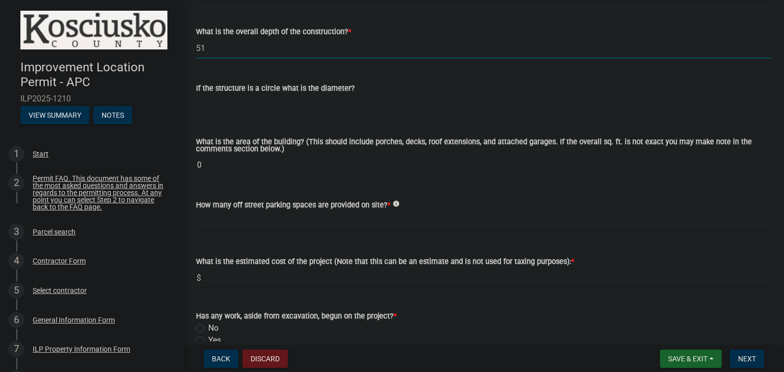
scroll to position [561, 0]
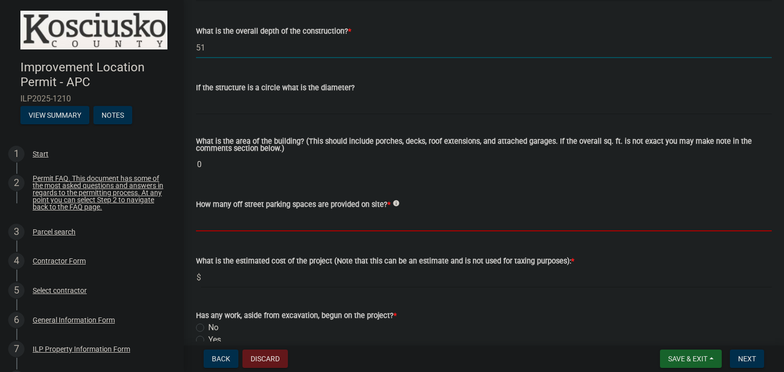
type input "51.00"
click at [294, 225] on wm-data-entity-input-list "Some properties, due to their configuration, may have multiples of a type yard …" at bounding box center [484, 41] width 576 height 1090
type input "2"
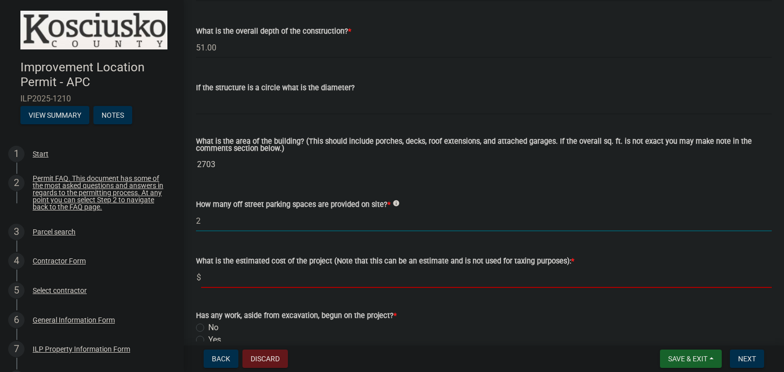
click at [278, 283] on input "text" at bounding box center [486, 277] width 570 height 21
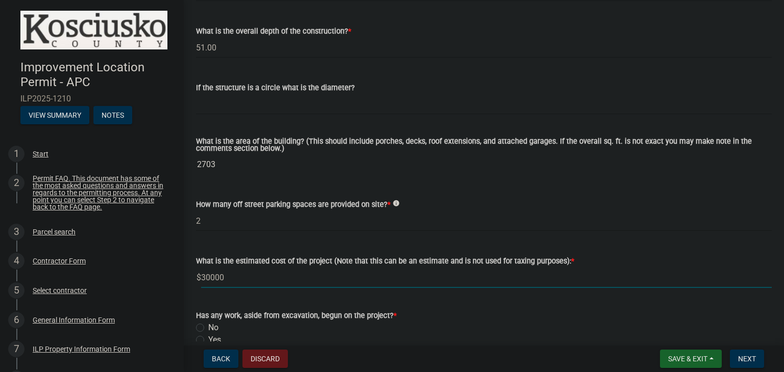
type input "300000"
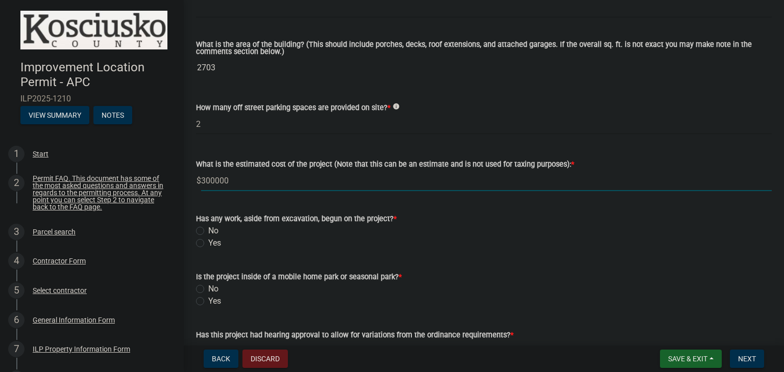
scroll to position [663, 0]
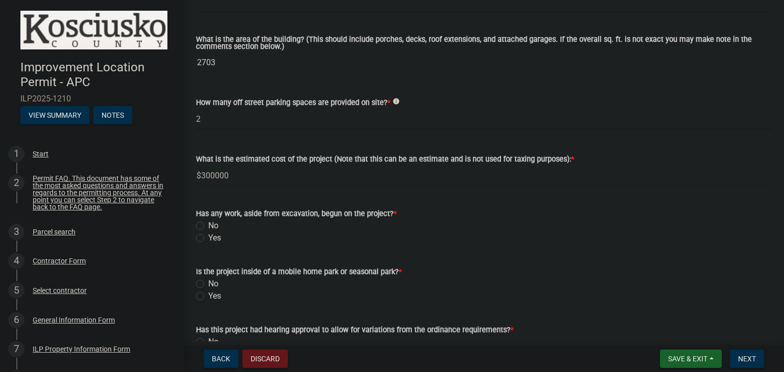
click at [208, 226] on label "No" at bounding box center [213, 226] width 10 height 12
click at [208, 226] on input "No" at bounding box center [211, 223] width 7 height 7
radio input "true"
click at [208, 283] on label "No" at bounding box center [213, 284] width 10 height 12
click at [208, 283] on input "No" at bounding box center [211, 281] width 7 height 7
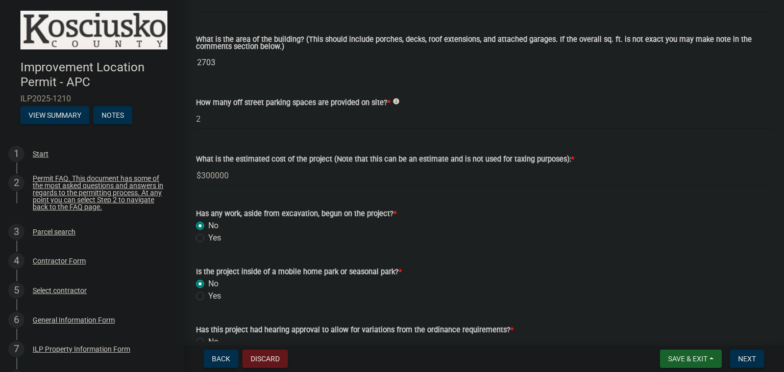
radio input "true"
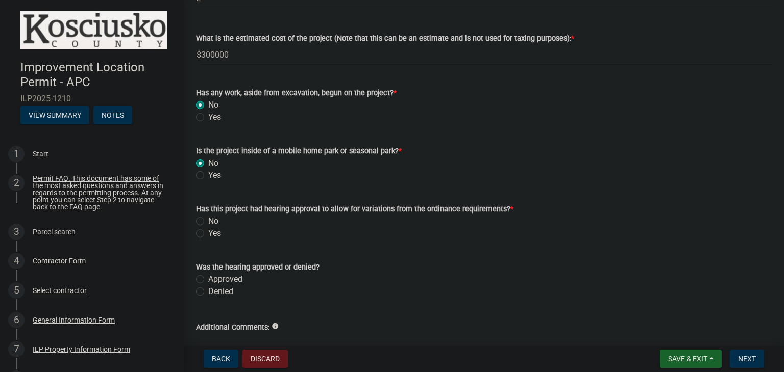
scroll to position [816, 0]
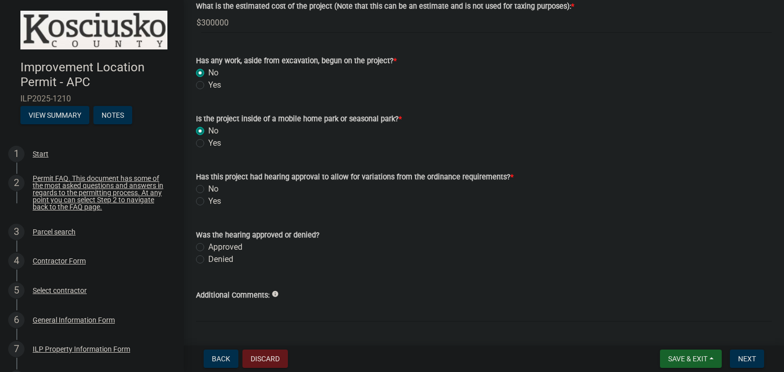
click at [208, 188] on label "No" at bounding box center [213, 189] width 10 height 12
click at [208, 188] on input "No" at bounding box center [211, 186] width 7 height 7
radio input "true"
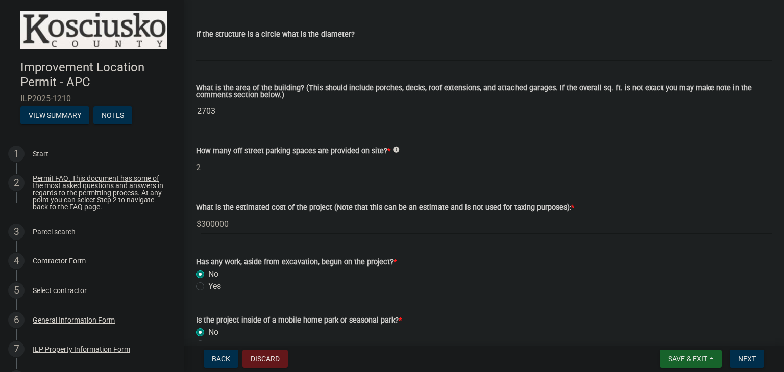
scroll to position [787, 0]
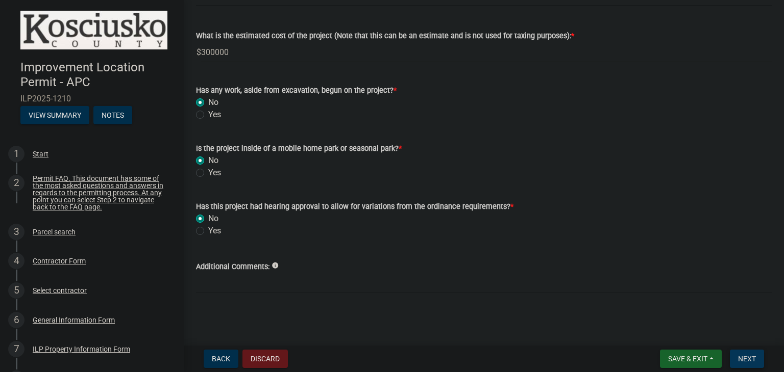
click at [740, 355] on span "Next" at bounding box center [747, 359] width 18 height 8
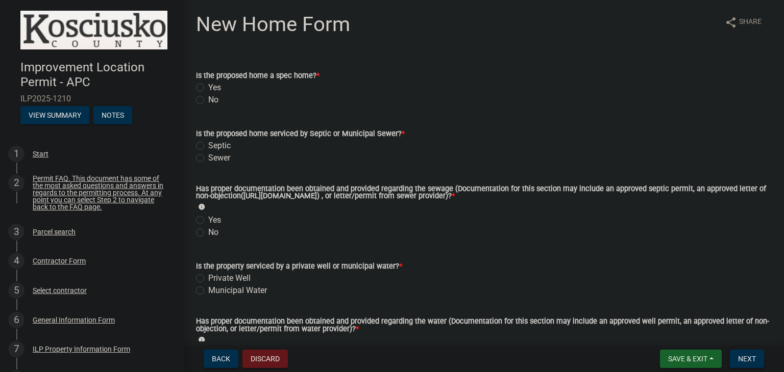
click at [191, 80] on div "Is the proposed home a spec home? * Yes No" at bounding box center [483, 81] width 591 height 49
click at [208, 92] on div "Yes" at bounding box center [484, 88] width 576 height 12
click at [208, 88] on label "Yes" at bounding box center [214, 88] width 13 height 12
click at [208, 88] on input "Yes" at bounding box center [211, 85] width 7 height 7
radio input "true"
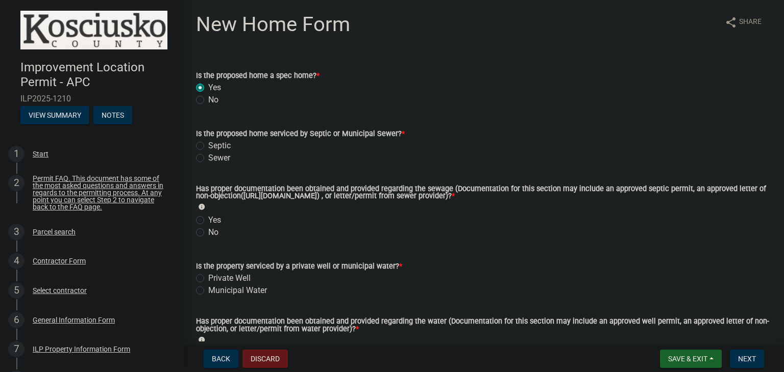
click at [208, 158] on label "Sewer" at bounding box center [219, 158] width 22 height 12
click at [208, 158] on input "Sewer" at bounding box center [211, 155] width 7 height 7
radio input "true"
click at [208, 217] on label "Yes" at bounding box center [214, 220] width 13 height 12
click at [208, 217] on input "Yes" at bounding box center [211, 217] width 7 height 7
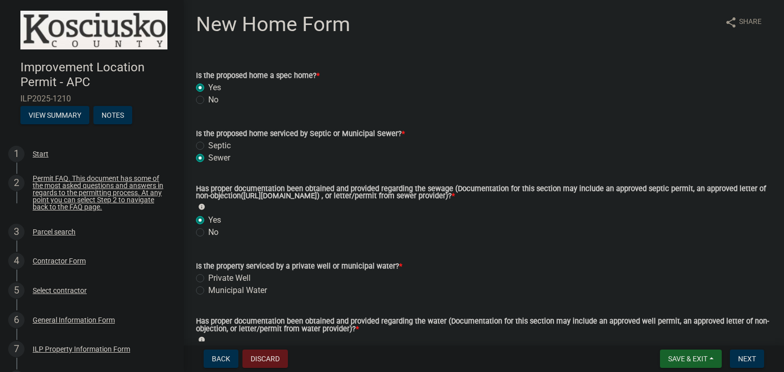
radio input "true"
click at [208, 291] on label "Municipal Water" at bounding box center [237, 291] width 59 height 12
click at [208, 291] on input "Municipal Water" at bounding box center [211, 288] width 7 height 7
radio input "true"
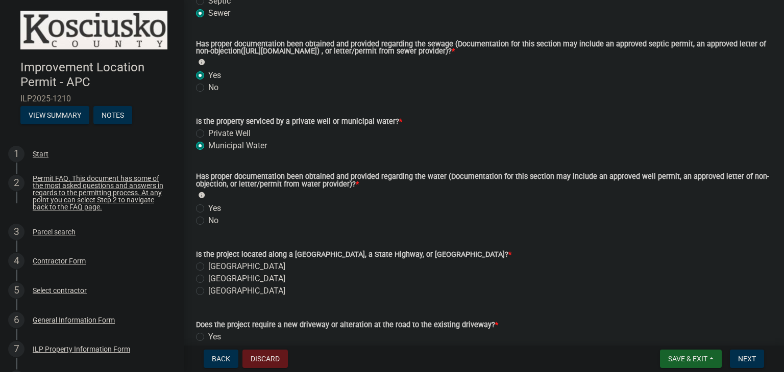
scroll to position [153, 0]
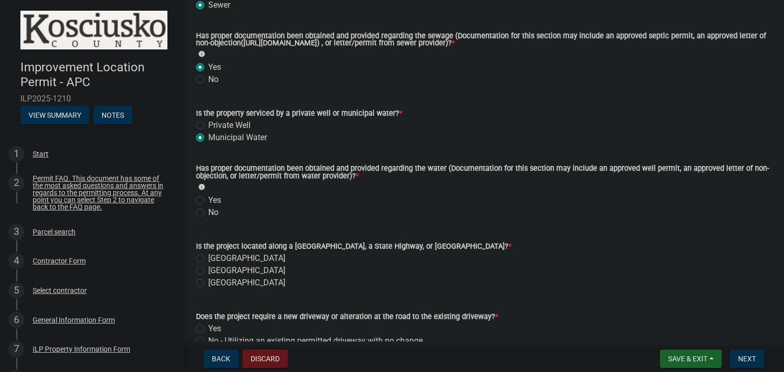
click at [204, 202] on div "Yes" at bounding box center [484, 200] width 576 height 12
click at [208, 201] on label "Yes" at bounding box center [214, 200] width 13 height 12
click at [208, 201] on input "Yes" at bounding box center [211, 197] width 7 height 7
radio input "true"
click at [208, 270] on label "[GEOGRAPHIC_DATA]" at bounding box center [246, 271] width 77 height 12
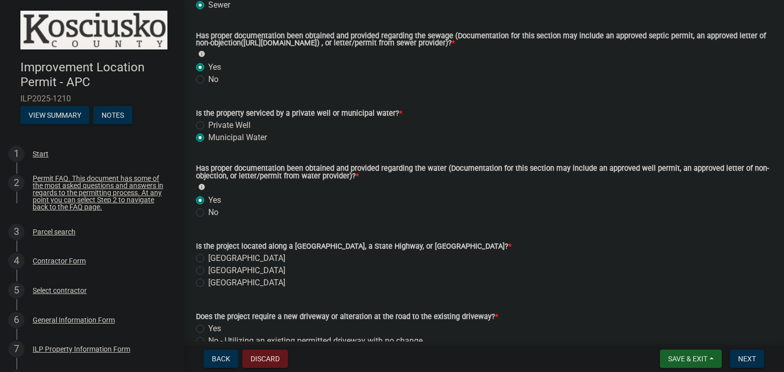
click at [208, 270] on input "[GEOGRAPHIC_DATA]" at bounding box center [211, 268] width 7 height 7
radio input "true"
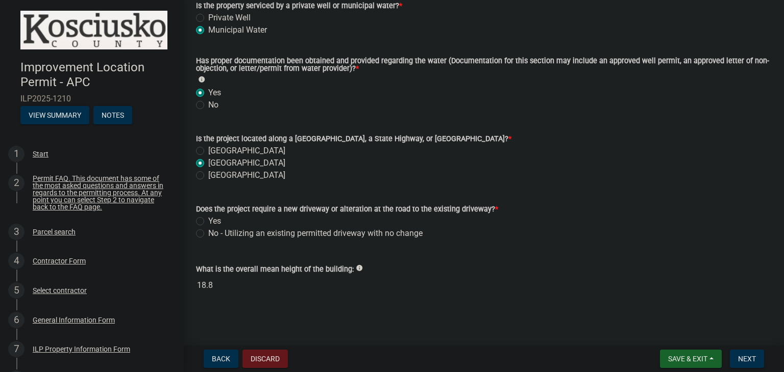
scroll to position [263, 0]
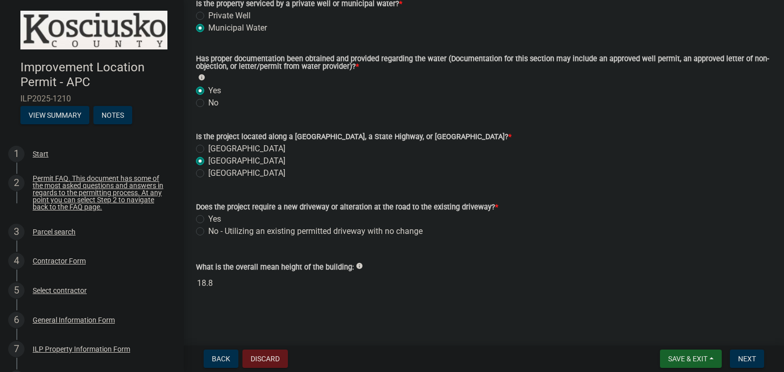
click at [208, 234] on label "No - Utilizing an existing permitted driveway with no change" at bounding box center [315, 232] width 214 height 12
click at [208, 232] on input "No - Utilizing an existing permitted driveway with no change" at bounding box center [211, 229] width 7 height 7
radio input "true"
click at [752, 357] on span "Next" at bounding box center [747, 359] width 18 height 8
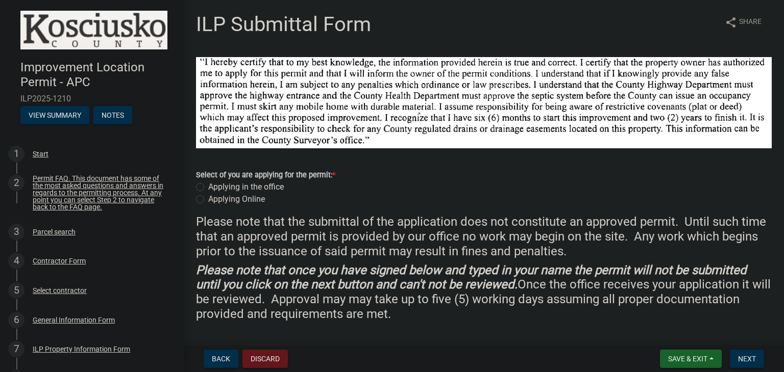
click at [208, 198] on label "Applying Online" at bounding box center [236, 199] width 57 height 12
click at [208, 198] on input "Applying Online" at bounding box center [211, 196] width 7 height 7
radio input "true"
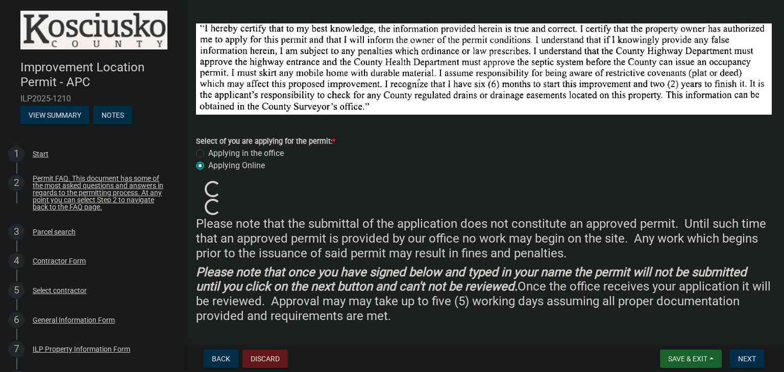
scroll to position [102, 0]
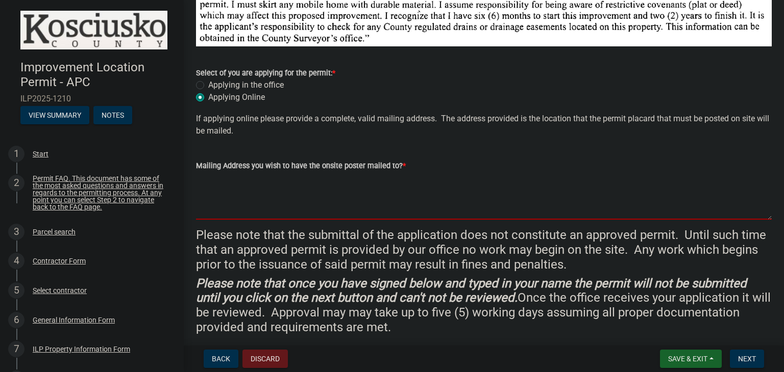
click at [361, 186] on textarea "Mailing Address you wish to have the onsite poster mailed to? *" at bounding box center [484, 196] width 576 height 48
type textarea "[STREET_ADDRESS]"
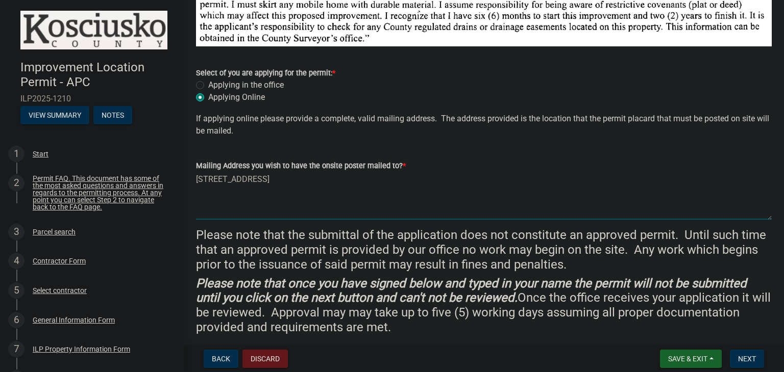
type input "Remington [PERSON_NAME]"
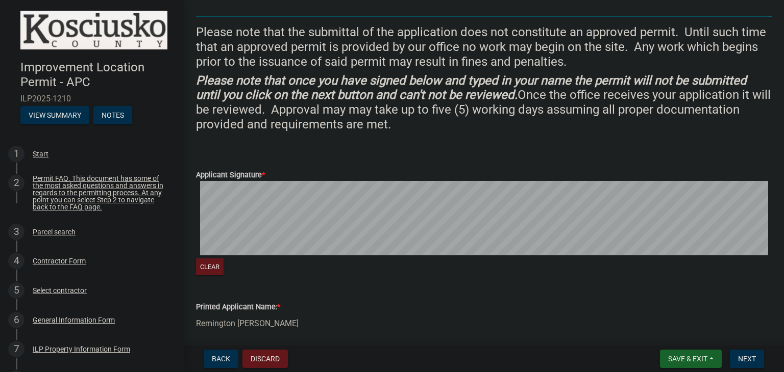
scroll to position [306, 0]
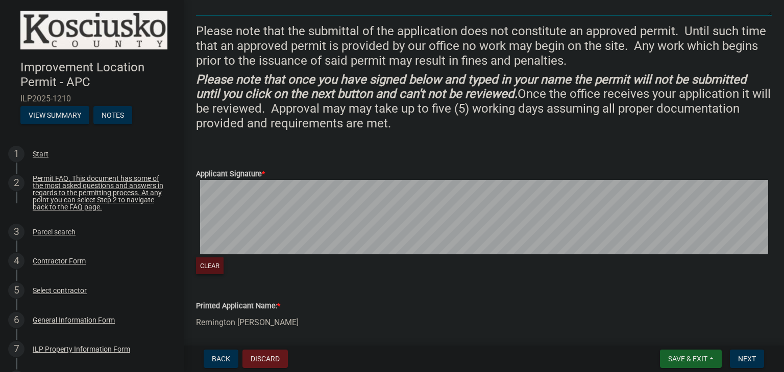
click at [214, 266] on button "Clear" at bounding box center [210, 266] width 28 height 17
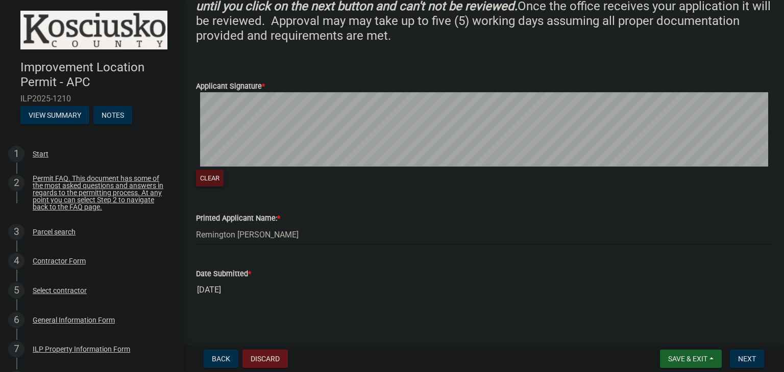
scroll to position [399, 0]
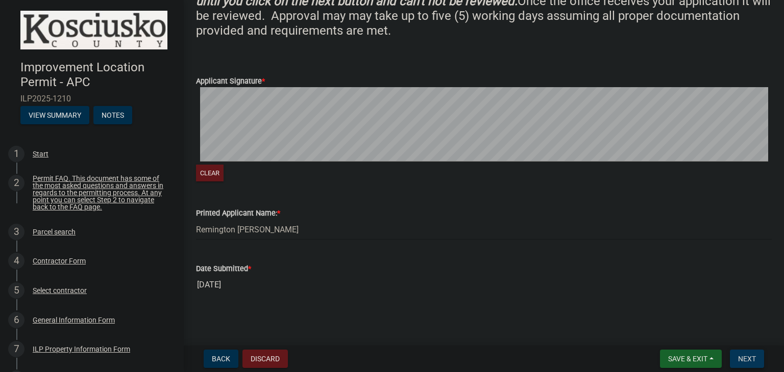
click at [742, 355] on span "Next" at bounding box center [747, 359] width 18 height 8
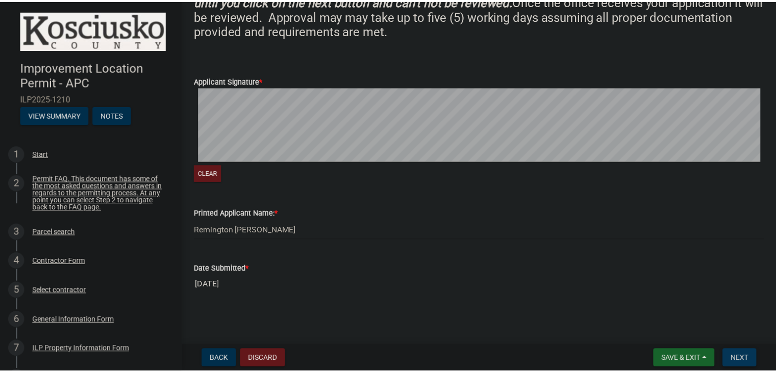
scroll to position [0, 0]
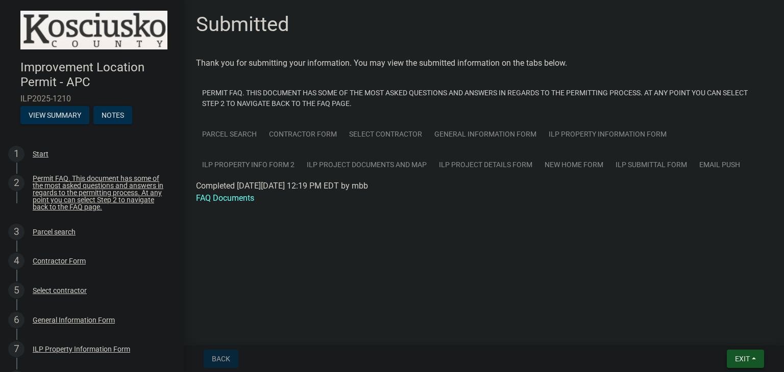
click at [747, 355] on span "Exit" at bounding box center [742, 359] width 15 height 8
click at [719, 333] on button "Save & Exit" at bounding box center [724, 332] width 82 height 24
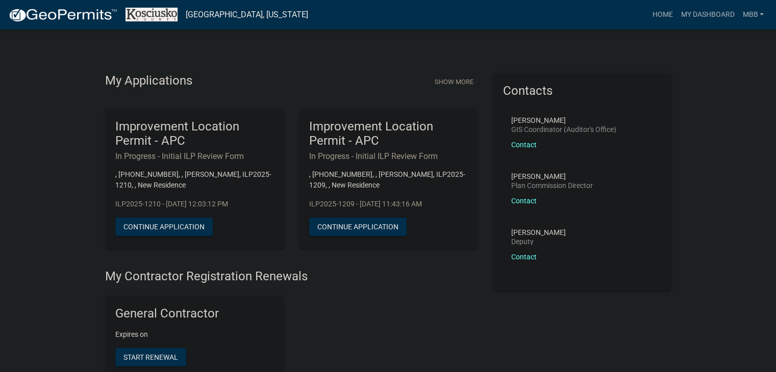
scroll to position [51, 0]
